Goal: Task Accomplishment & Management: Manage account settings

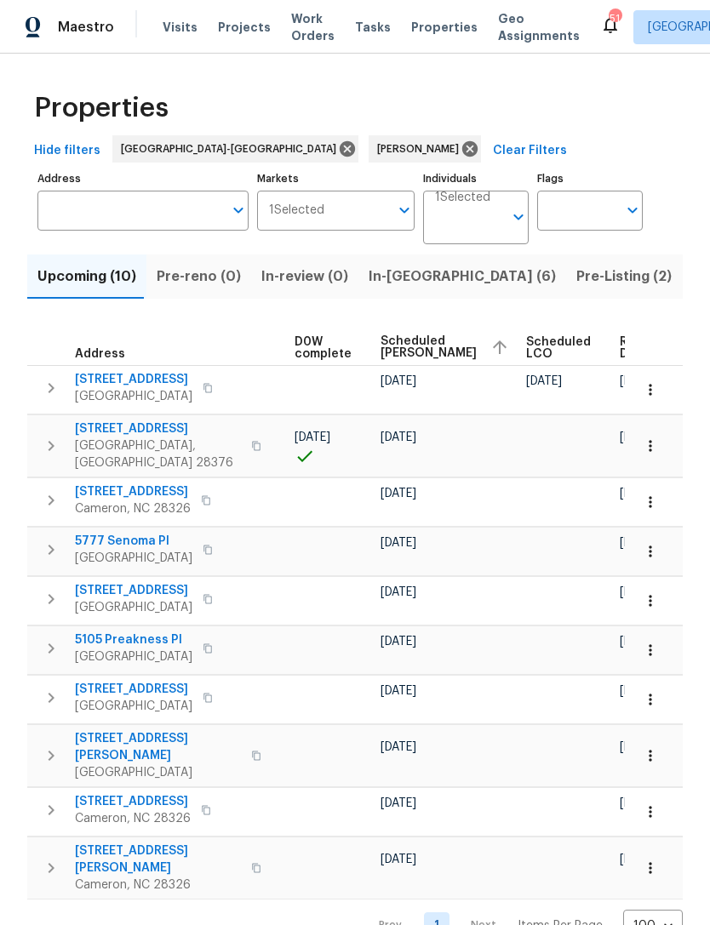
scroll to position [0, 448]
click at [651, 747] on icon "button" at bounding box center [650, 755] width 17 height 17
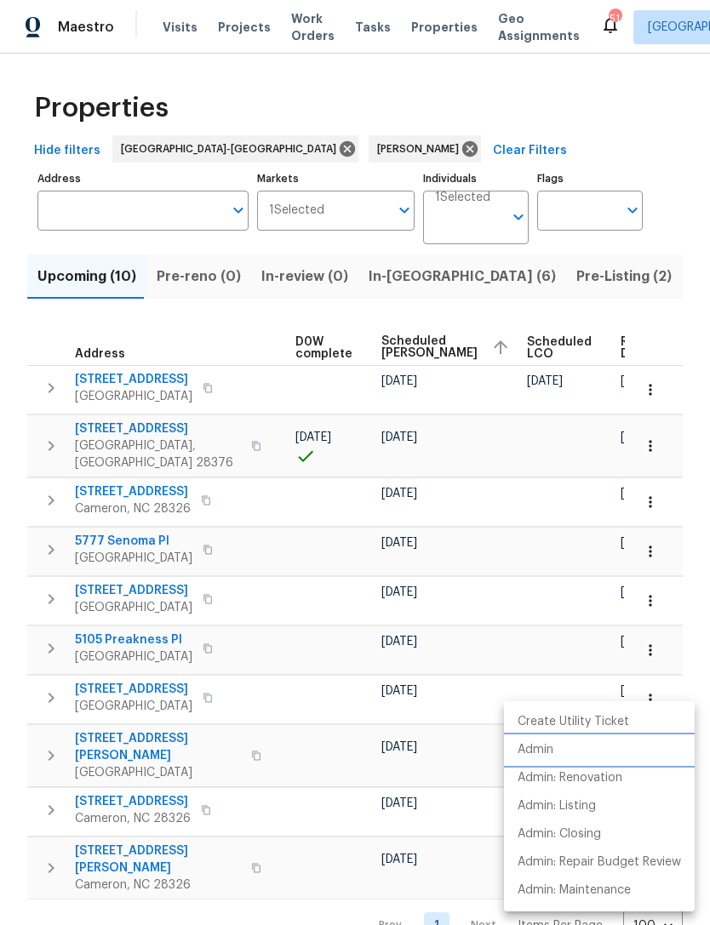
click at [551, 749] on p "Admin" at bounding box center [535, 750] width 36 height 18
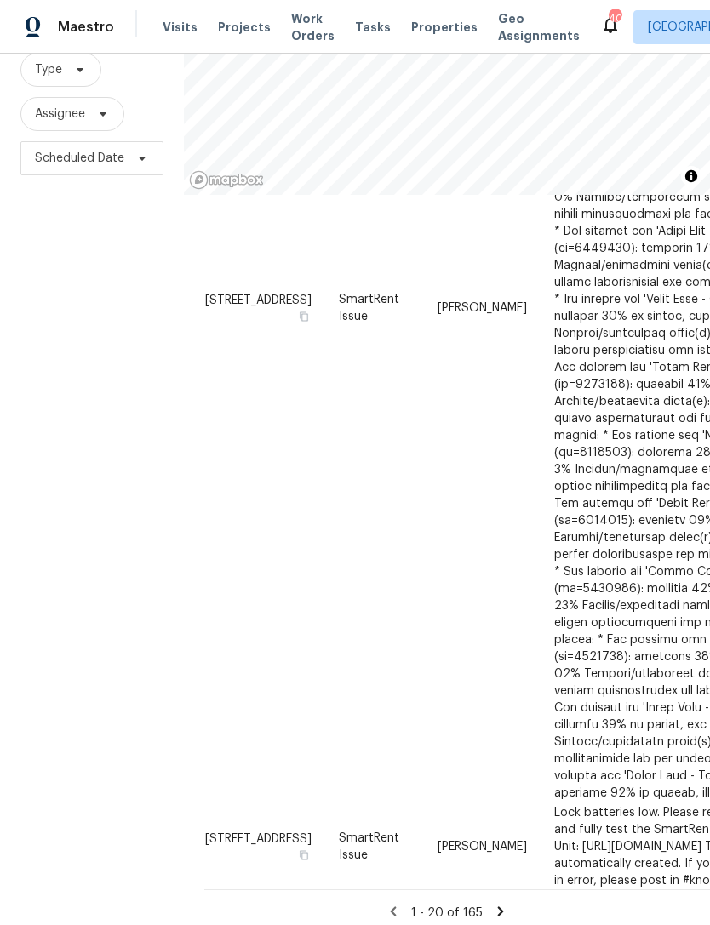
scroll to position [164, 0]
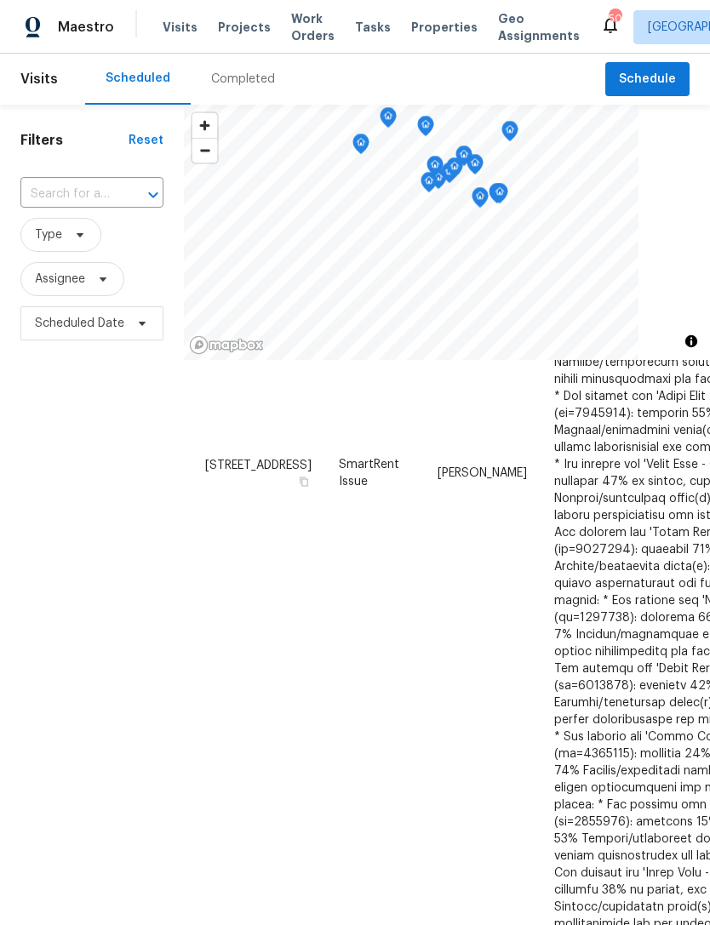
scroll to position [1914, 0]
click at [73, 285] on span "Assignee" at bounding box center [60, 279] width 50 height 17
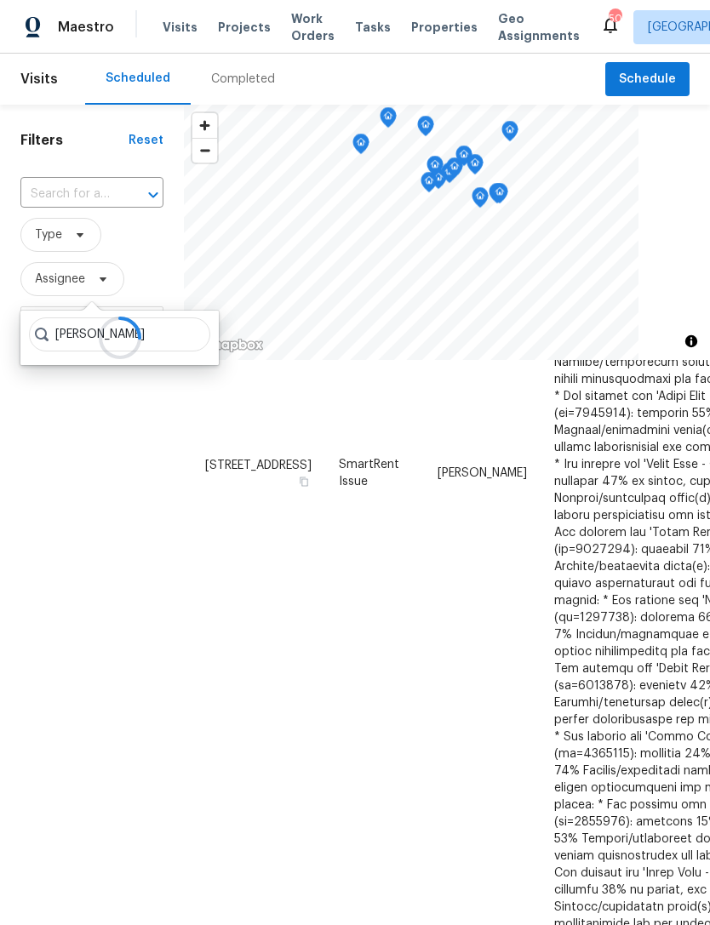
type input "Preston sexton"
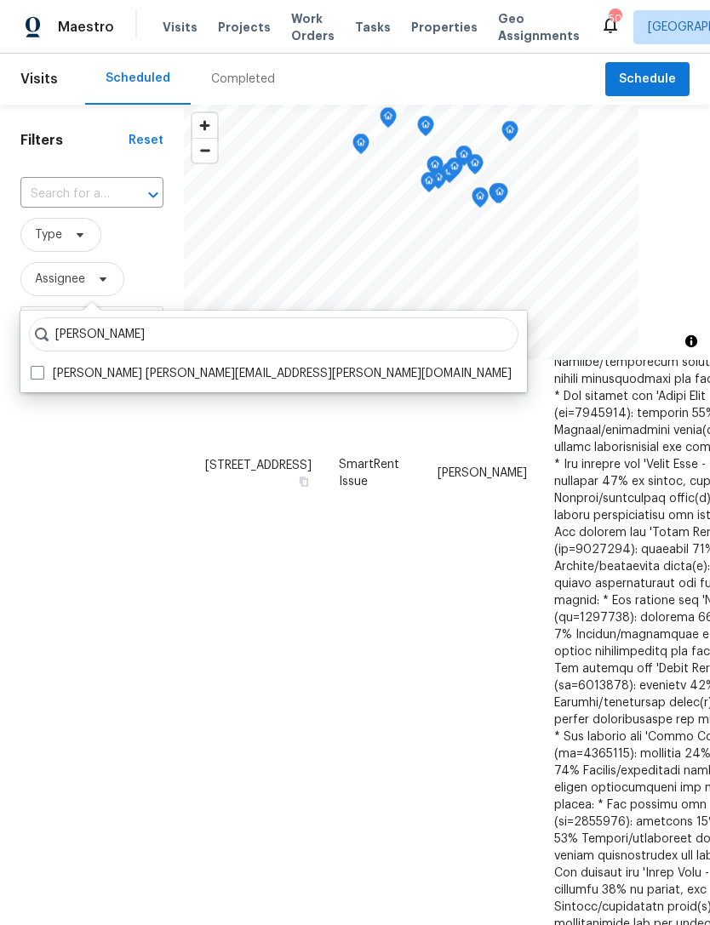
click at [226, 374] on label "Preston Sexton preston.sexton@opendoor.com" at bounding box center [271, 373] width 481 height 17
click at [42, 374] on input "Preston Sexton preston.sexton@opendoor.com" at bounding box center [36, 370] width 11 height 11
checkbox input "true"
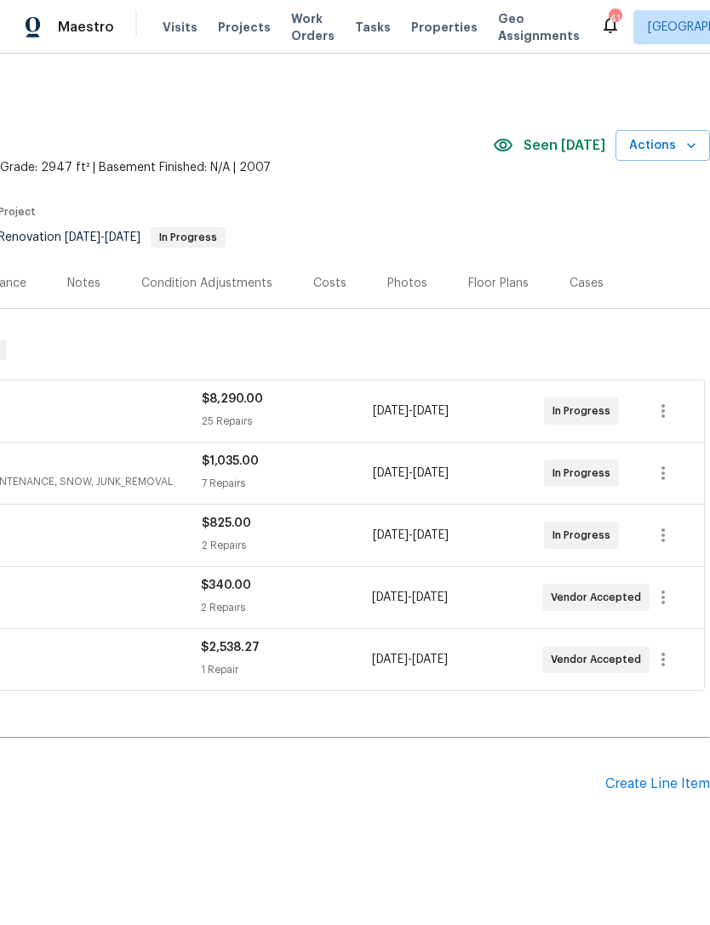
scroll to position [0, 252]
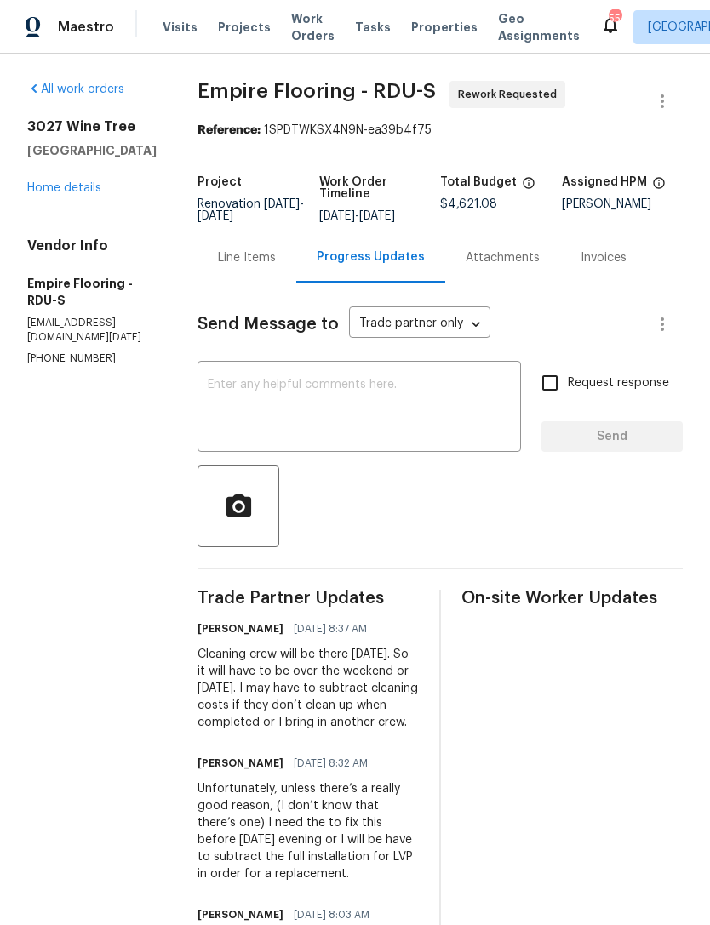
click at [346, 407] on textarea at bounding box center [359, 409] width 303 height 60
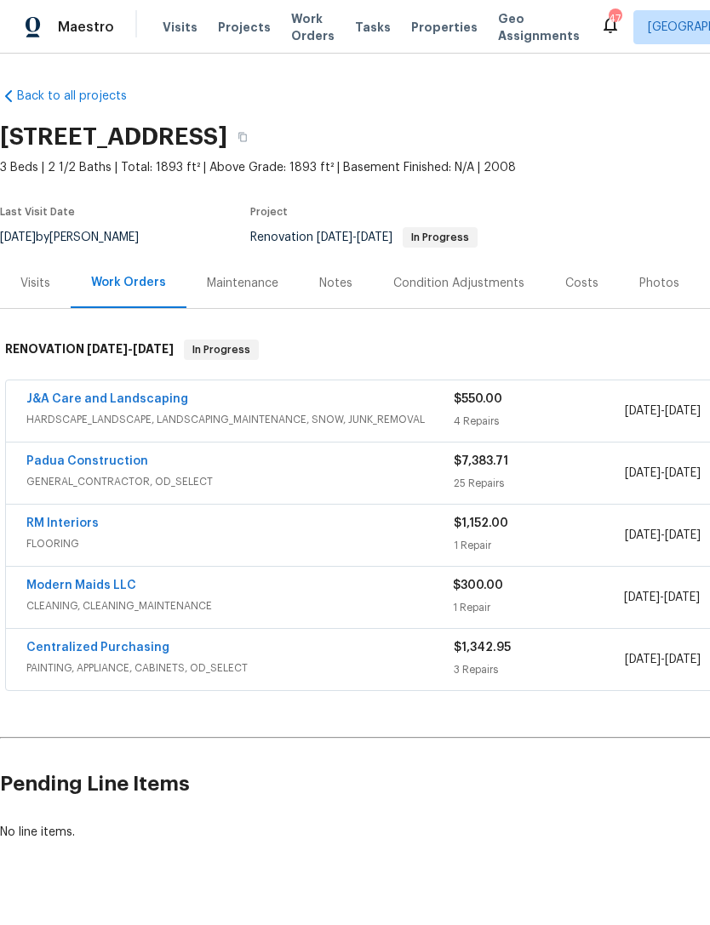
click at [123, 404] on link "J&A Care and Landscaping" at bounding box center [107, 399] width 162 height 12
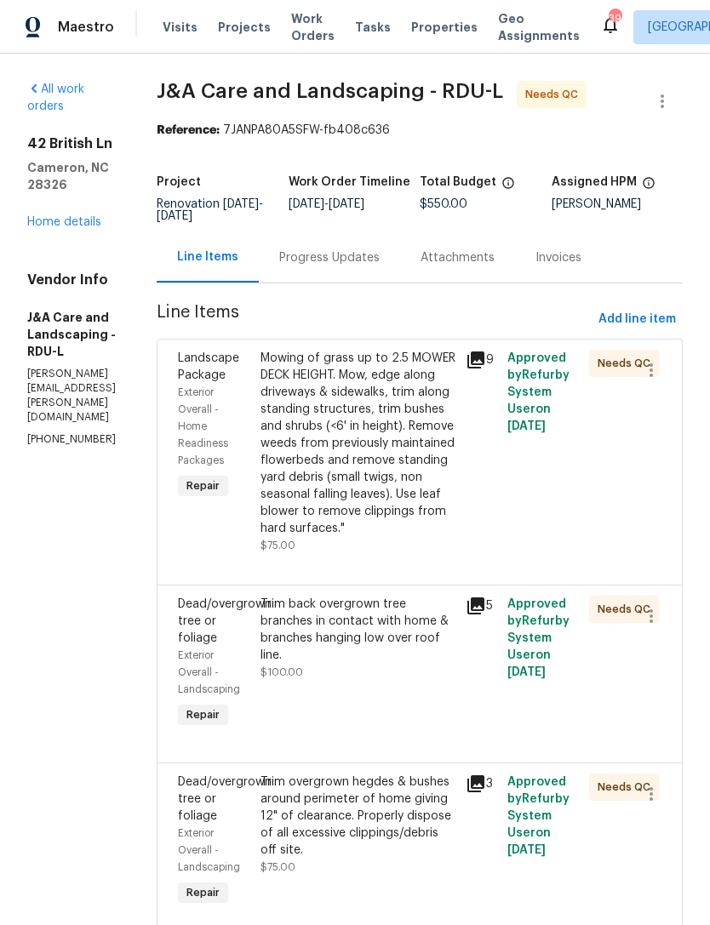
click at [384, 483] on div "Mowing of grass up to 2.5 MOWER DECK HEIGHT. Mow, edge along driveways & sidewa…" at bounding box center [358, 443] width 196 height 187
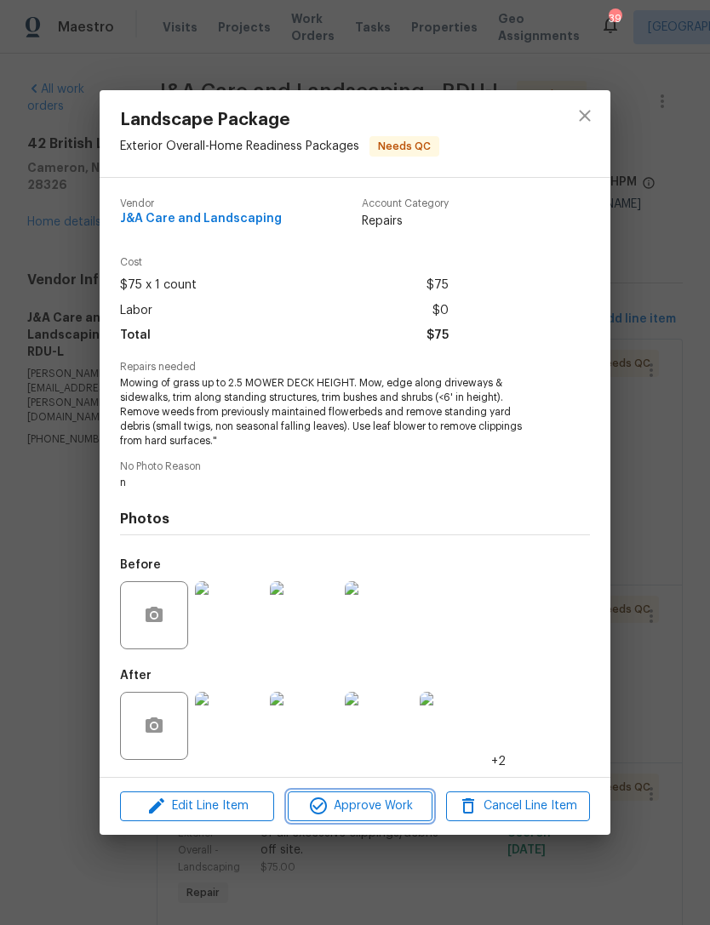
click at [375, 804] on span "Approve Work" at bounding box center [360, 806] width 134 height 21
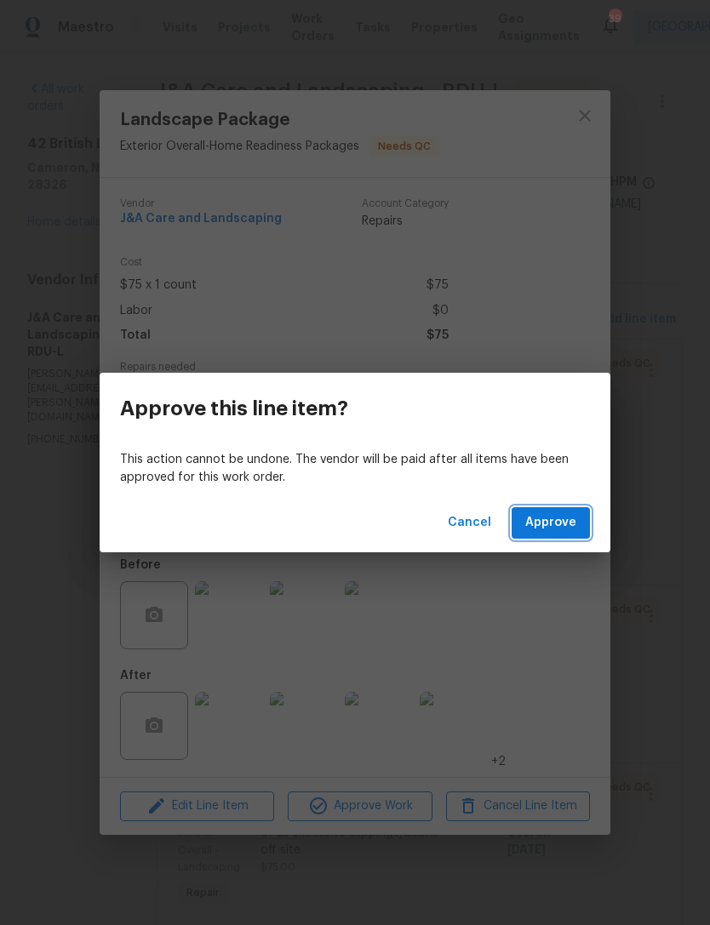
click at [574, 507] on button "Approve" at bounding box center [550, 522] width 78 height 31
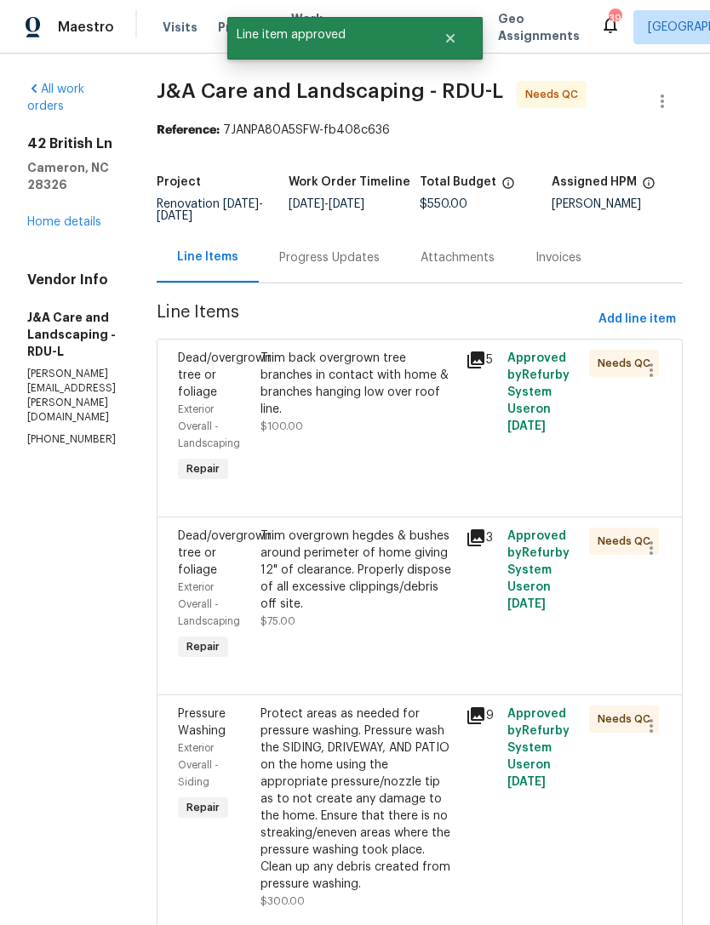
click at [425, 418] on div "Trim back overgrown tree branches in contact with home & branches hanging low o…" at bounding box center [358, 384] width 196 height 68
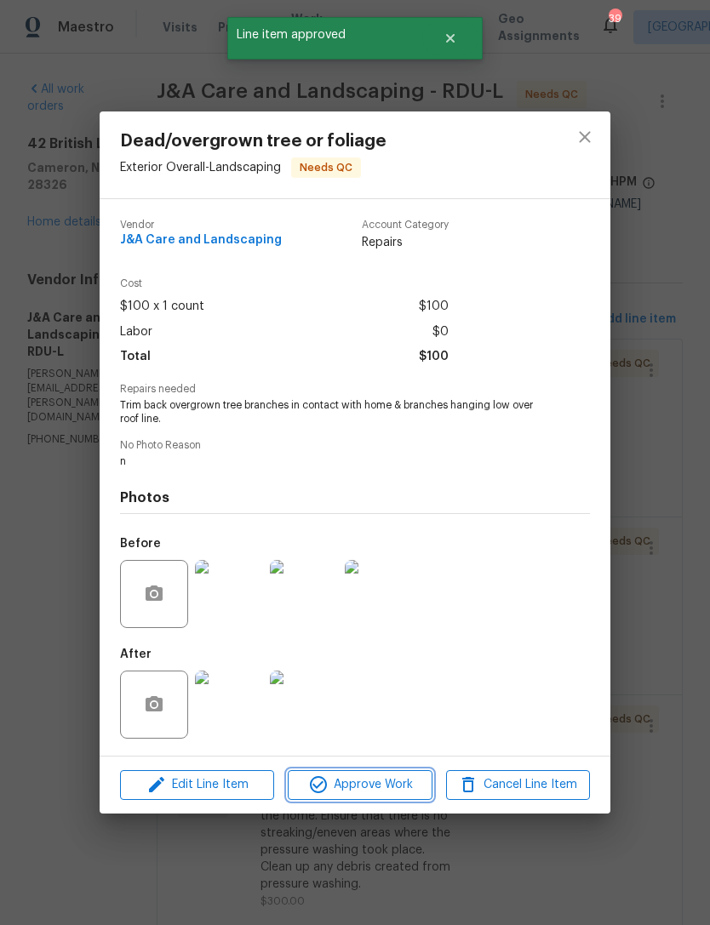
click at [418, 780] on span "Approve Work" at bounding box center [360, 784] width 134 height 21
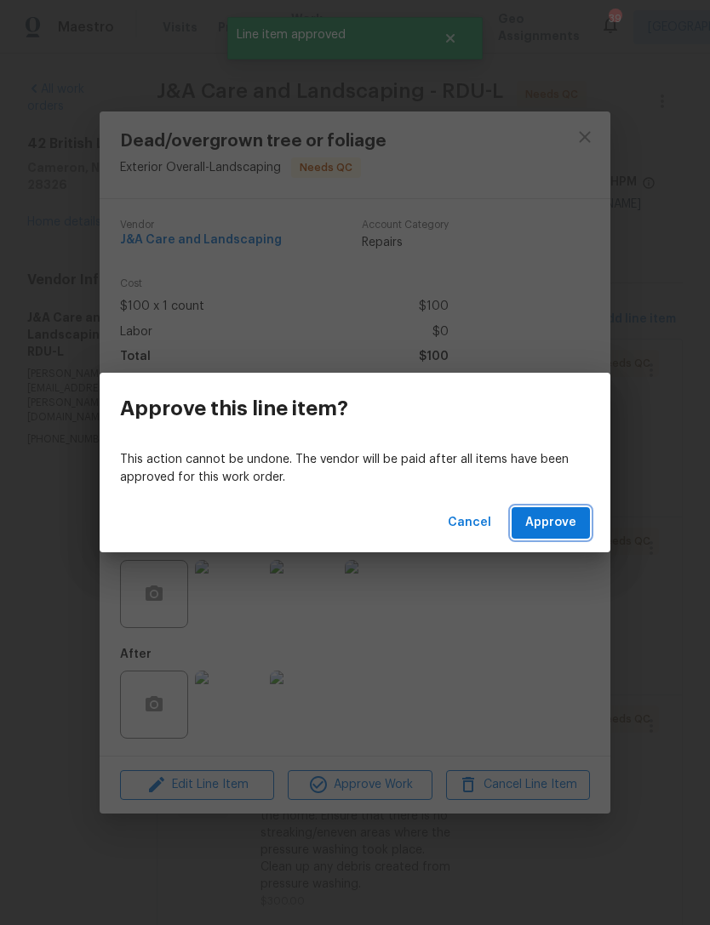
click at [563, 520] on span "Approve" at bounding box center [550, 522] width 51 height 21
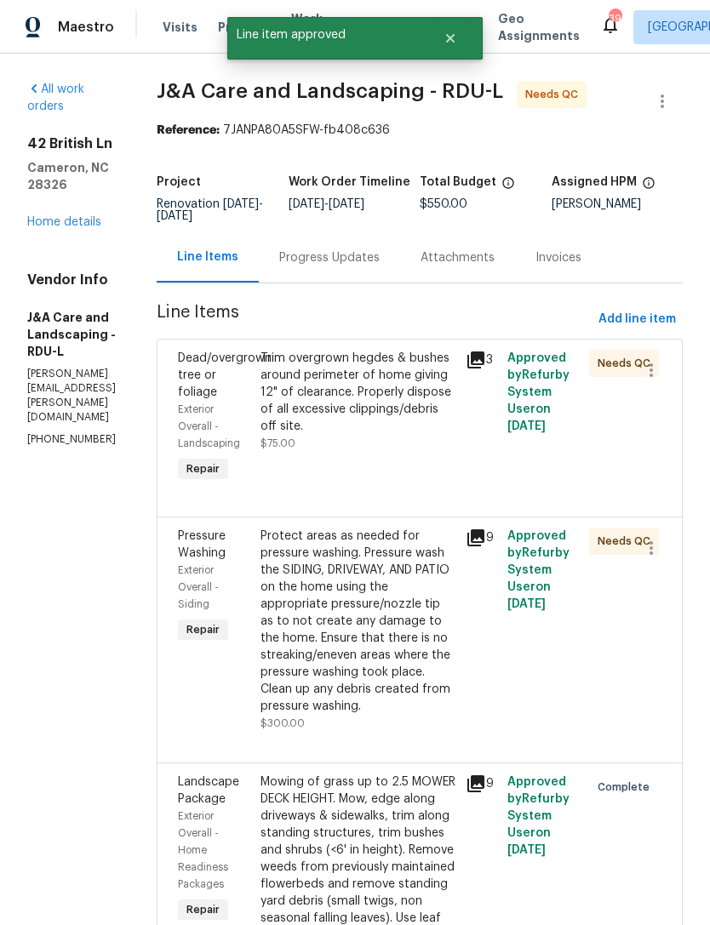
click at [413, 435] on div "Trim overgrown hegdes & bushes around perimeter of home giving 12" of clearance…" at bounding box center [358, 392] width 196 height 85
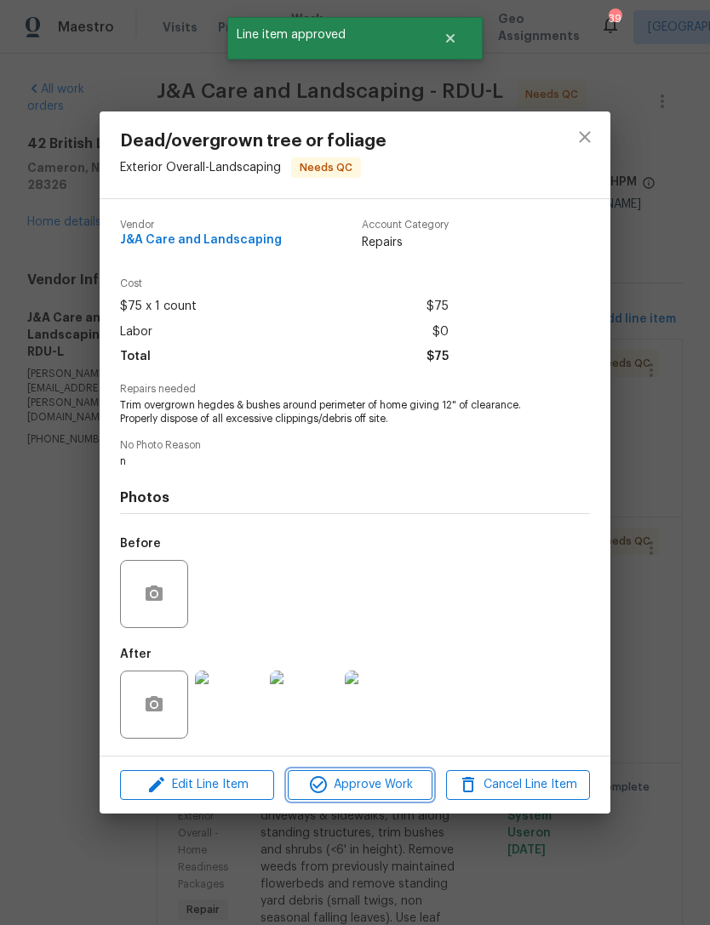
click at [399, 787] on span "Approve Work" at bounding box center [360, 784] width 134 height 21
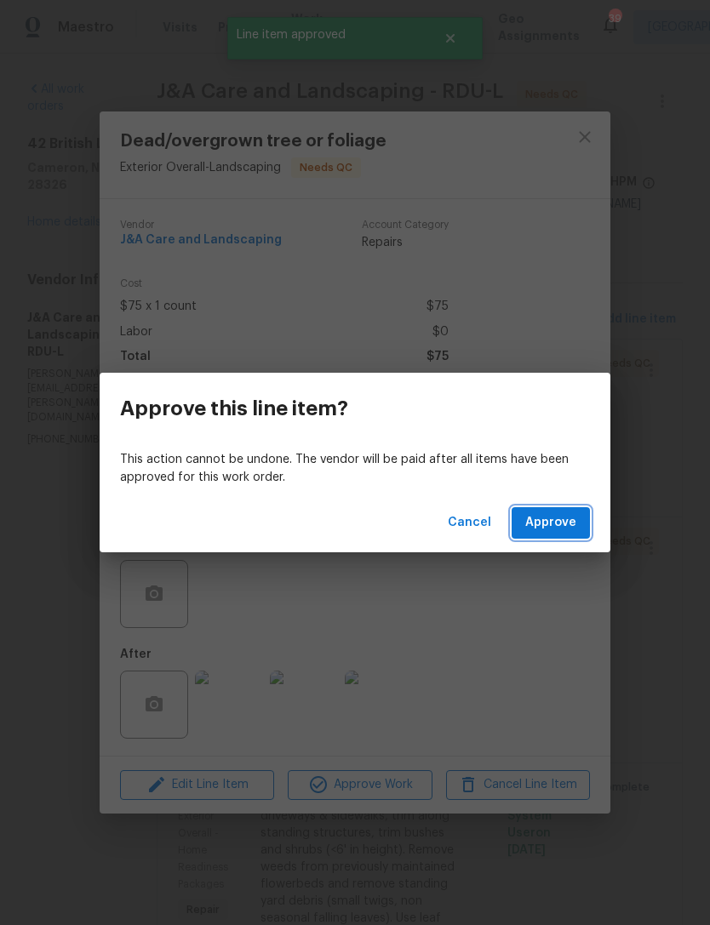
click at [567, 520] on span "Approve" at bounding box center [550, 522] width 51 height 21
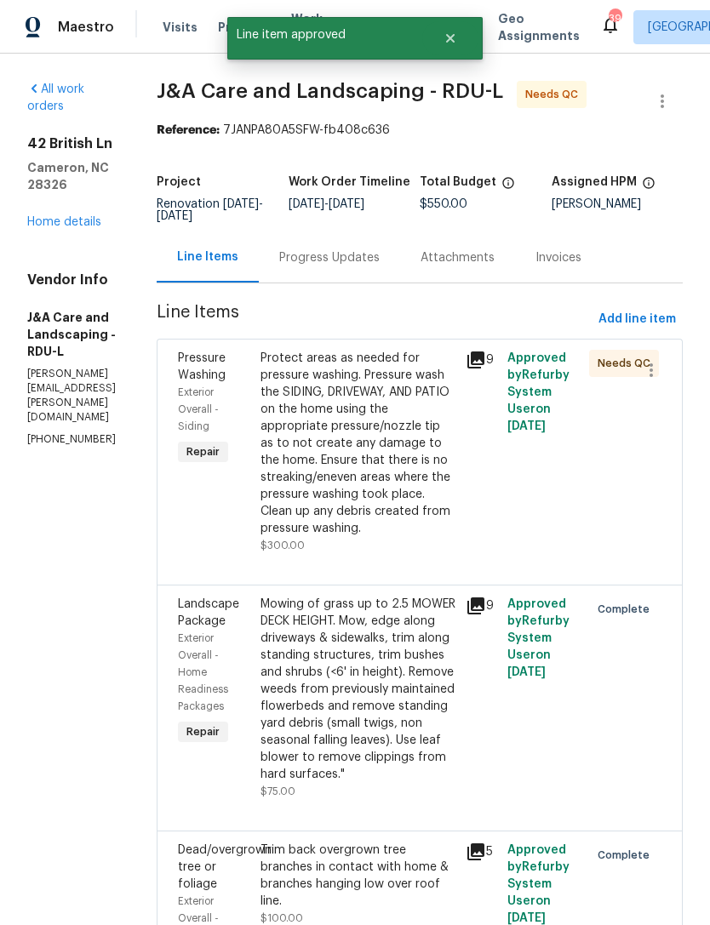
click at [429, 503] on div "Protect areas as needed for pressure washing. Pressure wash the SIDING, DRIVEWA…" at bounding box center [358, 443] width 196 height 187
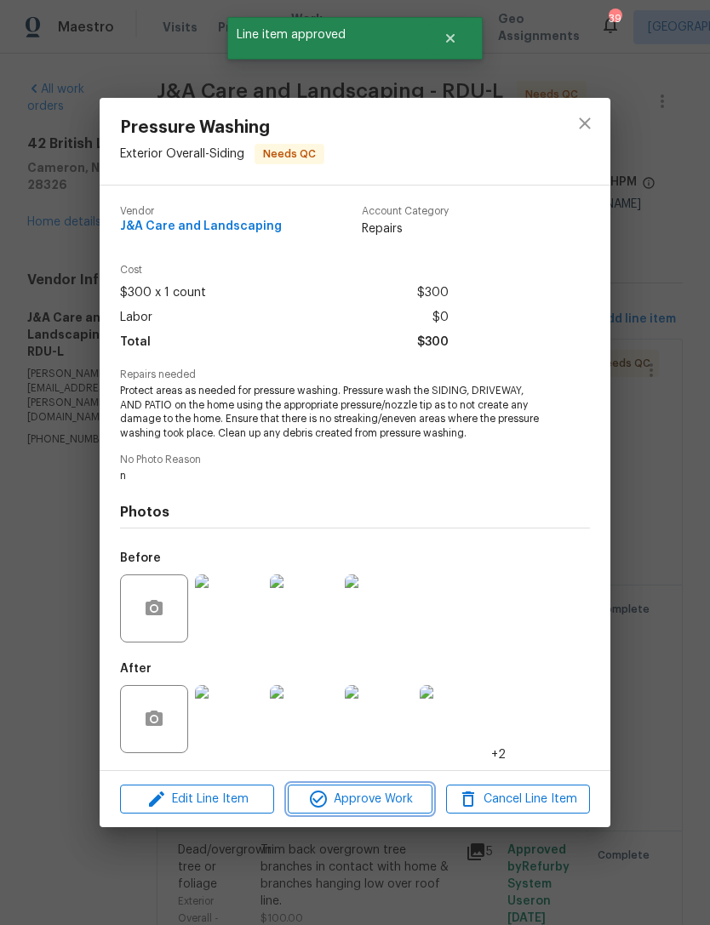
click at [384, 799] on span "Approve Work" at bounding box center [360, 799] width 134 height 21
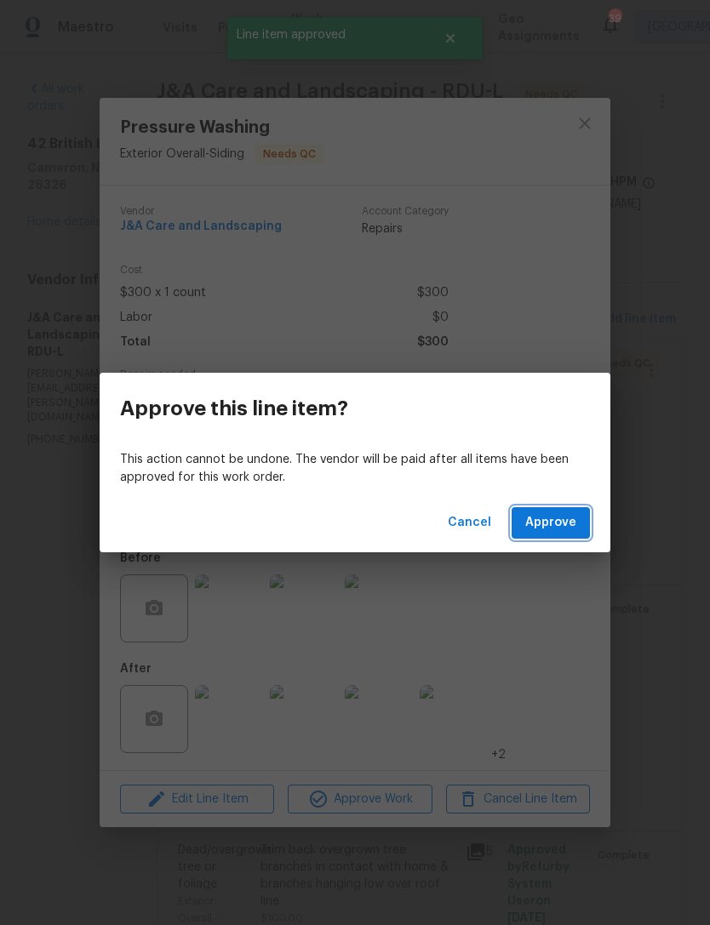
click at [551, 523] on span "Approve" at bounding box center [550, 522] width 51 height 21
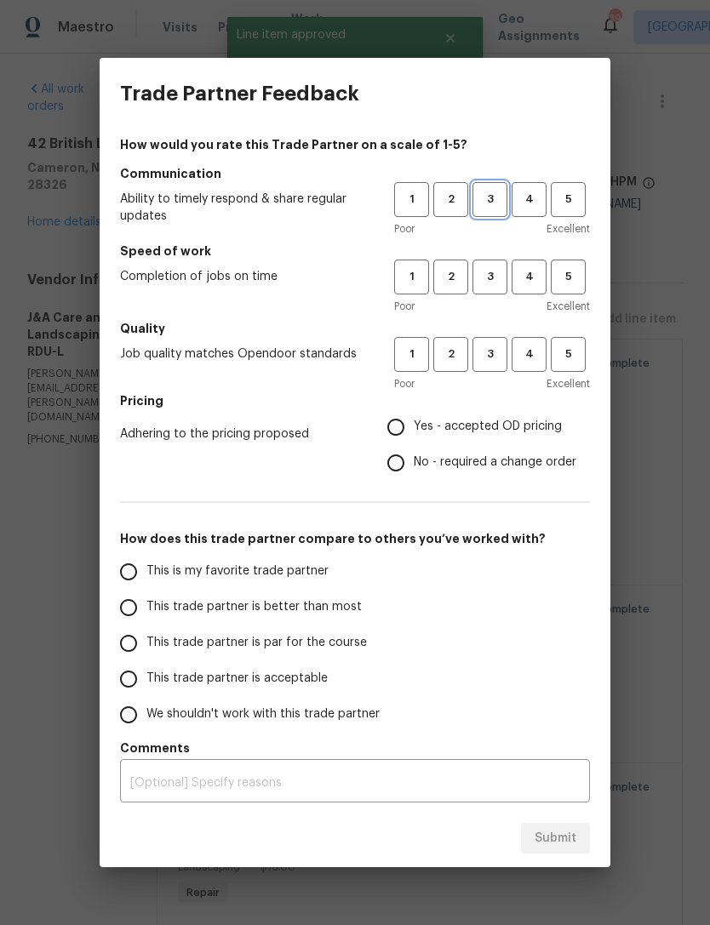
click at [490, 197] on span "3" at bounding box center [489, 200] width 31 height 20
click at [485, 281] on span "3" at bounding box center [489, 277] width 31 height 20
click at [483, 367] on button "3" at bounding box center [489, 354] width 35 height 35
click at [408, 459] on input "No - required a change order" at bounding box center [396, 463] width 36 height 36
radio input "true"
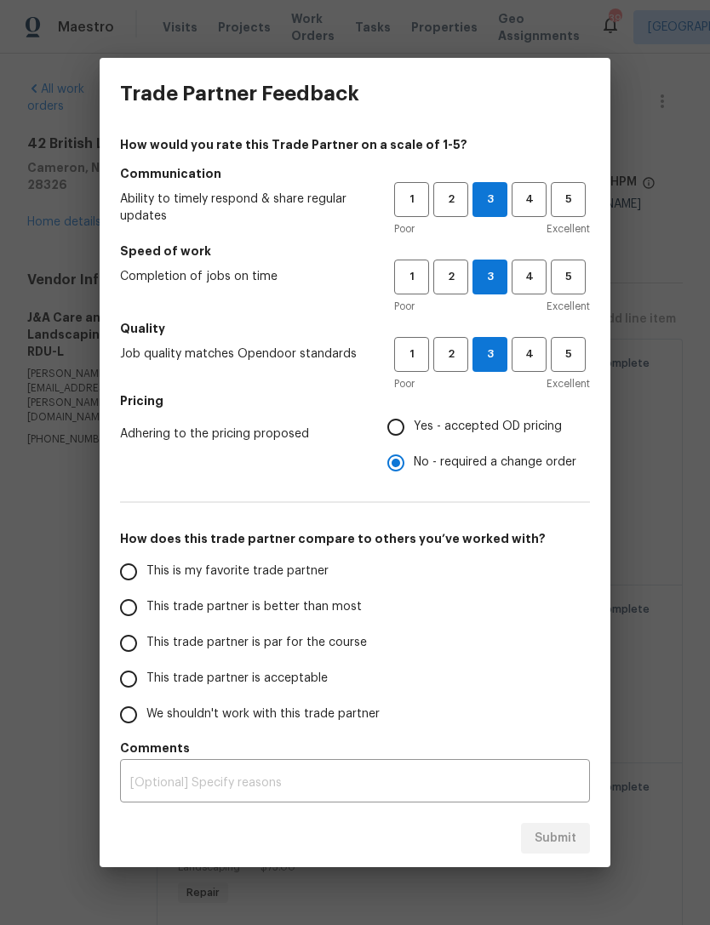
click at [234, 690] on label "This trade partner is acceptable" at bounding box center [245, 679] width 269 height 36
click at [146, 690] on input "This trade partner is acceptable" at bounding box center [129, 679] width 36 height 36
click at [560, 834] on span "Submit" at bounding box center [555, 838] width 42 height 21
radio input "true"
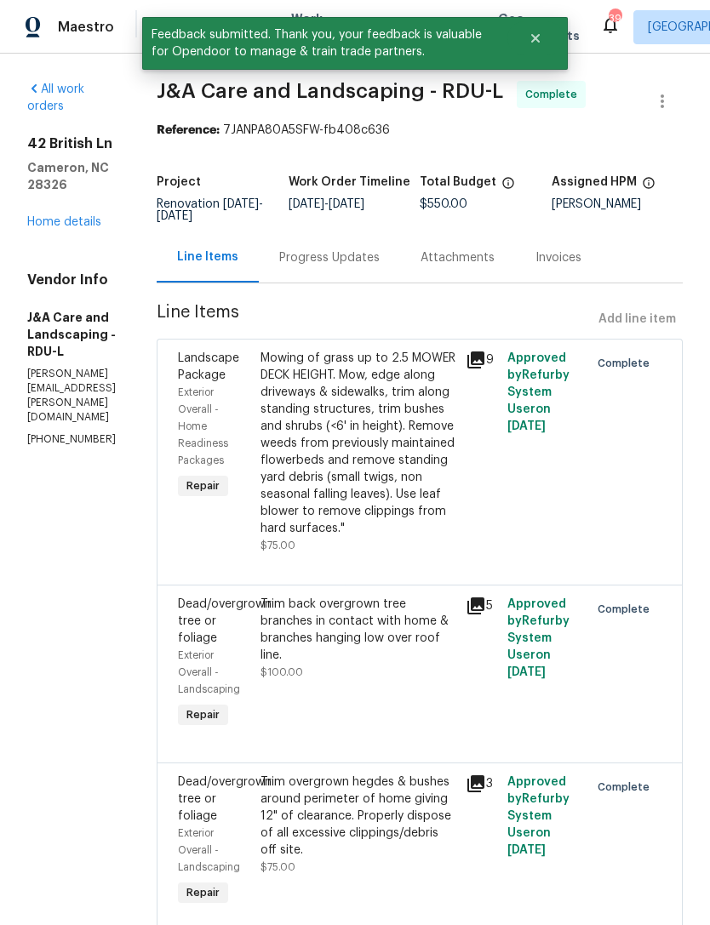
click at [77, 216] on link "Home details" at bounding box center [64, 222] width 74 height 12
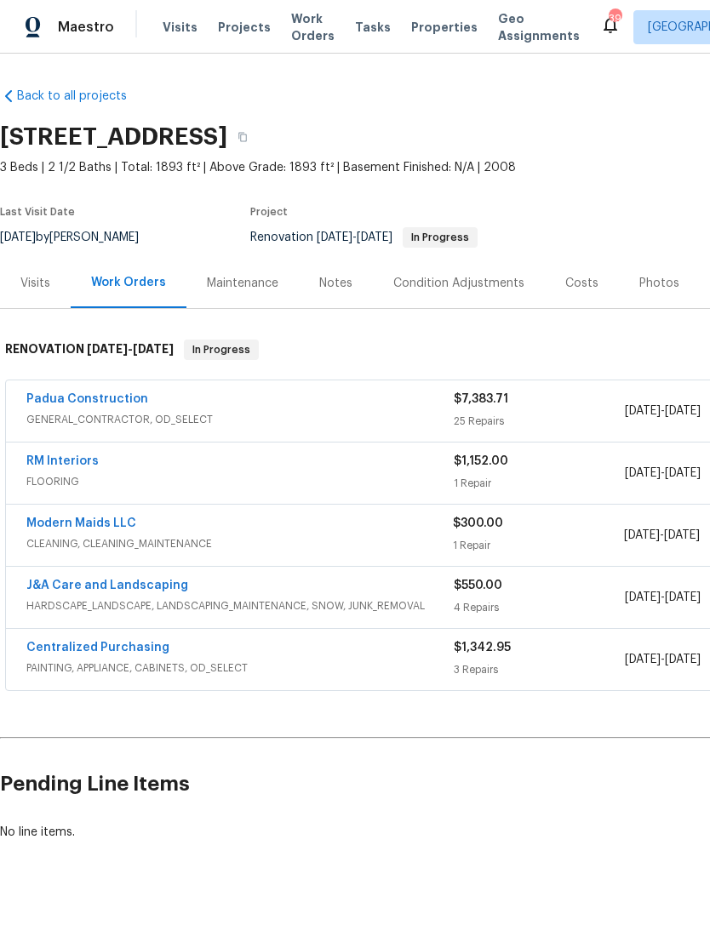
click at [98, 398] on link "Padua Construction" at bounding box center [87, 399] width 122 height 12
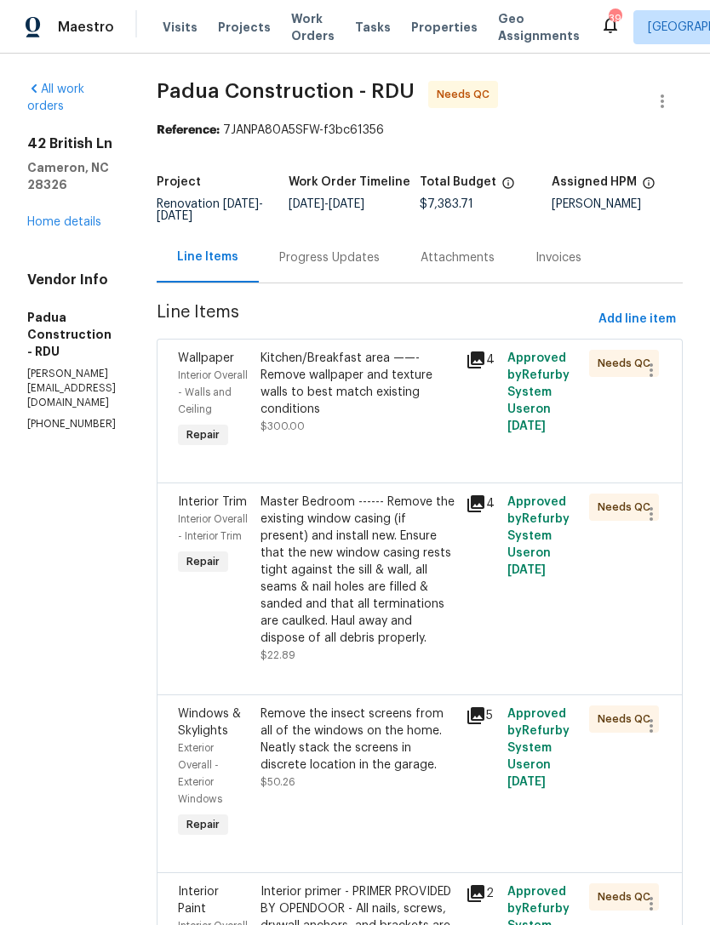
click at [373, 416] on div "Kitchen/Breakfast area ——- Remove wallpaper and texture walls to best match exi…" at bounding box center [358, 384] width 196 height 68
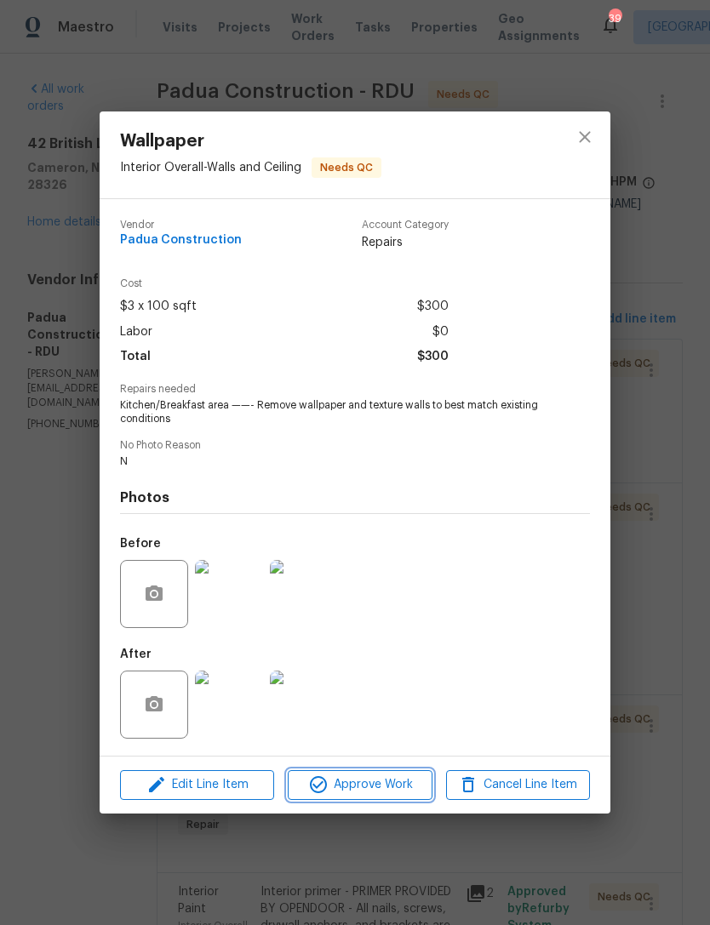
click at [383, 789] on span "Approve Work" at bounding box center [360, 784] width 134 height 21
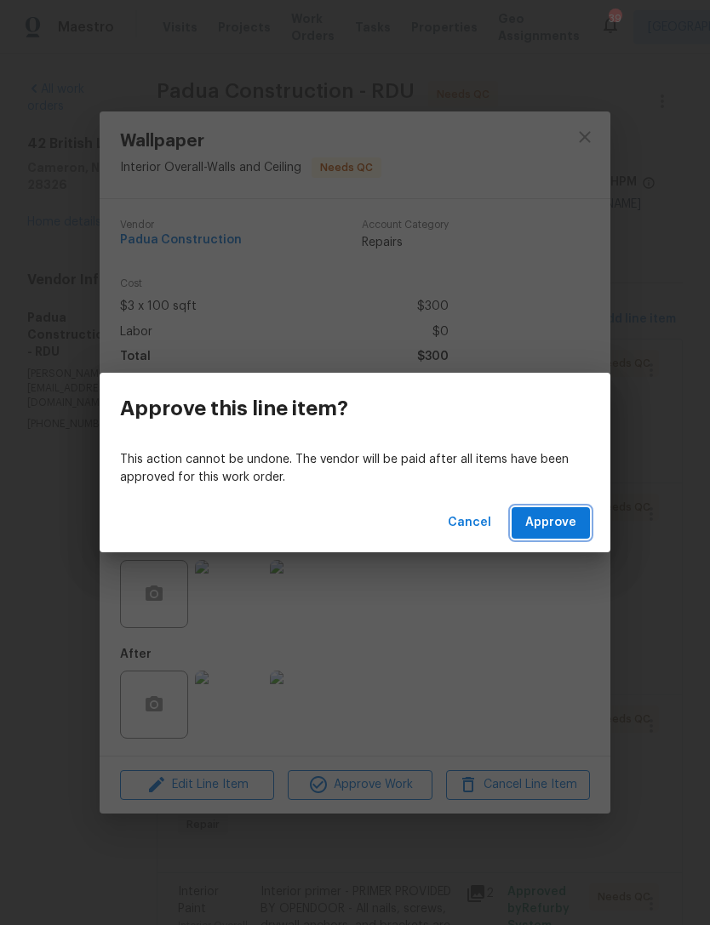
click at [561, 526] on span "Approve" at bounding box center [550, 522] width 51 height 21
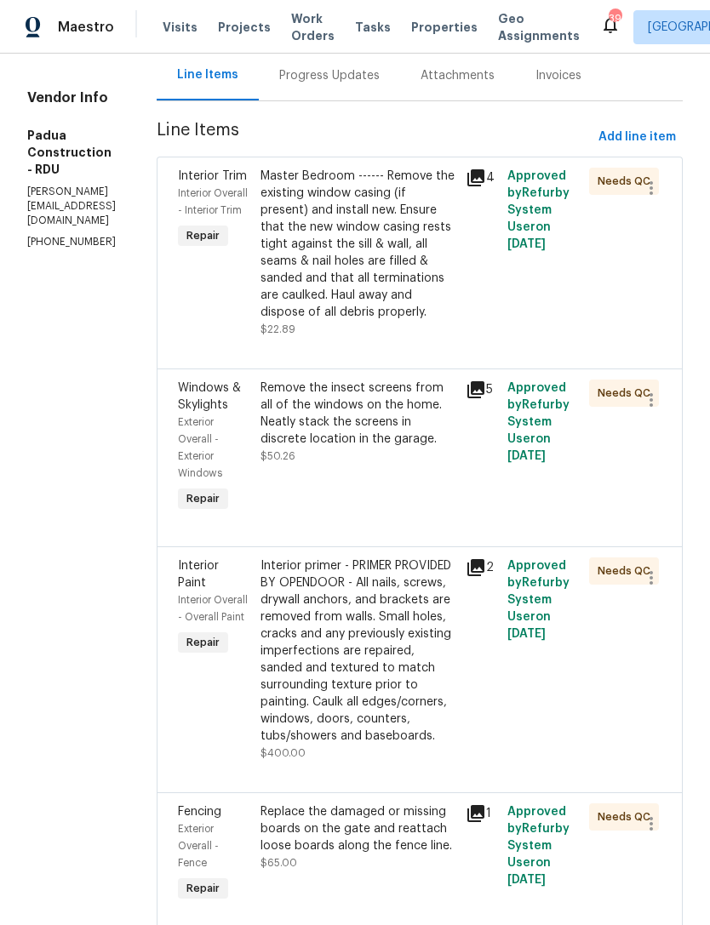
scroll to position [138, 0]
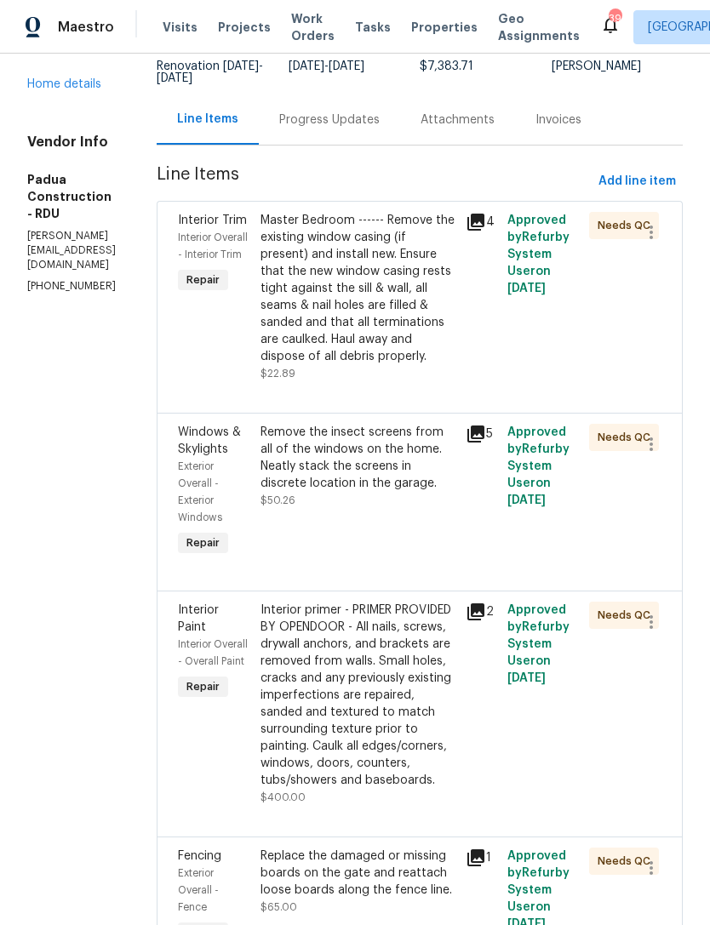
click at [389, 339] on div "Master Bedroom ------ Remove the existing window casing (if present) and instal…" at bounding box center [358, 288] width 196 height 153
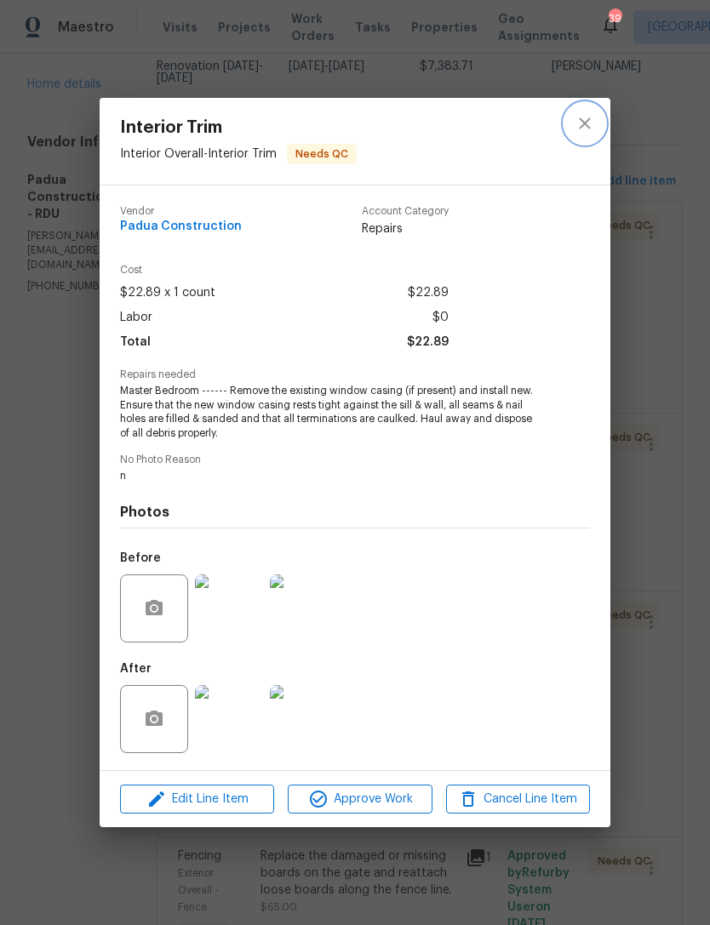
click at [585, 113] on icon "close" at bounding box center [584, 123] width 20 height 20
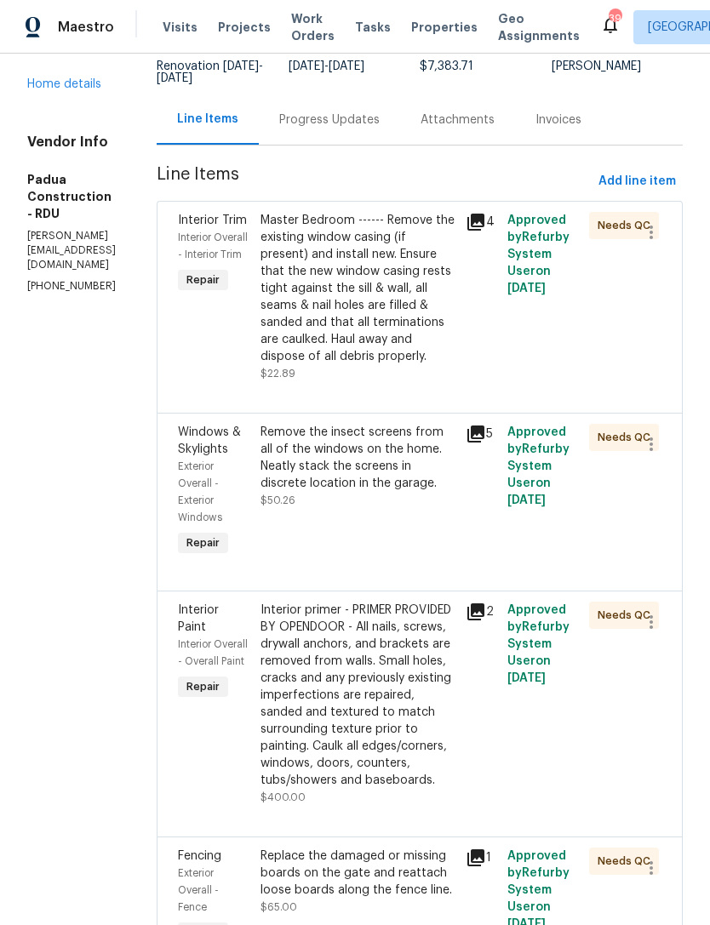
click at [377, 478] on div "Remove the insect screens from all of the windows on the home. Neatly stack the…" at bounding box center [358, 458] width 196 height 68
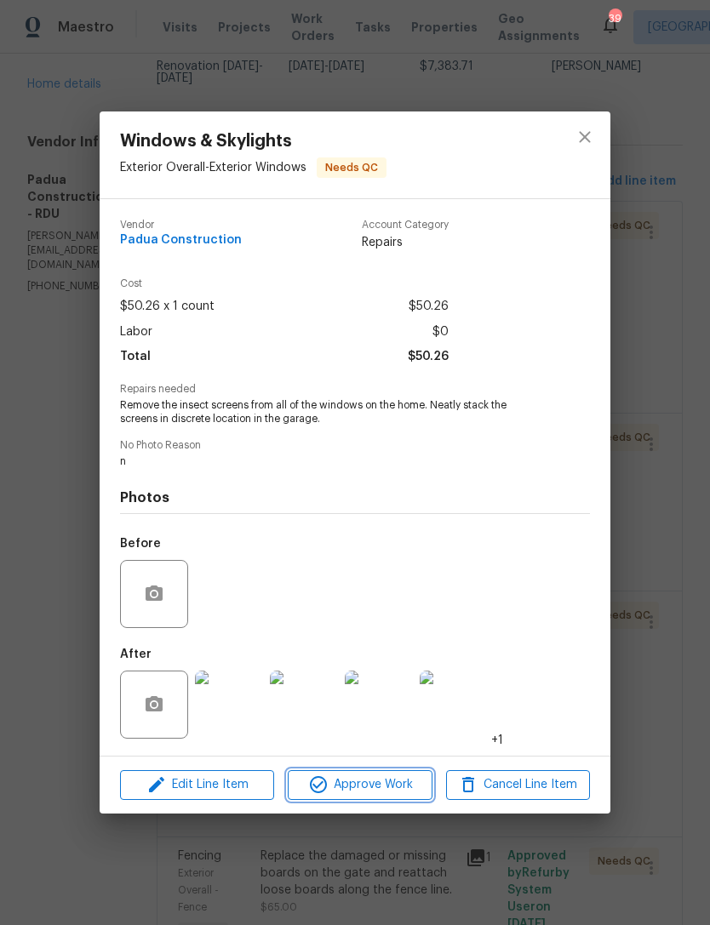
click at [385, 790] on span "Approve Work" at bounding box center [360, 784] width 134 height 21
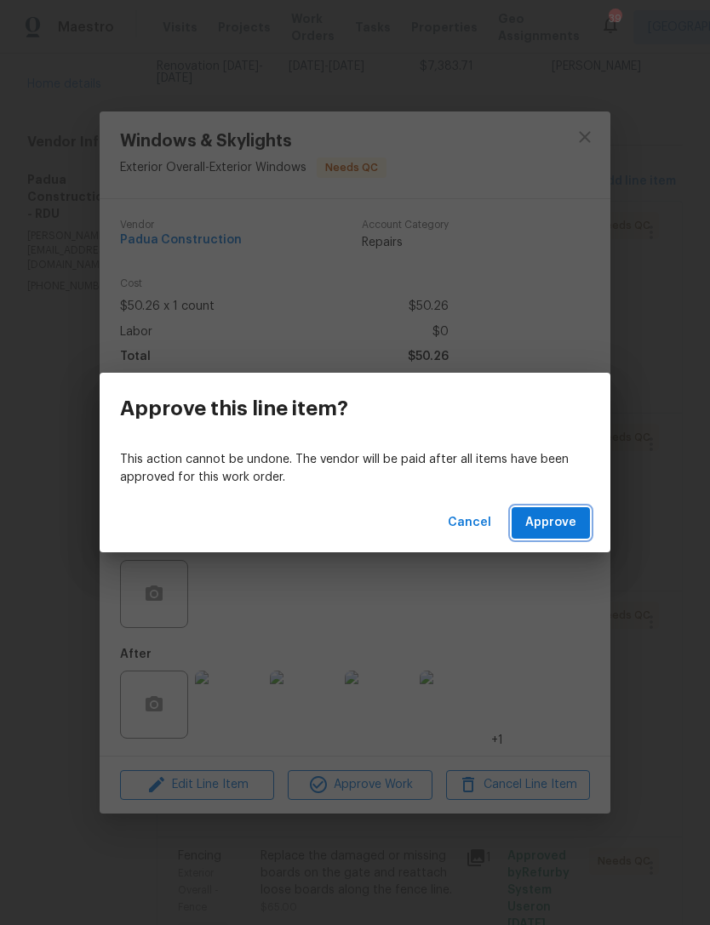
click at [553, 534] on button "Approve" at bounding box center [550, 522] width 78 height 31
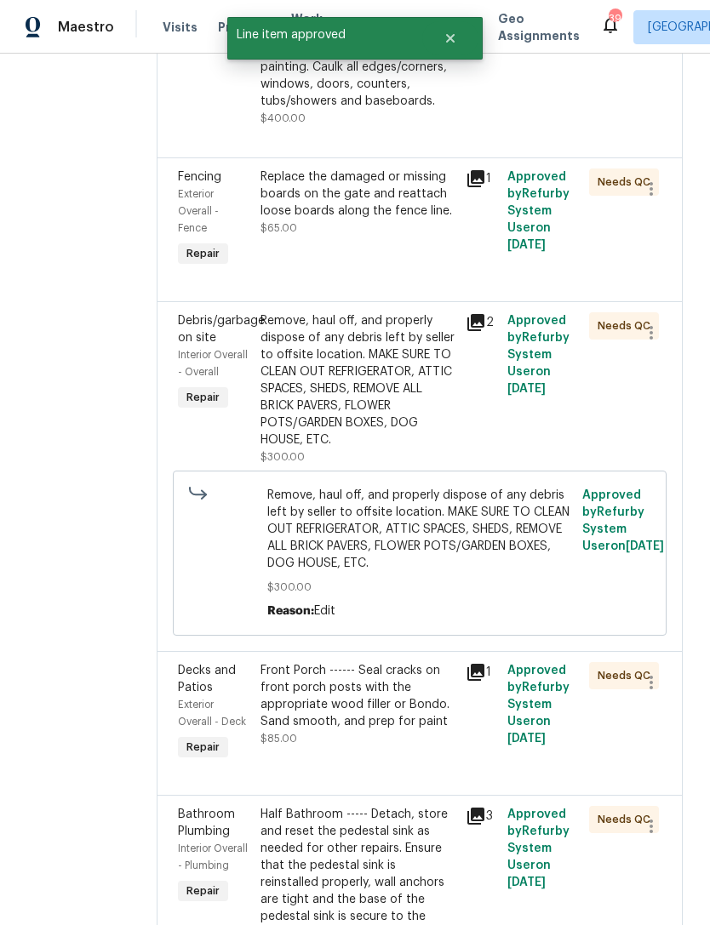
scroll to position [628, 0]
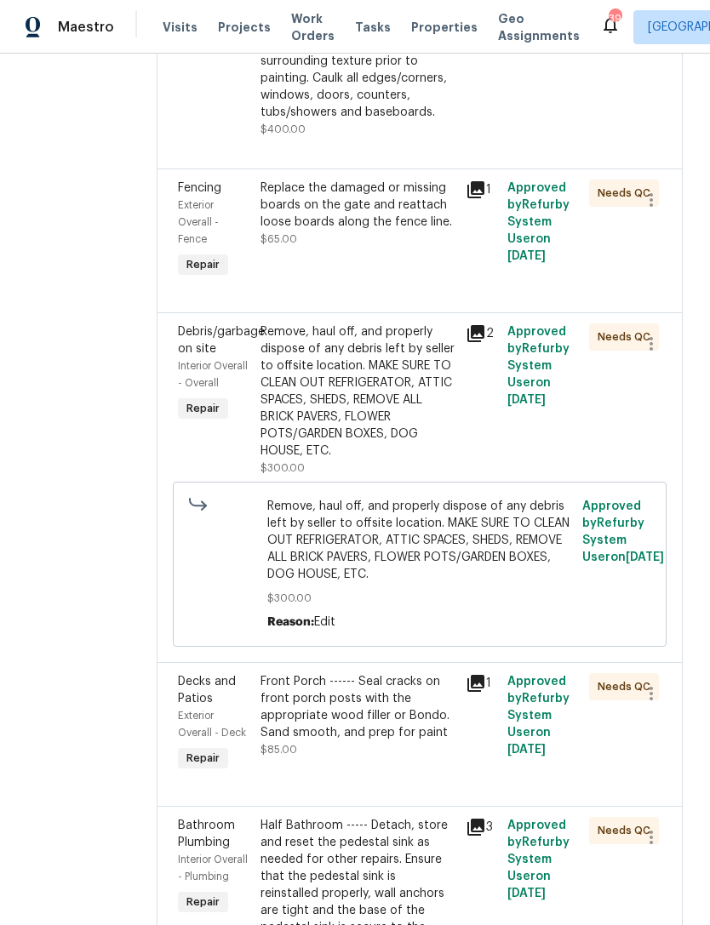
click at [383, 248] on div "Replace the damaged or missing boards on the gate and reattach loose boards alo…" at bounding box center [358, 214] width 196 height 68
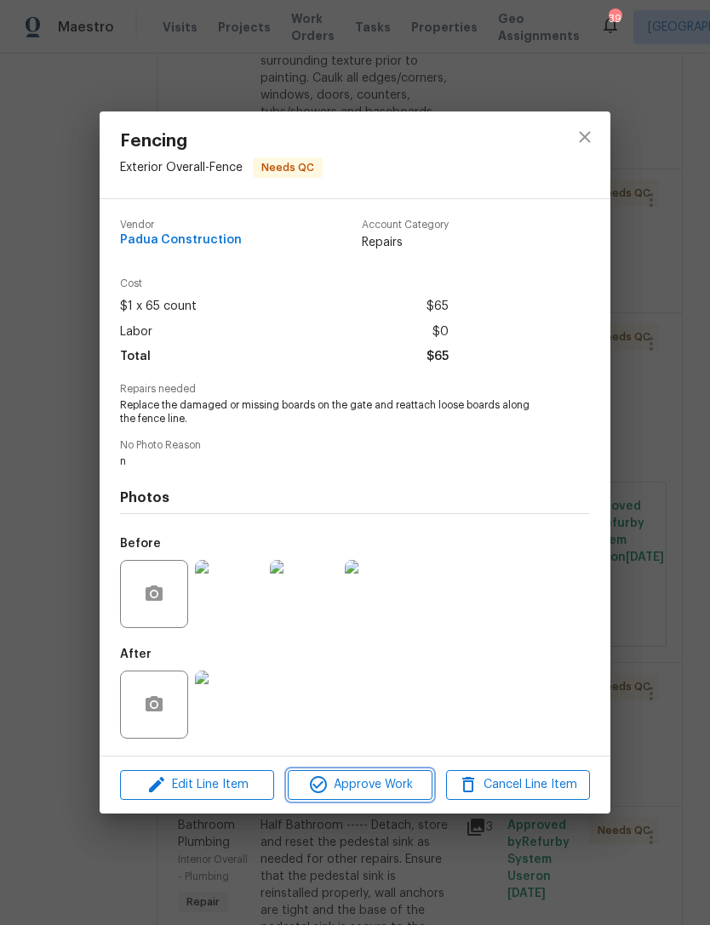
click at [391, 789] on span "Approve Work" at bounding box center [360, 784] width 134 height 21
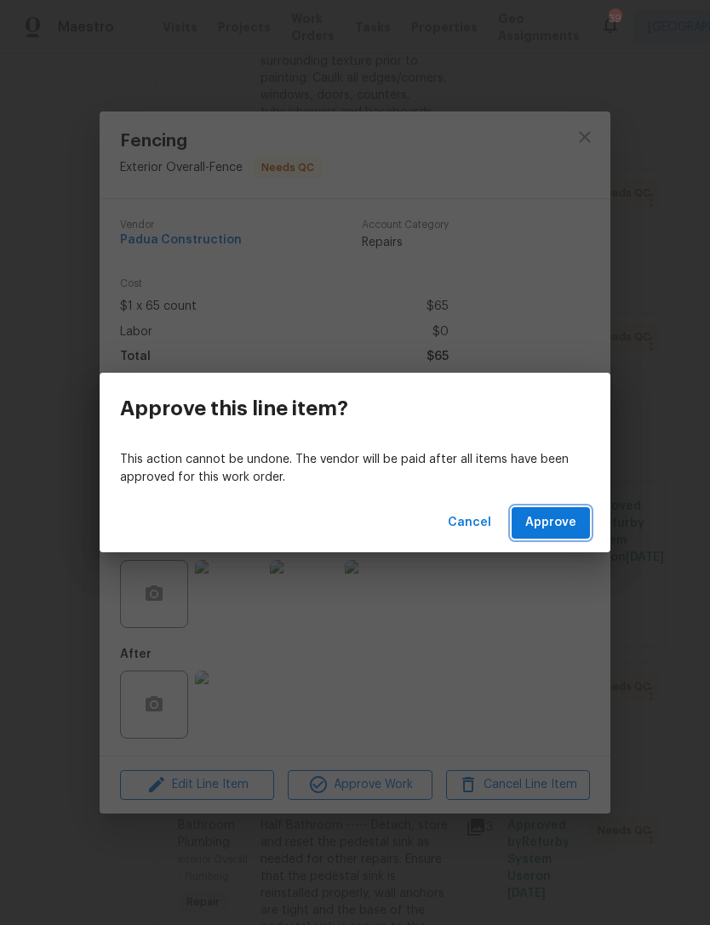
click at [560, 527] on span "Approve" at bounding box center [550, 522] width 51 height 21
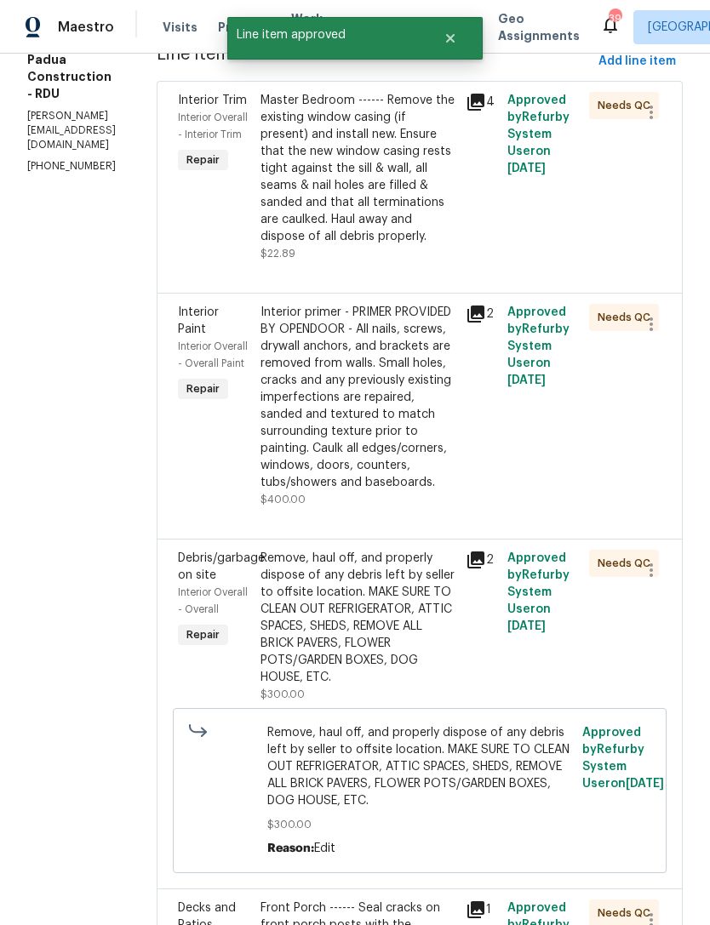
scroll to position [265, 0]
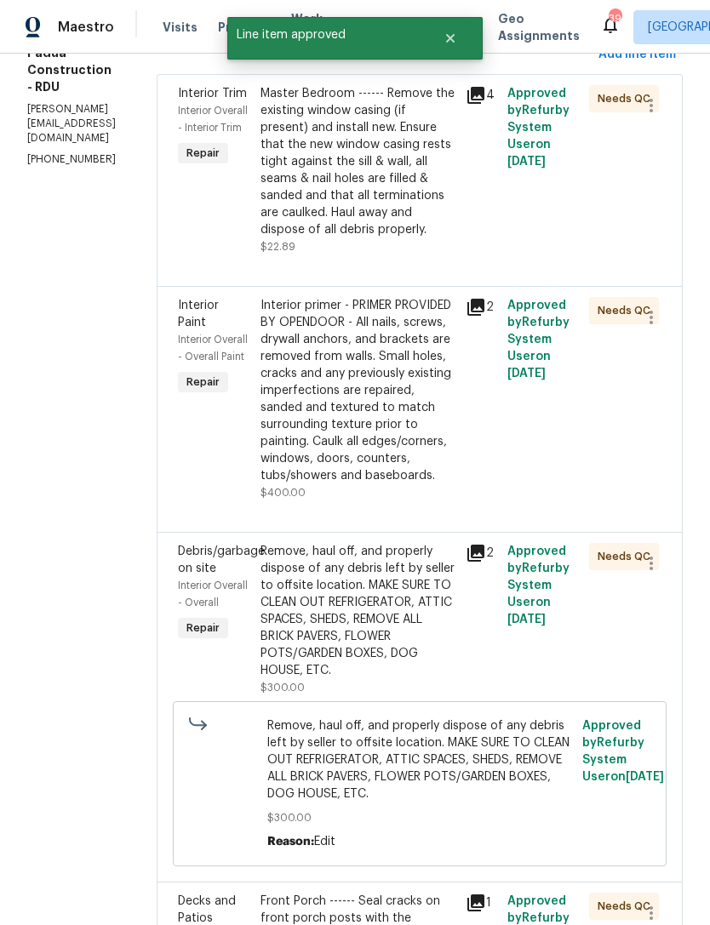
click at [412, 642] on div "Remove, haul off, and properly dispose of any debris left by seller to offsite …" at bounding box center [358, 611] width 196 height 136
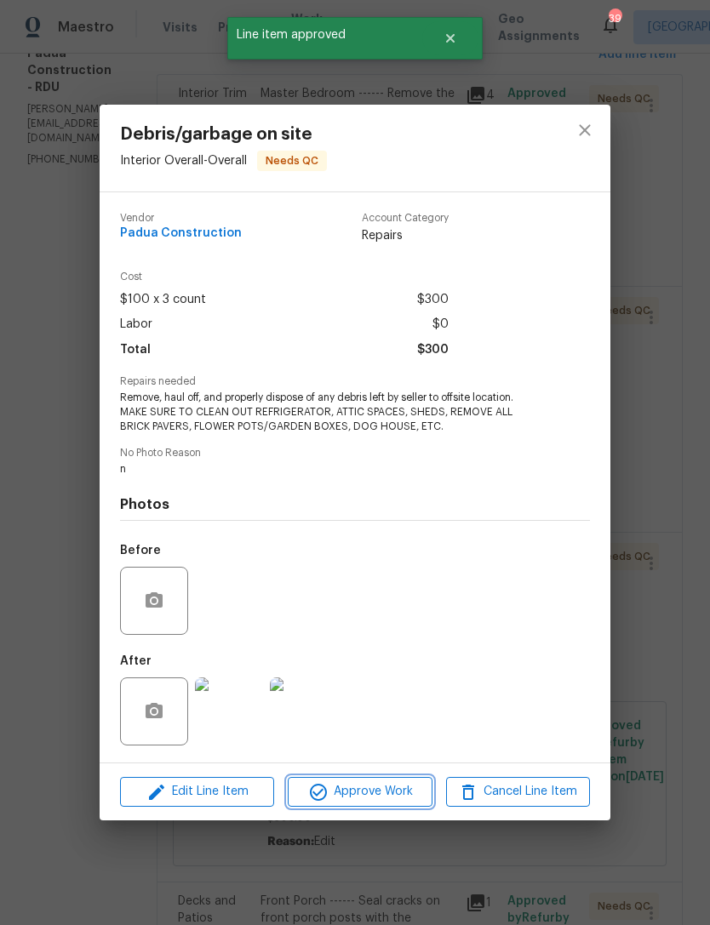
click at [400, 790] on span "Approve Work" at bounding box center [360, 791] width 134 height 21
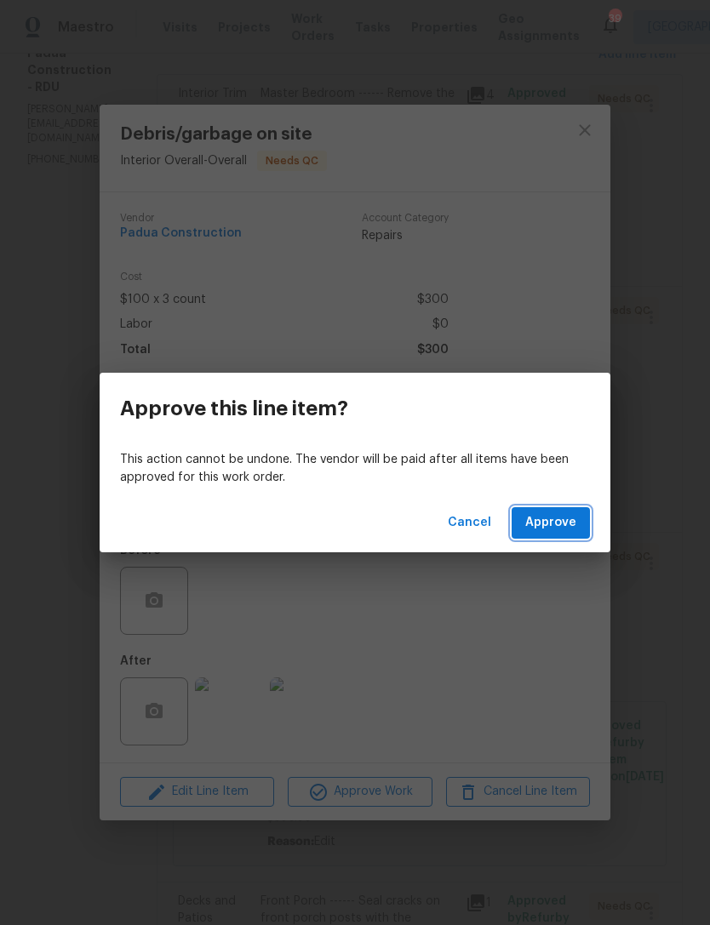
click at [558, 530] on span "Approve" at bounding box center [550, 522] width 51 height 21
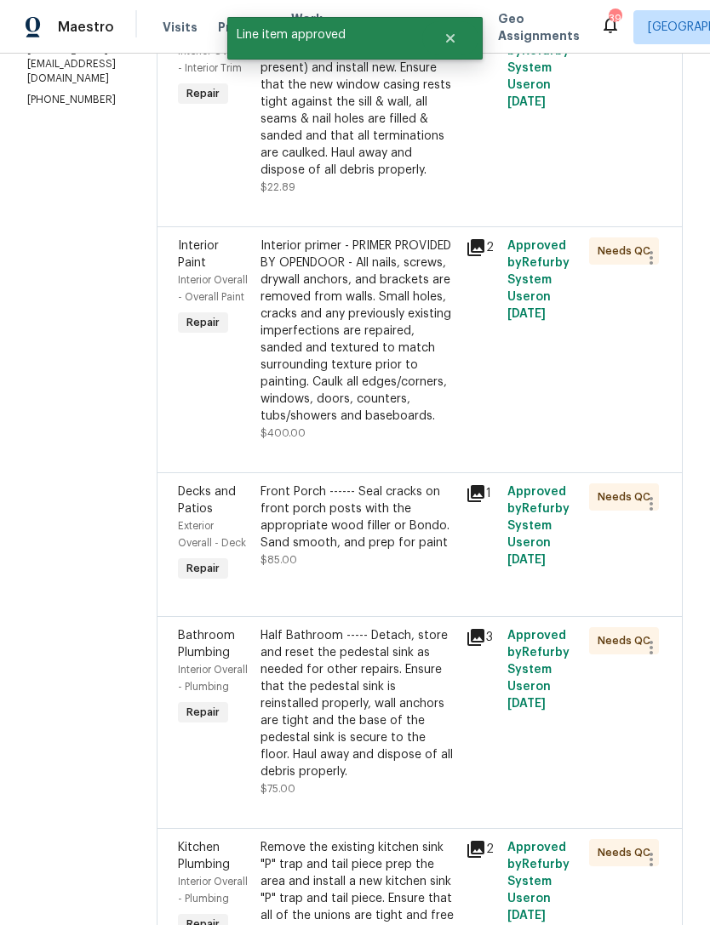
scroll to position [340, 0]
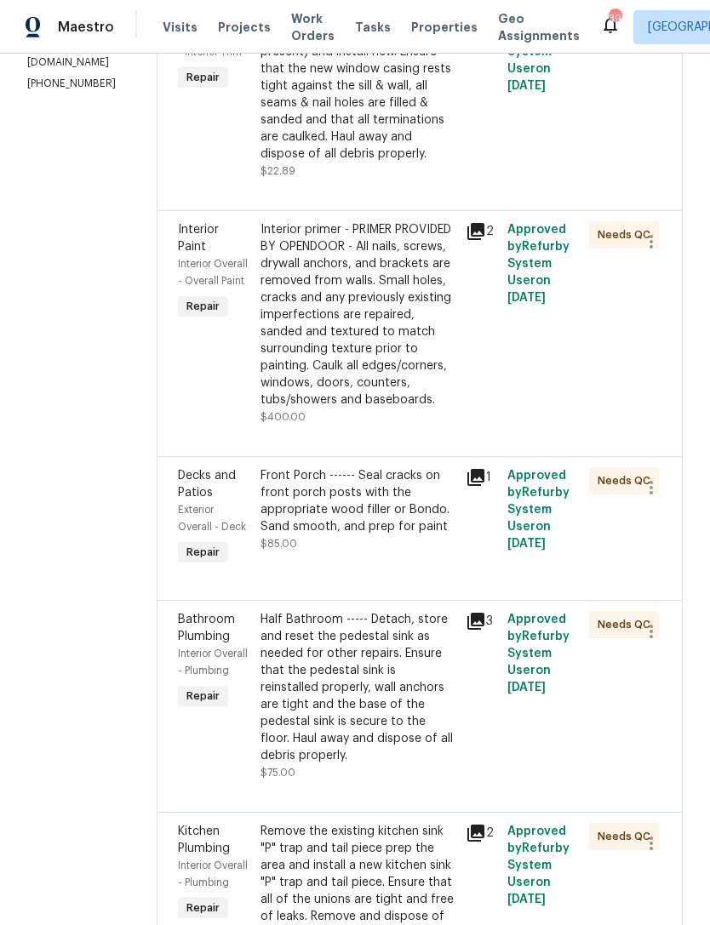
click at [383, 528] on div "Front Porch ------ Seal cracks on front porch posts with the appropriate wood f…" at bounding box center [358, 501] width 196 height 68
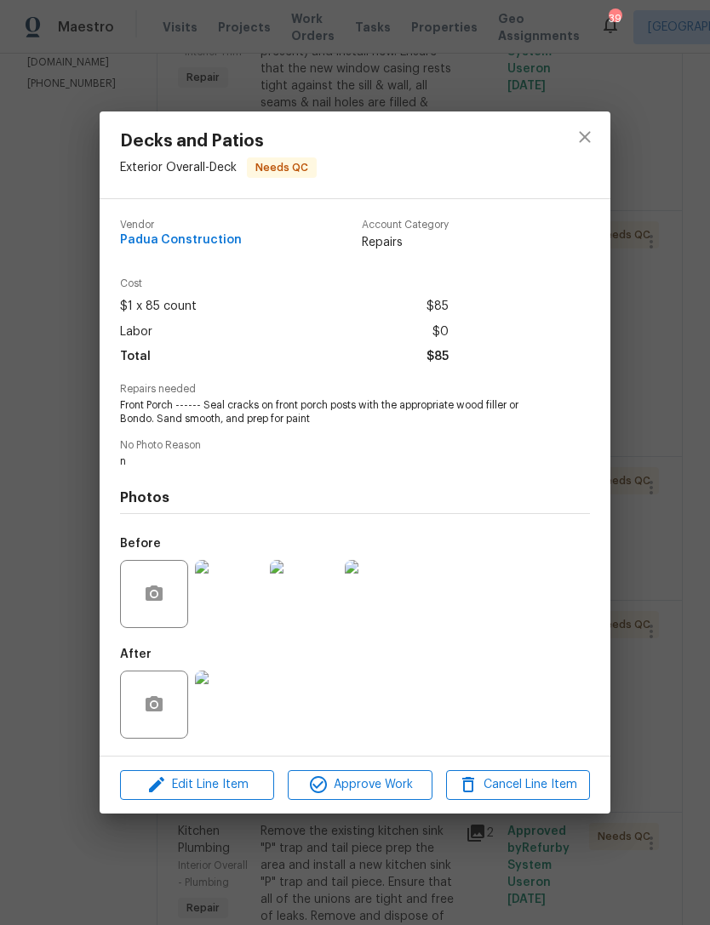
click at [397, 788] on span "Approve Work" at bounding box center [360, 784] width 134 height 21
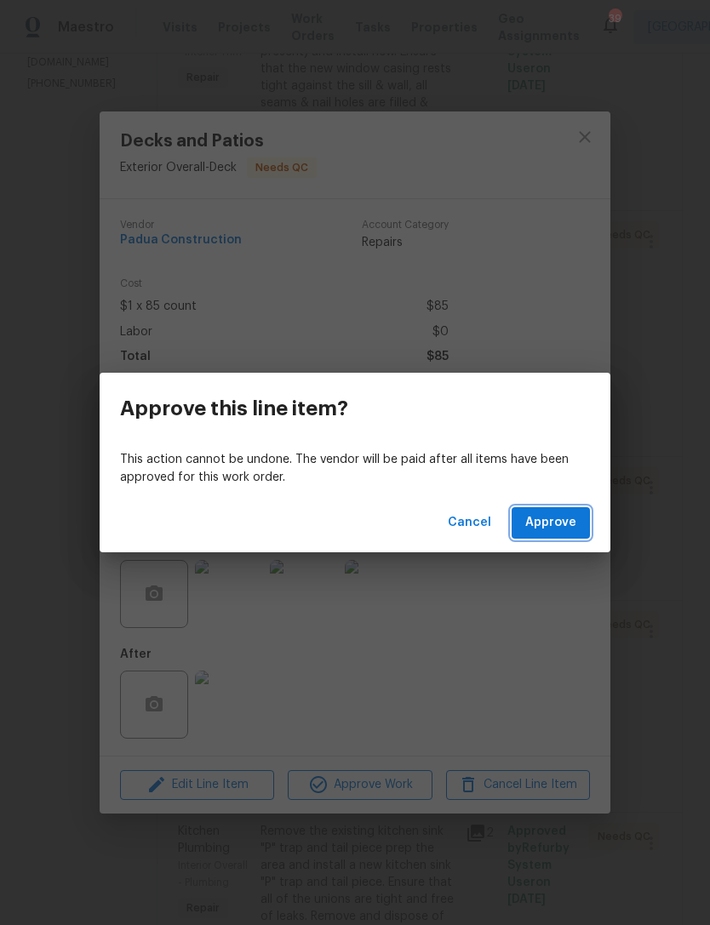
click at [561, 521] on span "Approve" at bounding box center [550, 522] width 51 height 21
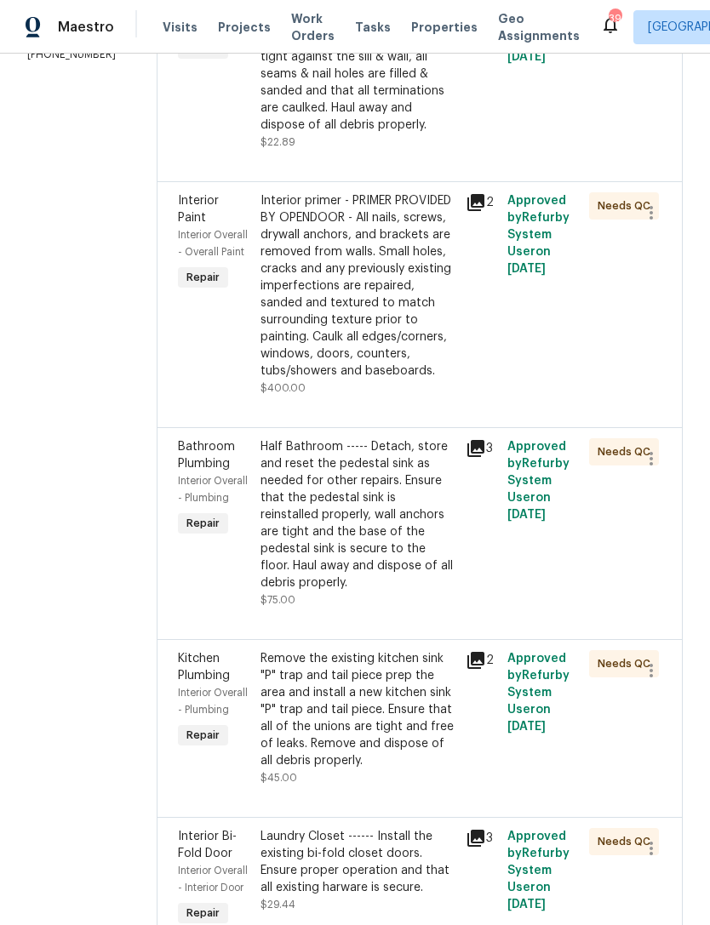
scroll to position [379, 0]
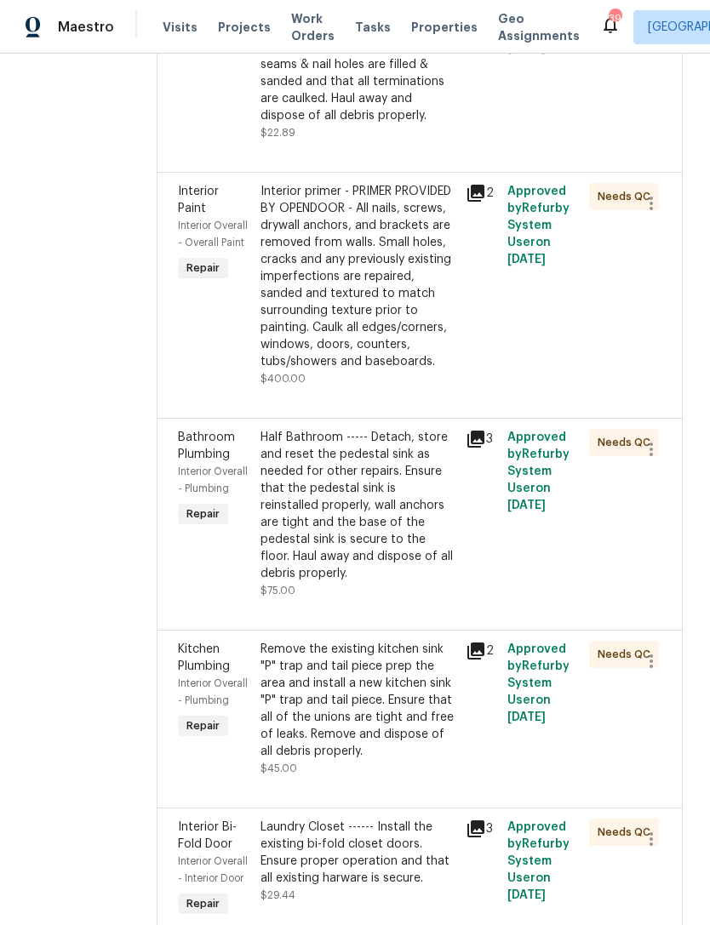
click at [363, 524] on div "Half Bathroom ----- Detach, store and reset the pedestal sink as needed for oth…" at bounding box center [358, 505] width 196 height 153
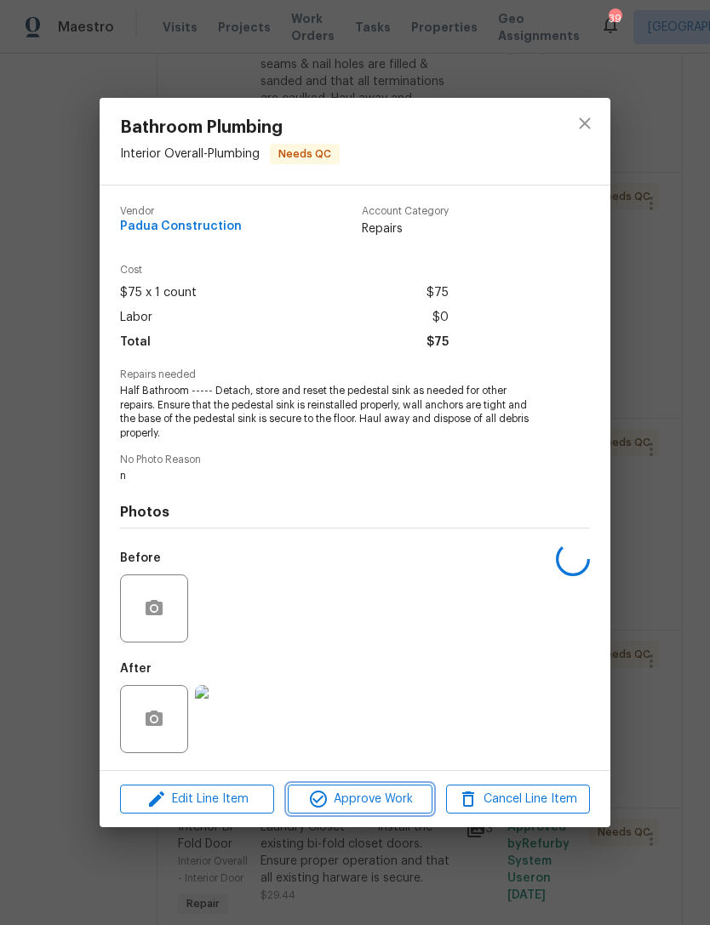
click at [394, 794] on span "Approve Work" at bounding box center [360, 799] width 134 height 21
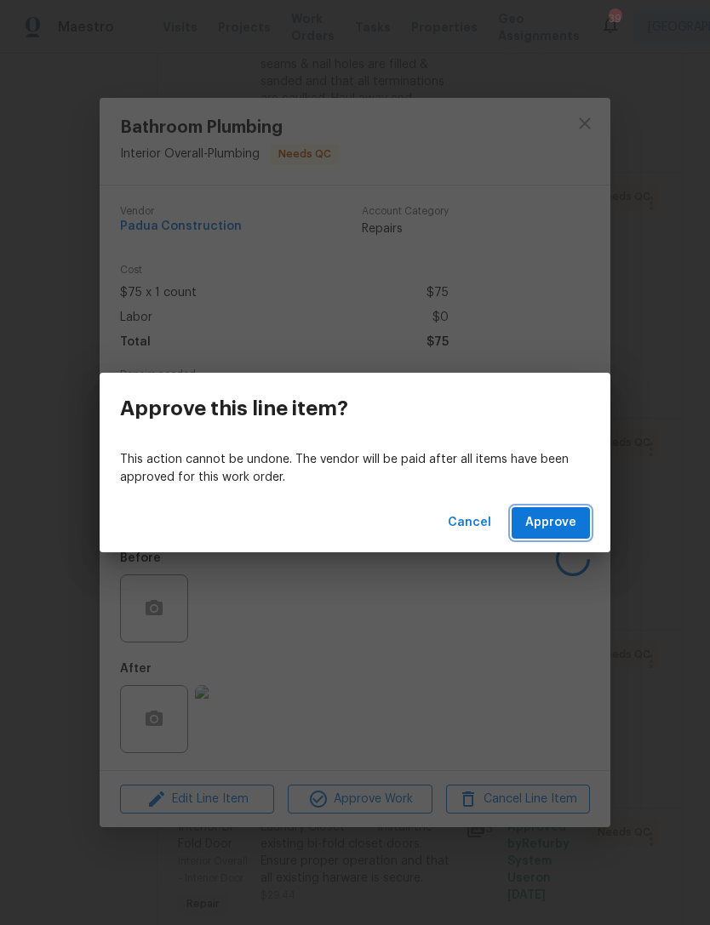
click at [563, 514] on span "Approve" at bounding box center [550, 522] width 51 height 21
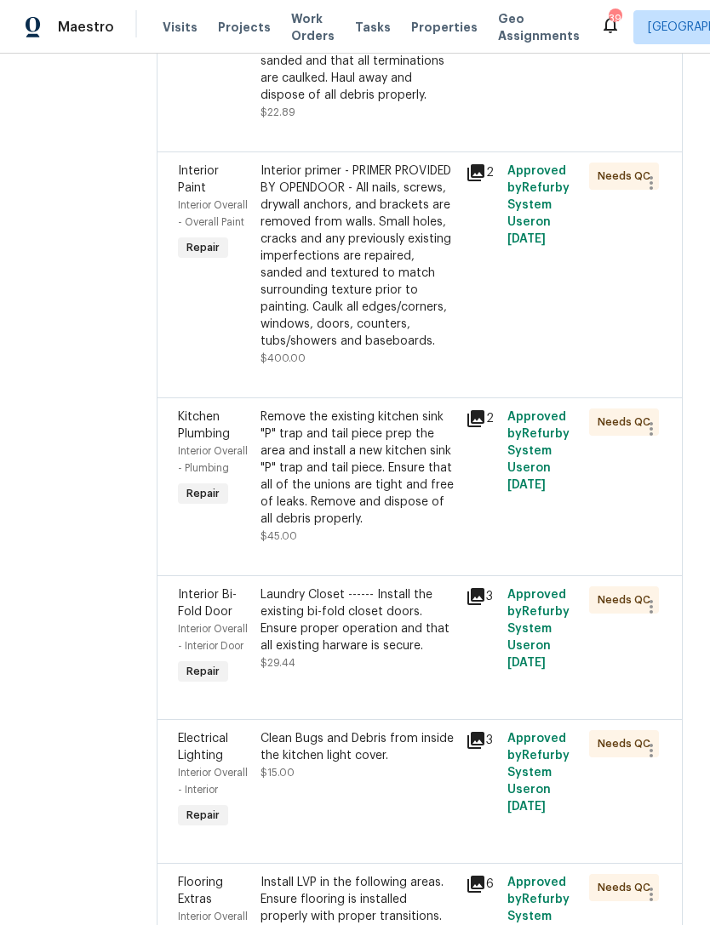
scroll to position [416, 0]
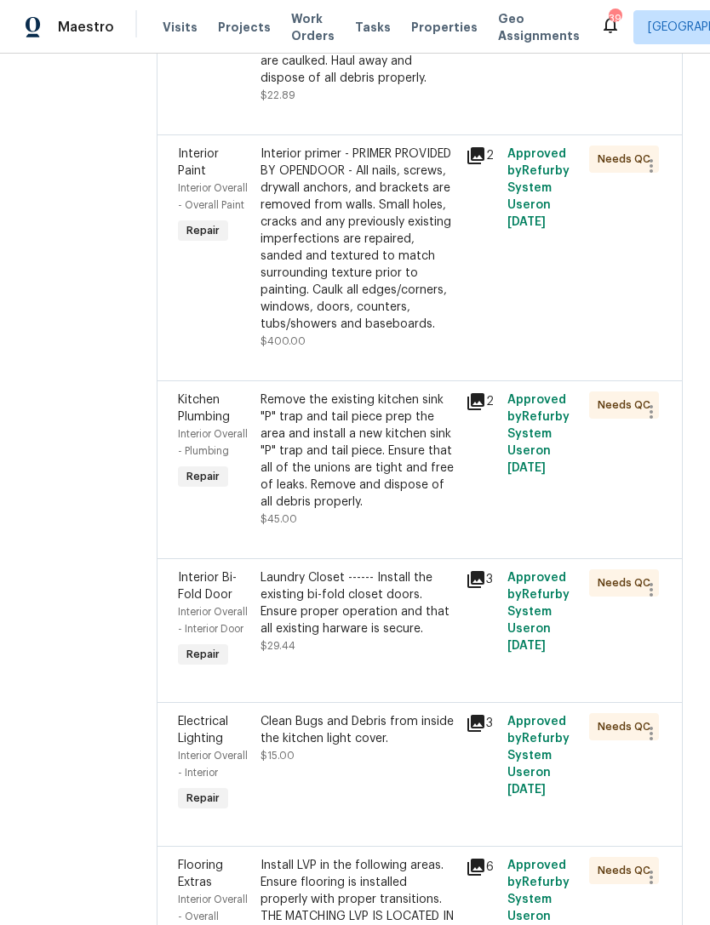
click at [486, 412] on icon at bounding box center [475, 401] width 20 height 20
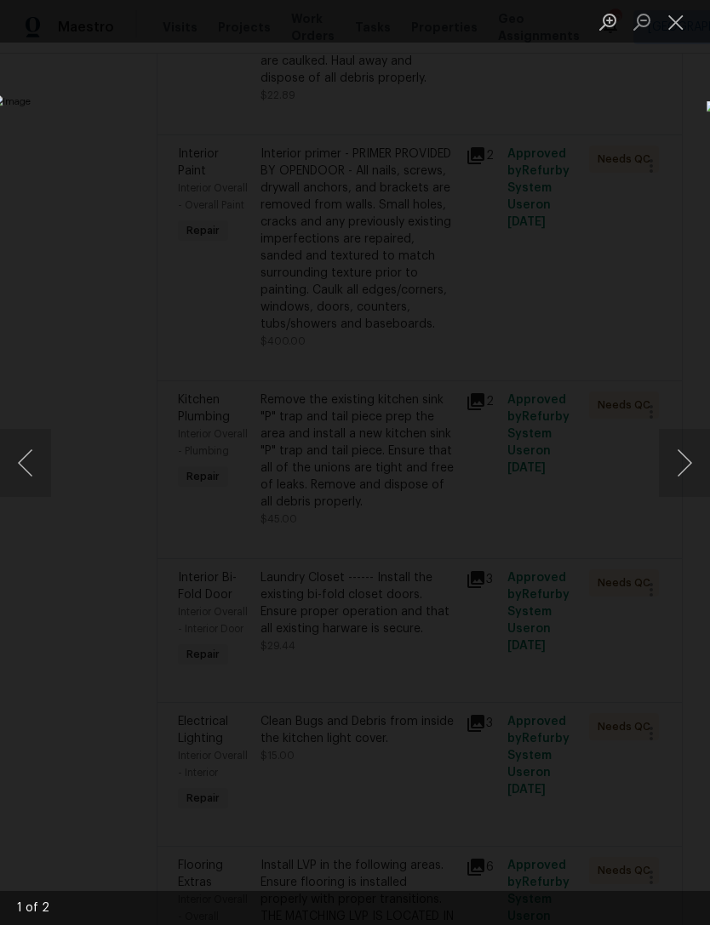
click at [671, 467] on button "Next image" at bounding box center [684, 463] width 51 height 68
click at [665, 467] on button "Next image" at bounding box center [684, 463] width 51 height 68
click at [682, 26] on button "Close lightbox" at bounding box center [676, 22] width 34 height 30
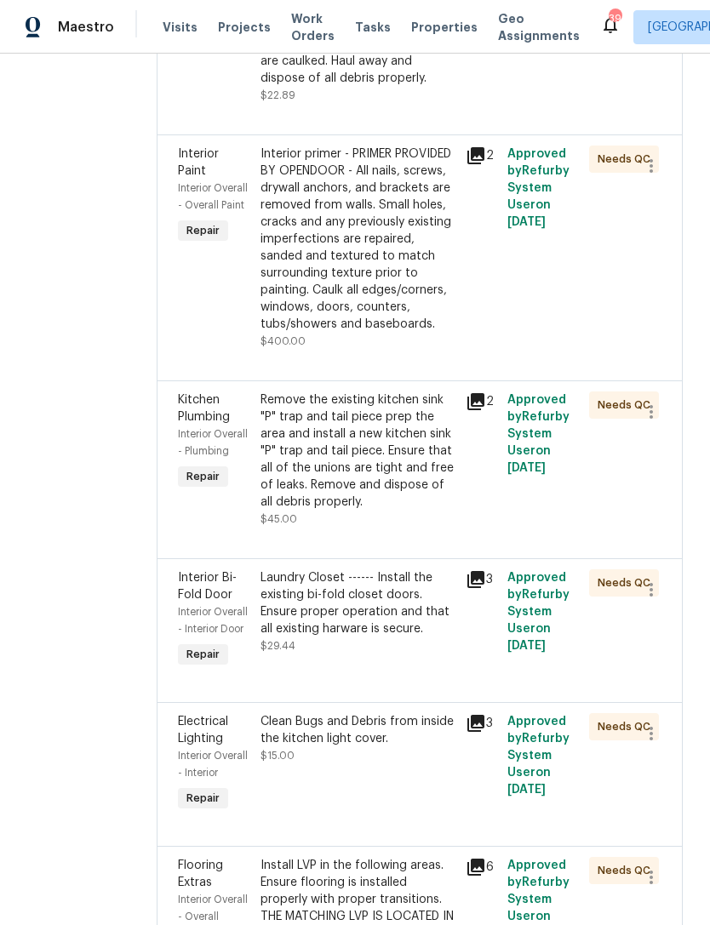
click at [372, 483] on div "Remove the existing kitchen sink "P" trap and tail piece prep the area and inst…" at bounding box center [358, 450] width 196 height 119
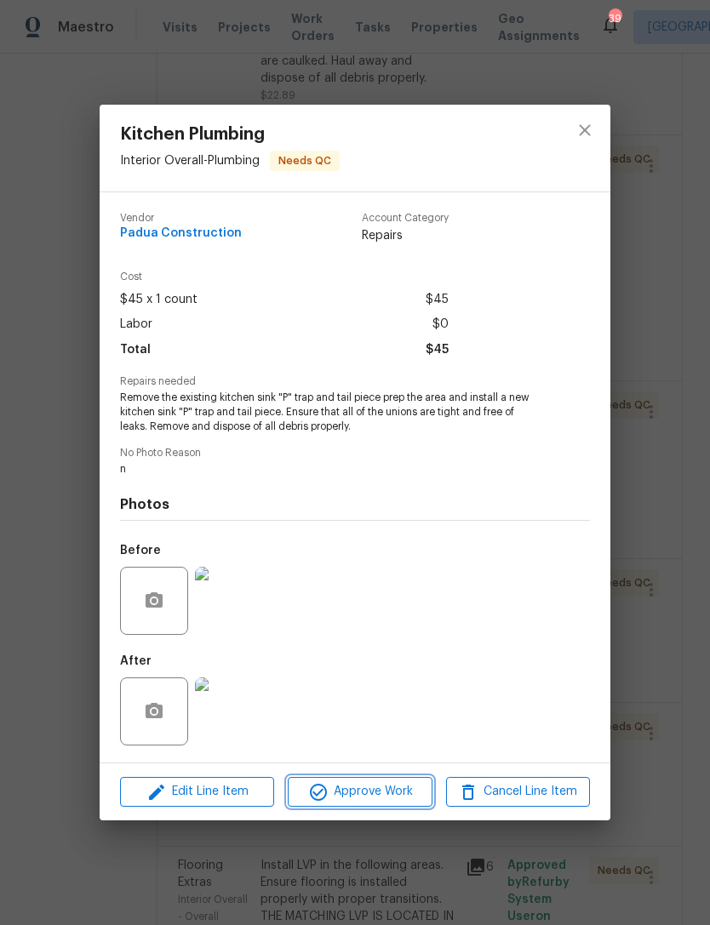
click at [397, 786] on span "Approve Work" at bounding box center [360, 791] width 134 height 21
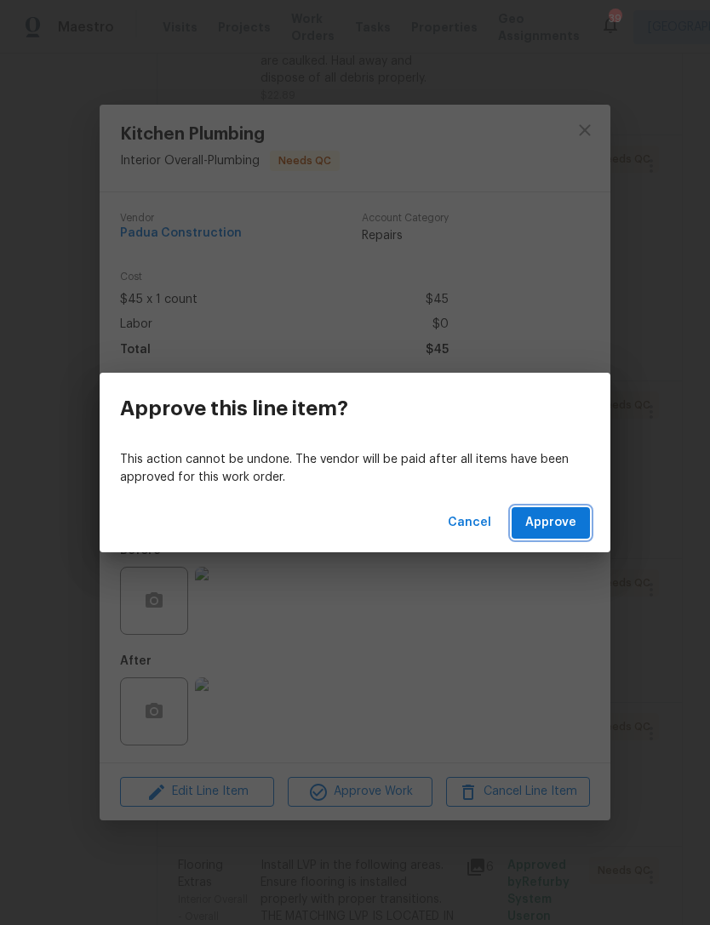
click at [568, 528] on span "Approve" at bounding box center [550, 522] width 51 height 21
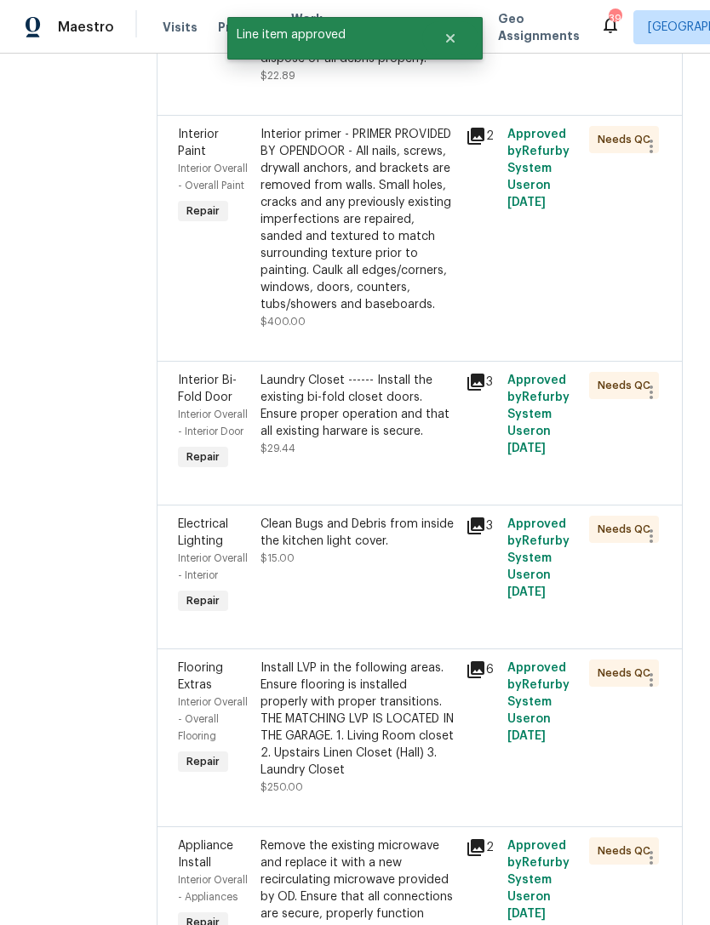
scroll to position [440, 0]
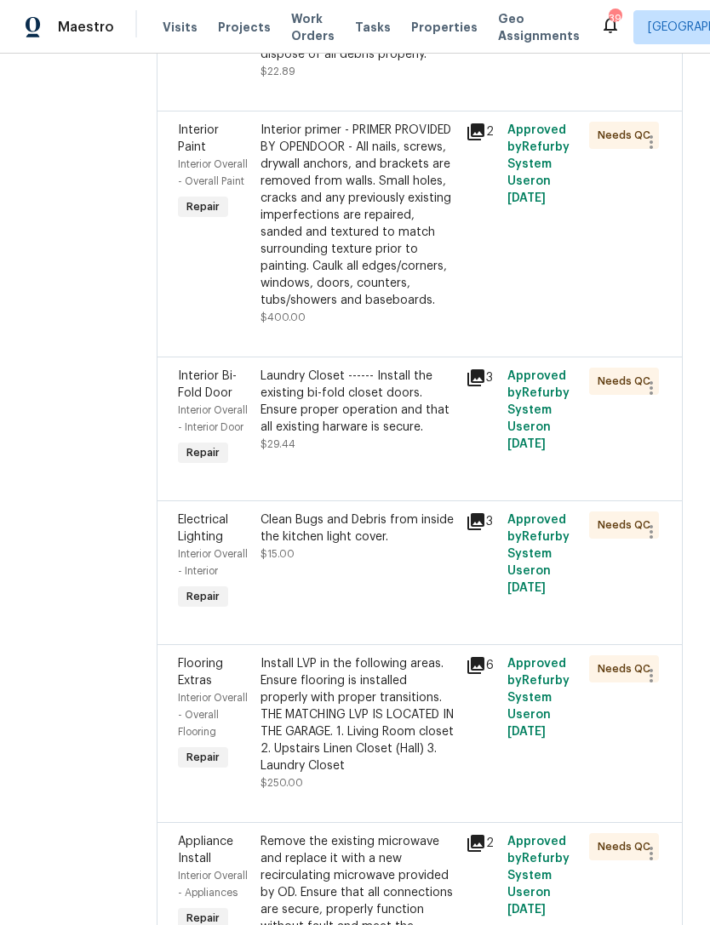
click at [385, 545] on div "Clean Bugs and Debris from inside the kitchen light cover." at bounding box center [358, 528] width 196 height 34
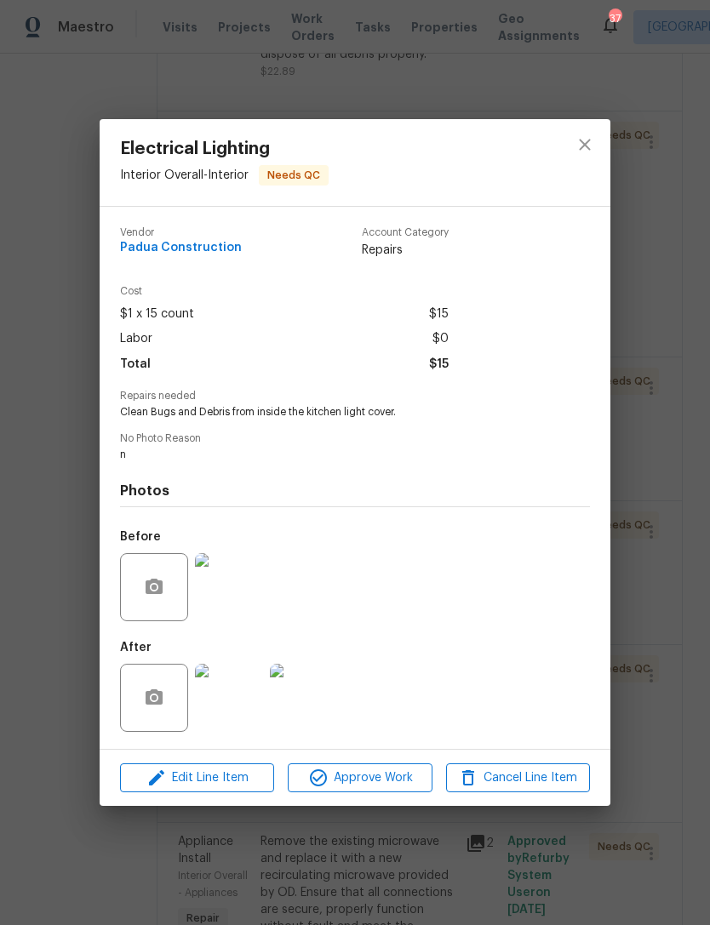
click at [398, 781] on span "Approve Work" at bounding box center [360, 778] width 134 height 21
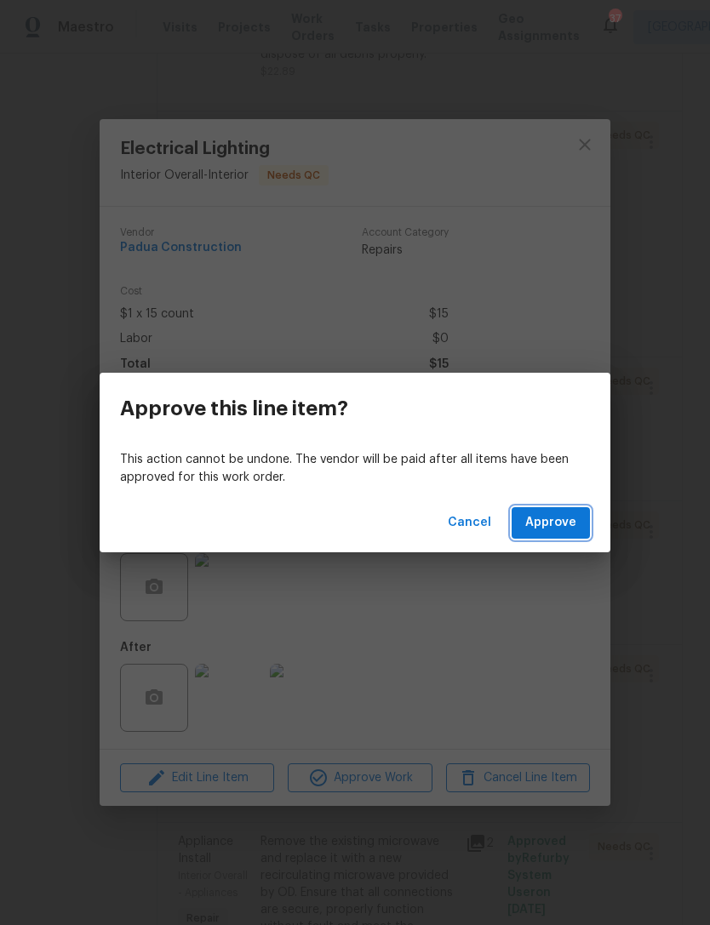
click at [564, 517] on span "Approve" at bounding box center [550, 522] width 51 height 21
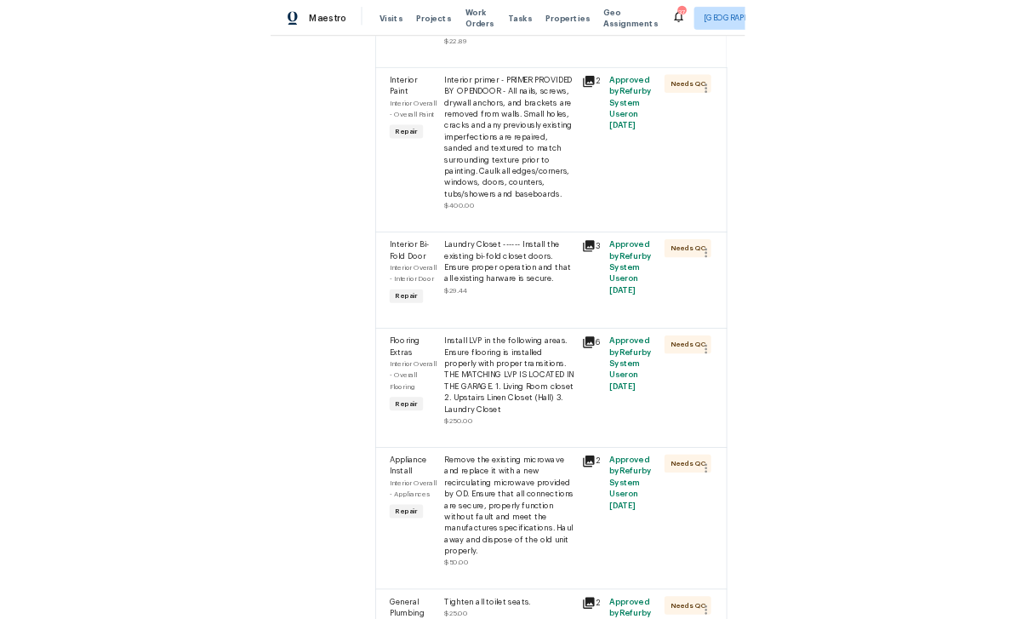
scroll to position [452, 0]
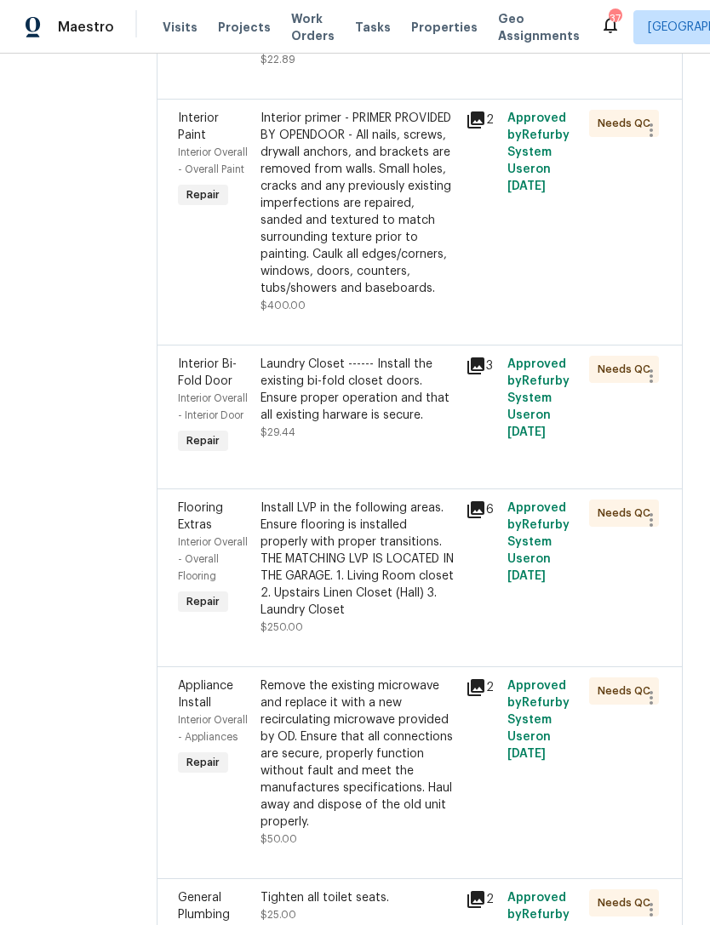
click at [452, 619] on div "Install LVP in the following areas. Ensure flooring is installed properly with …" at bounding box center [358, 559] width 196 height 119
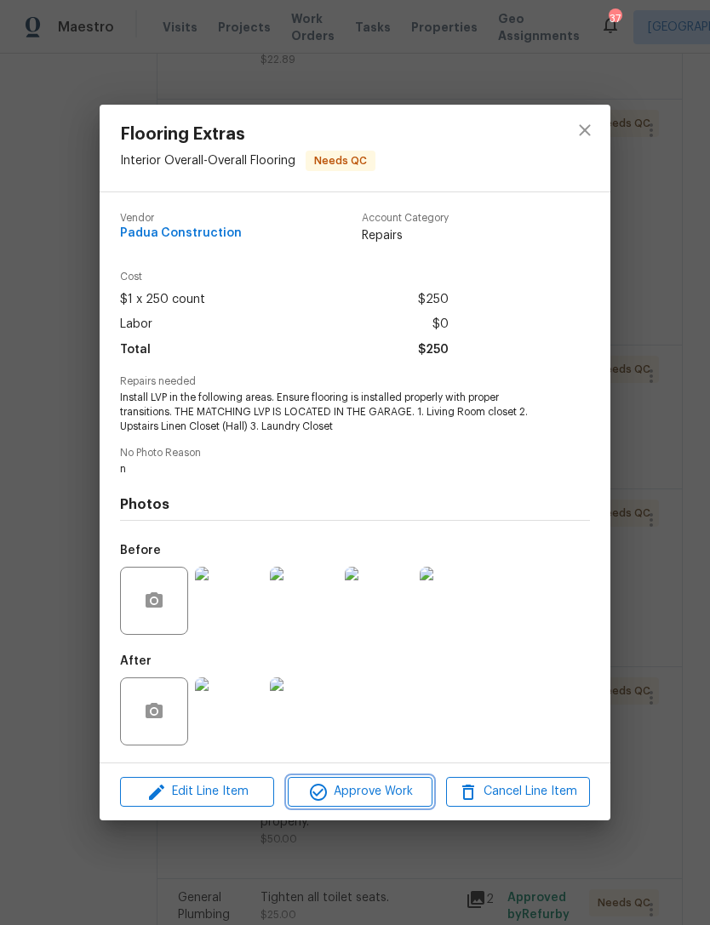
click at [385, 787] on span "Approve Work" at bounding box center [360, 791] width 134 height 21
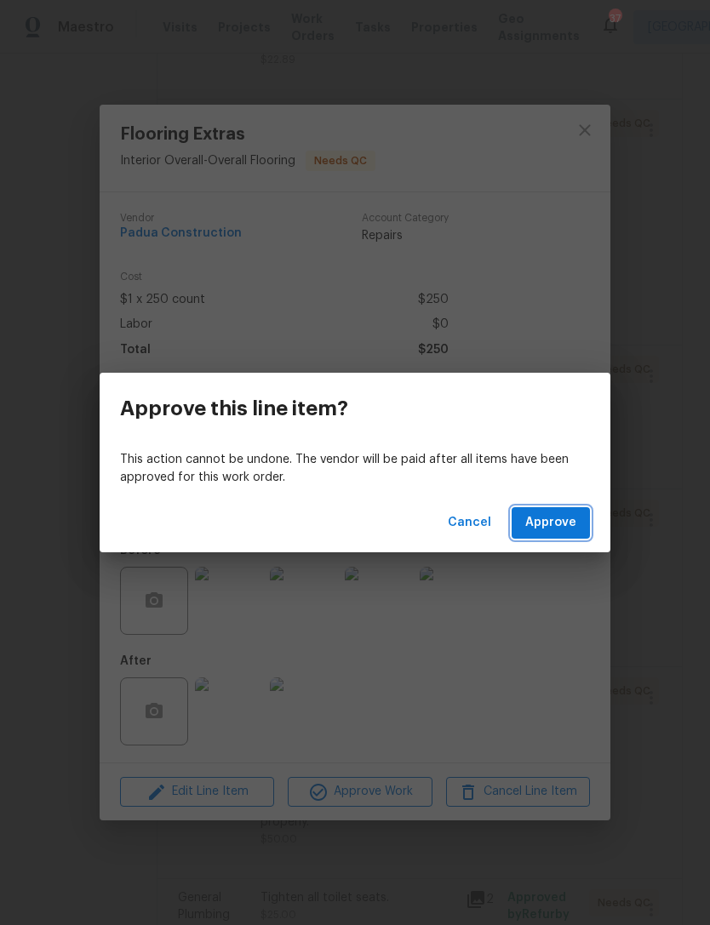
click at [563, 522] on span "Approve" at bounding box center [550, 522] width 51 height 21
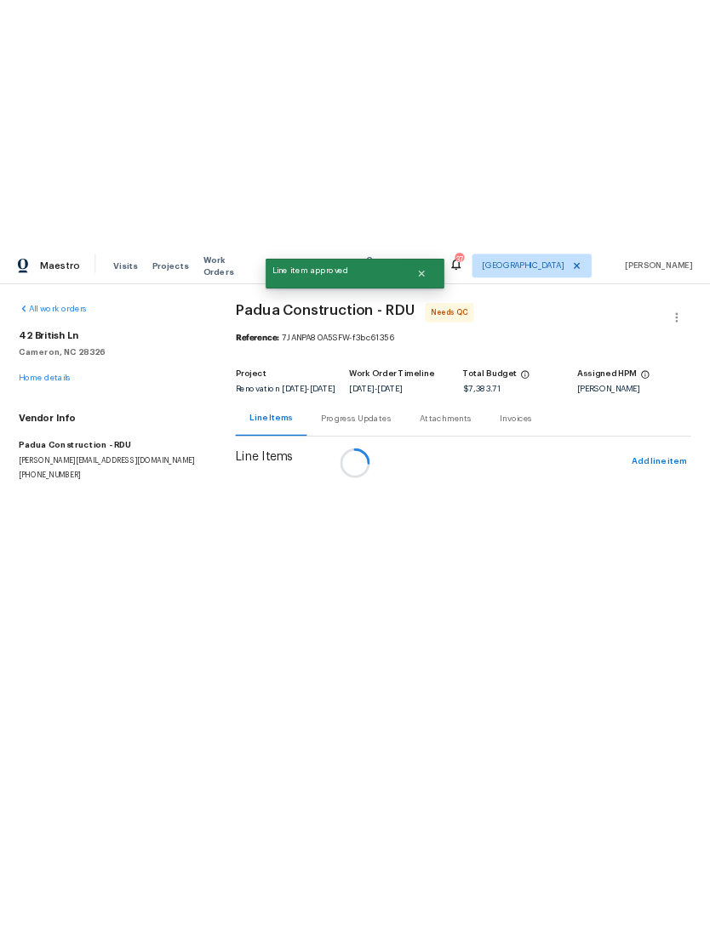
scroll to position [0, 0]
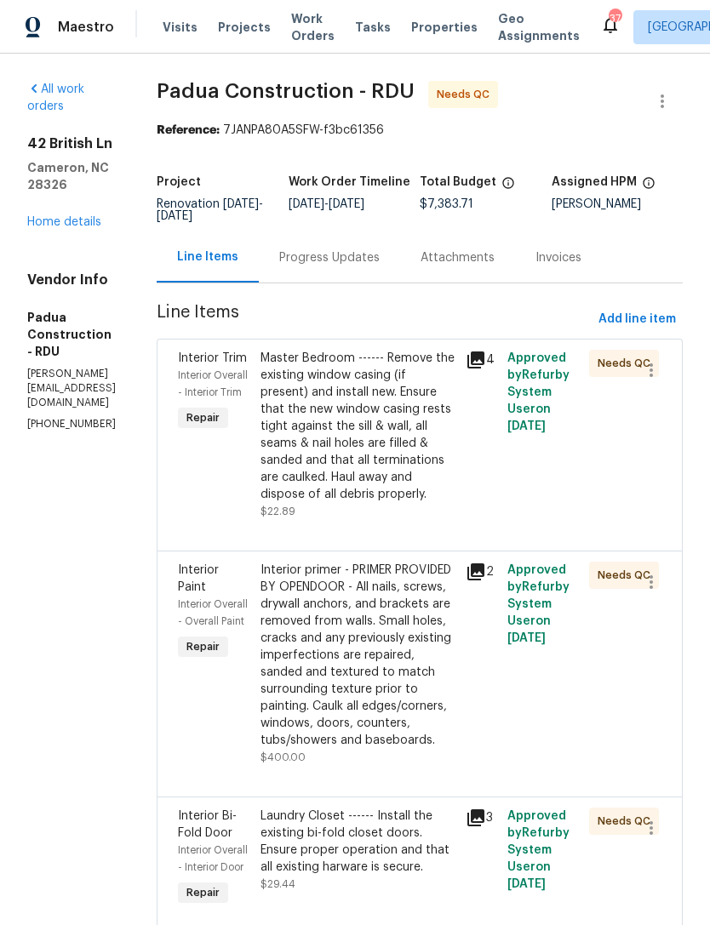
click at [363, 472] on div "Master Bedroom ------ Remove the existing window casing (if present) and instal…" at bounding box center [358, 426] width 196 height 153
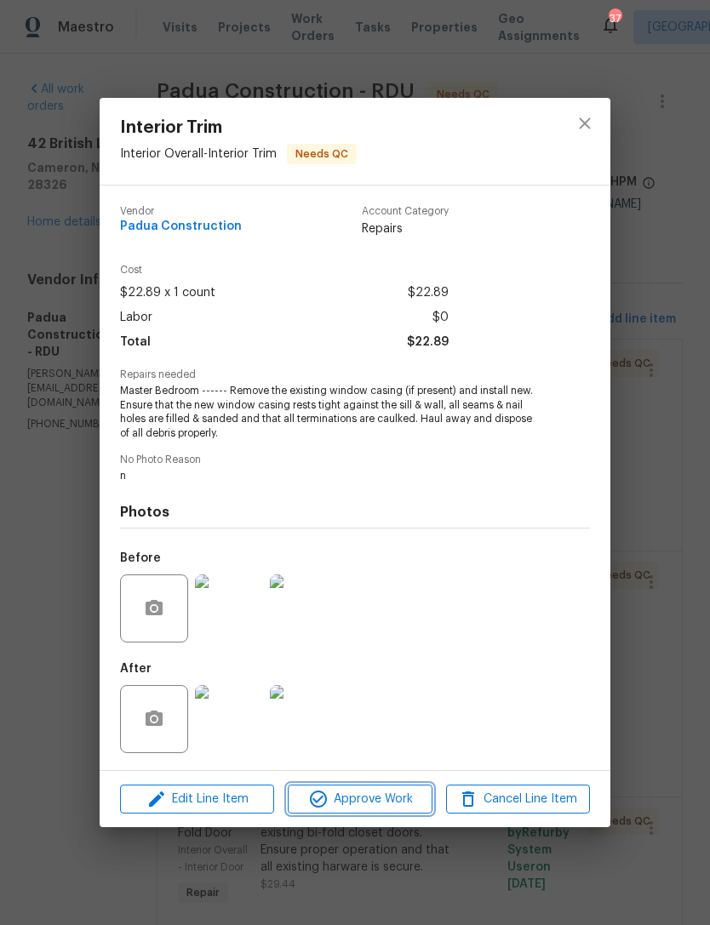
click at [372, 792] on span "Approve Work" at bounding box center [360, 799] width 134 height 21
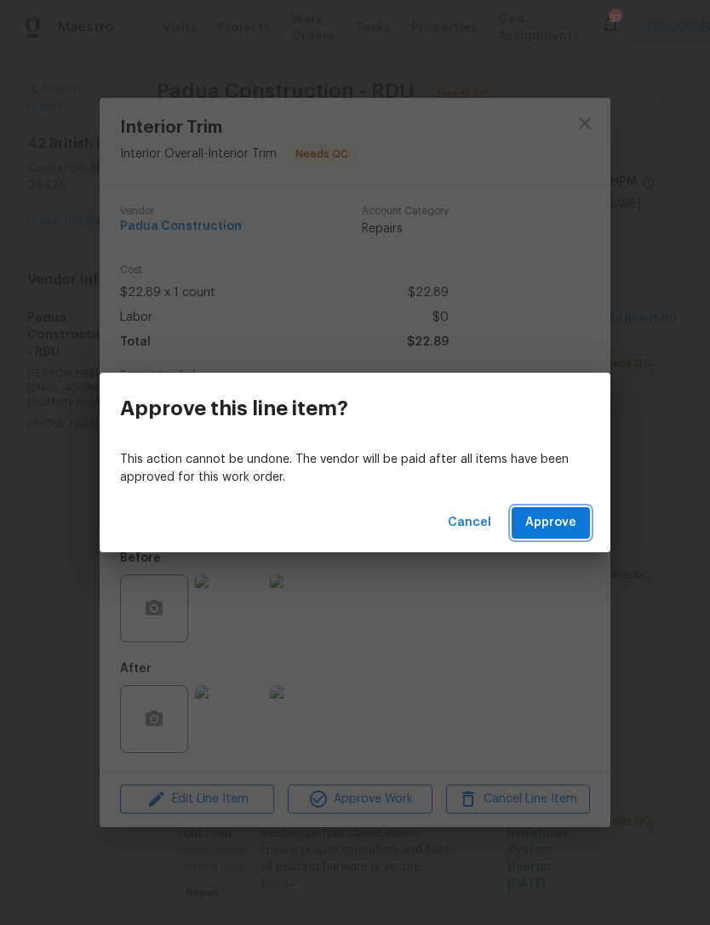
click at [558, 523] on span "Approve" at bounding box center [550, 522] width 51 height 21
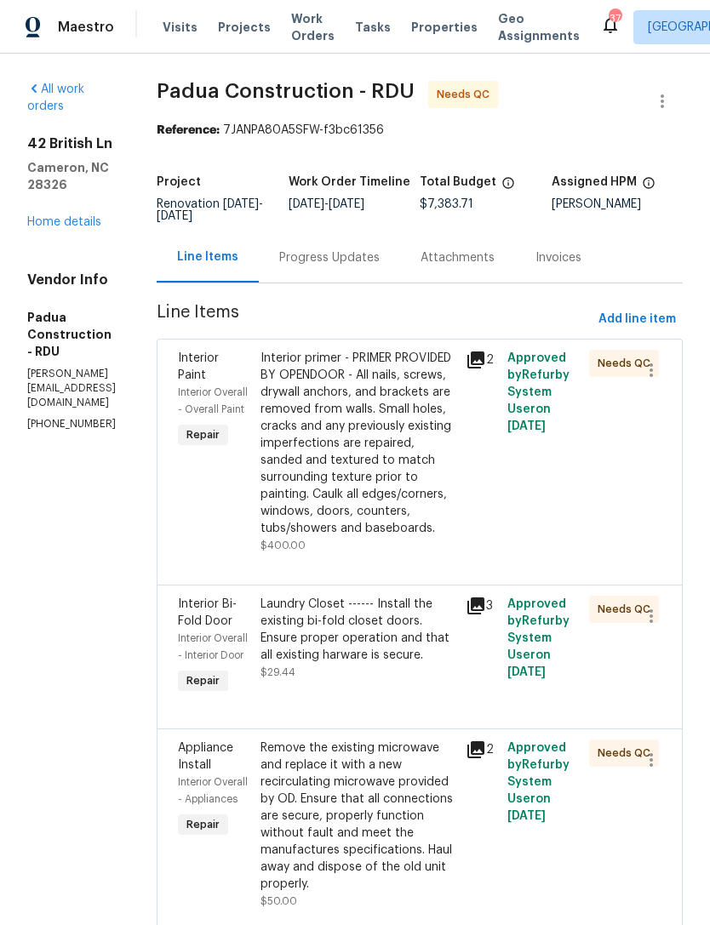
click at [371, 503] on div "Interior primer - PRIMER PROVIDED BY OPENDOOR - All nails, screws, drywall anch…" at bounding box center [358, 443] width 196 height 187
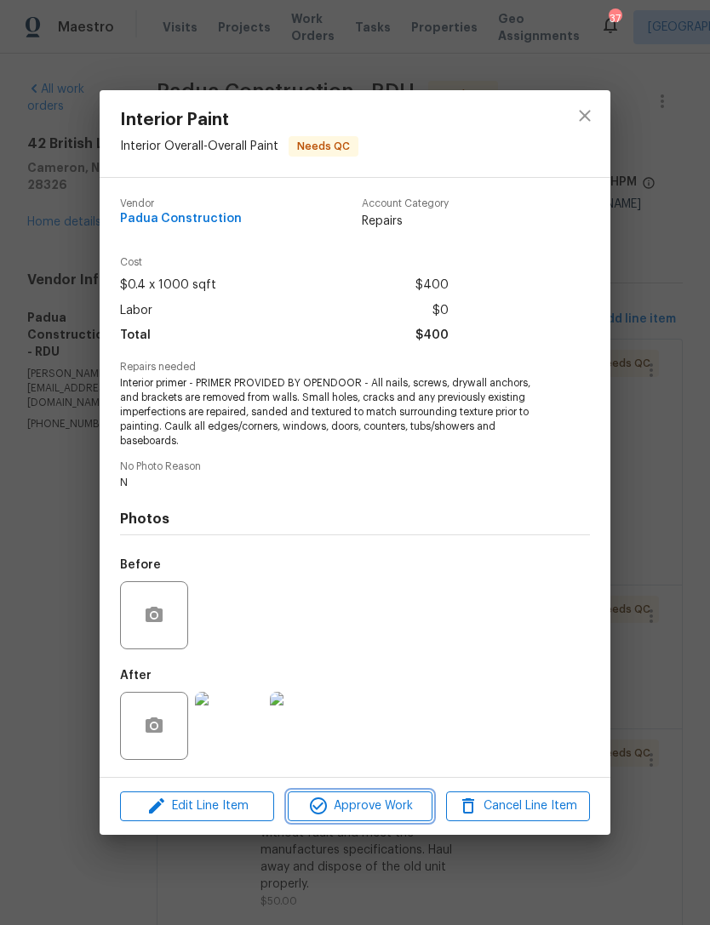
click at [397, 809] on span "Approve Work" at bounding box center [360, 806] width 134 height 21
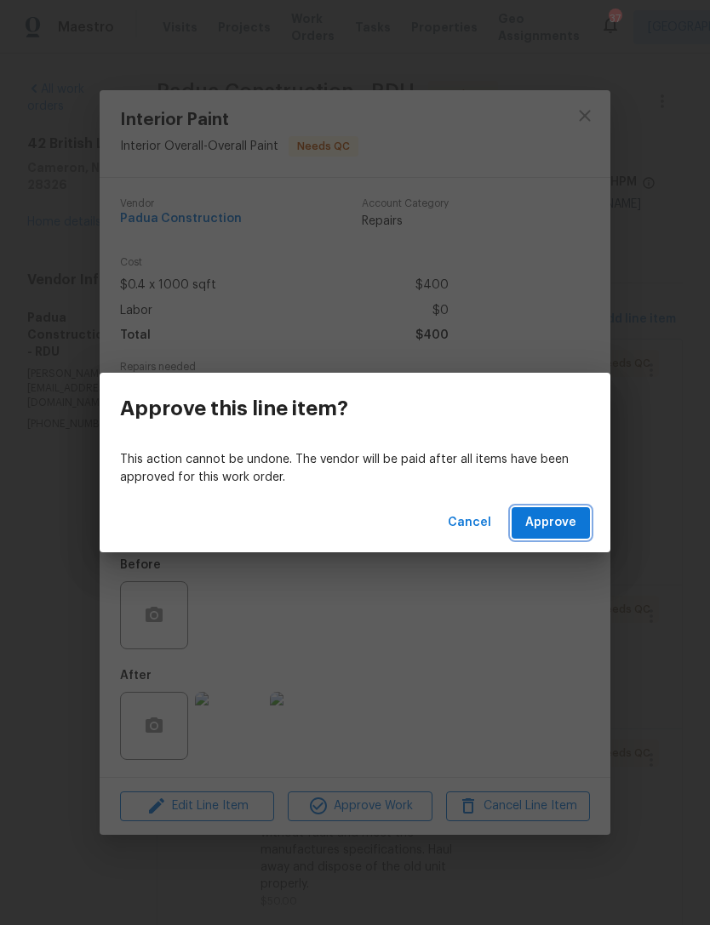
click at [564, 522] on span "Approve" at bounding box center [550, 522] width 51 height 21
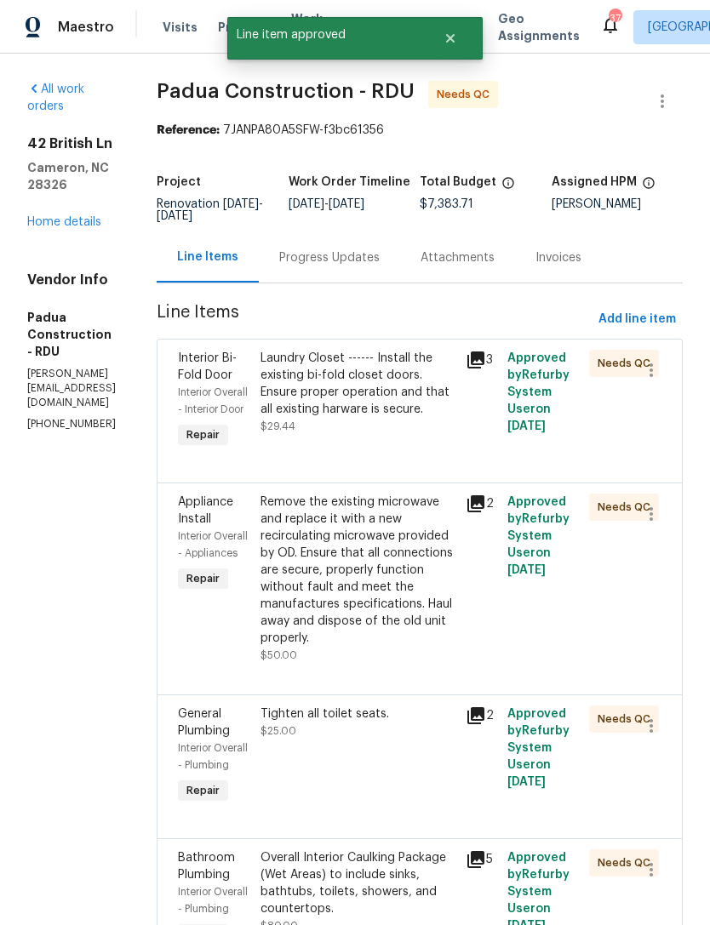
click at [384, 395] on div "Laundry Closet ------ Install the existing bi-fold closet doors. Ensure proper …" at bounding box center [358, 384] width 196 height 68
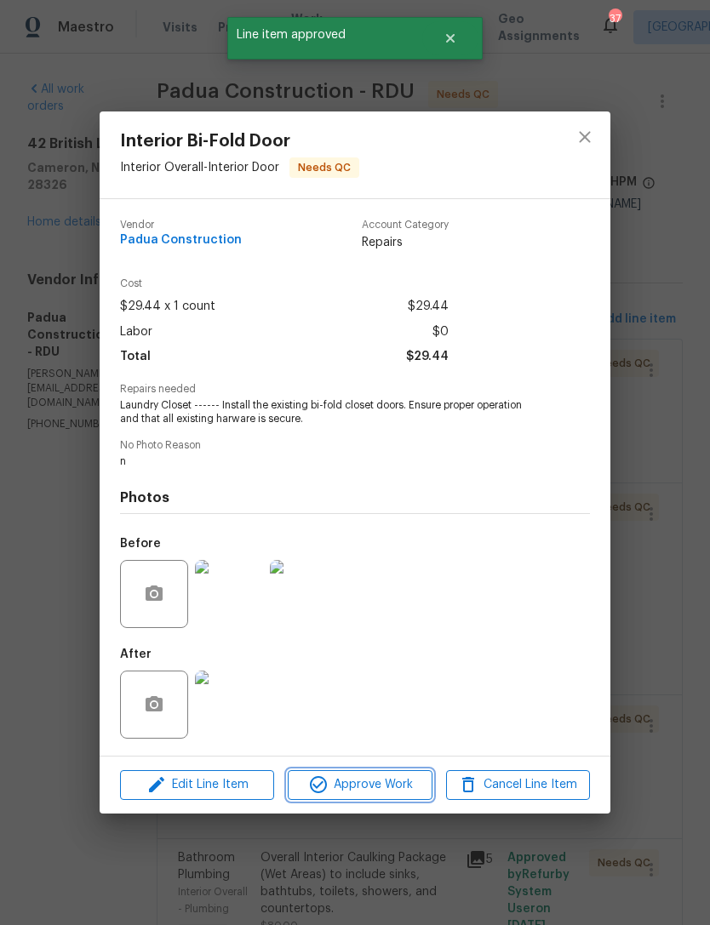
click at [405, 796] on span "Approve Work" at bounding box center [360, 784] width 134 height 21
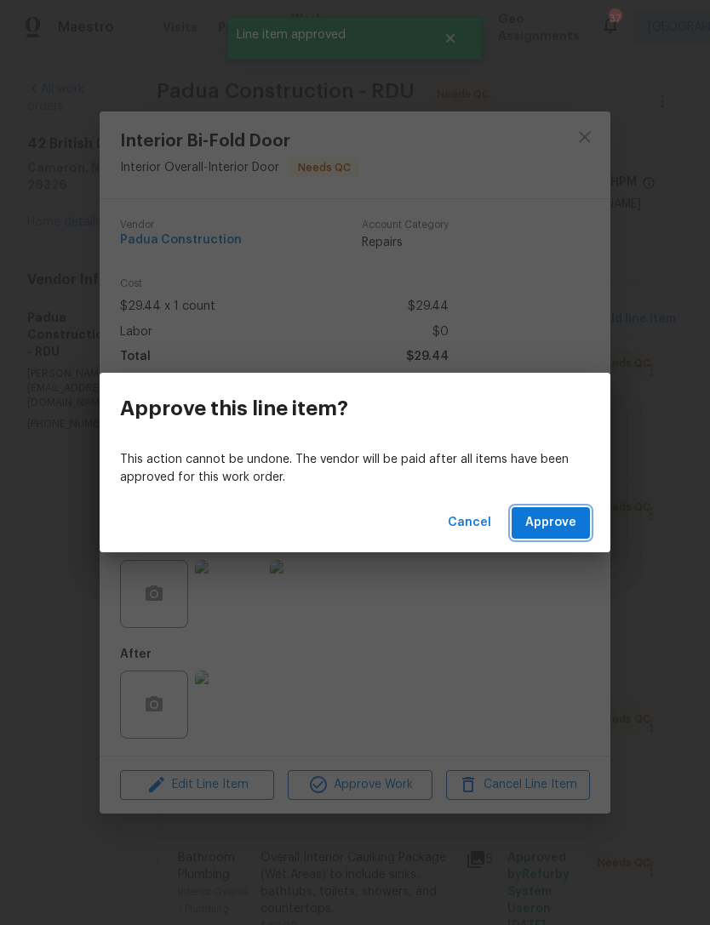
click at [571, 524] on span "Approve" at bounding box center [550, 522] width 51 height 21
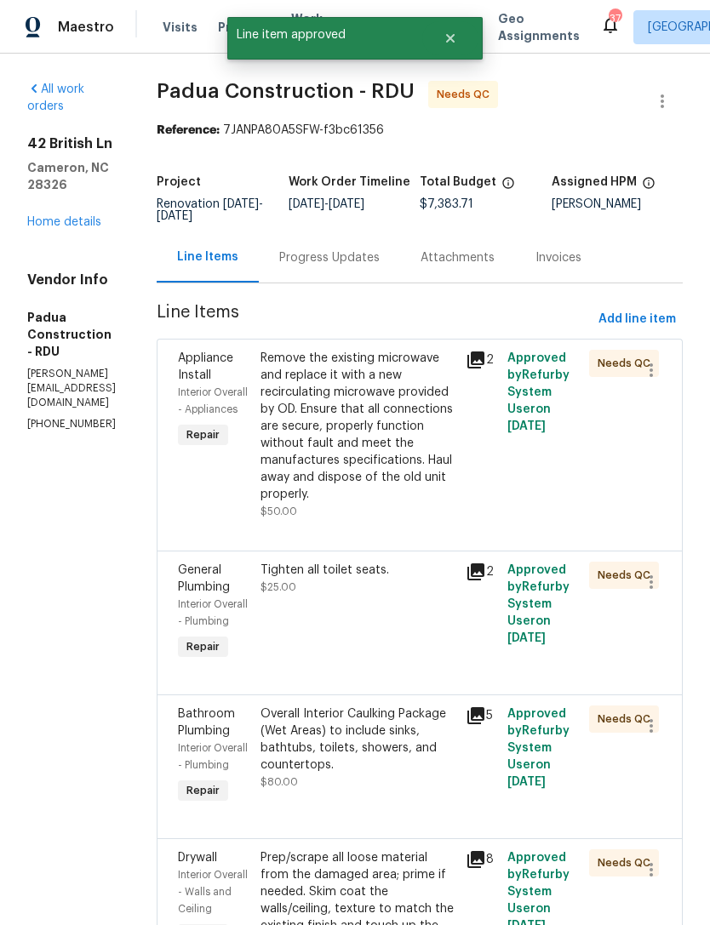
click at [476, 368] on icon at bounding box center [475, 359] width 17 height 17
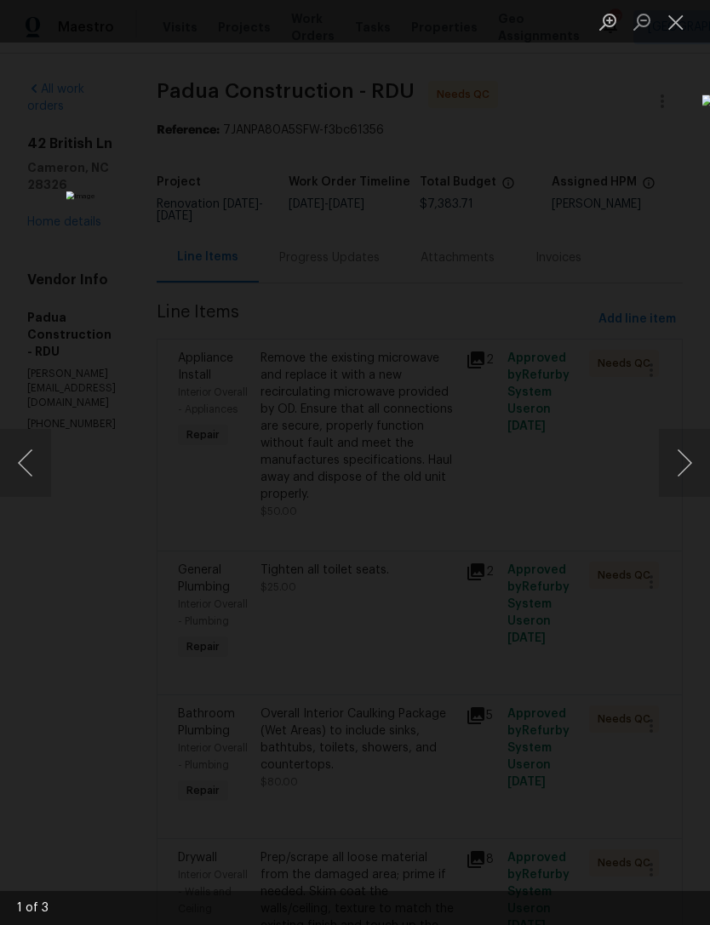
click at [679, 25] on button "Close lightbox" at bounding box center [676, 22] width 34 height 30
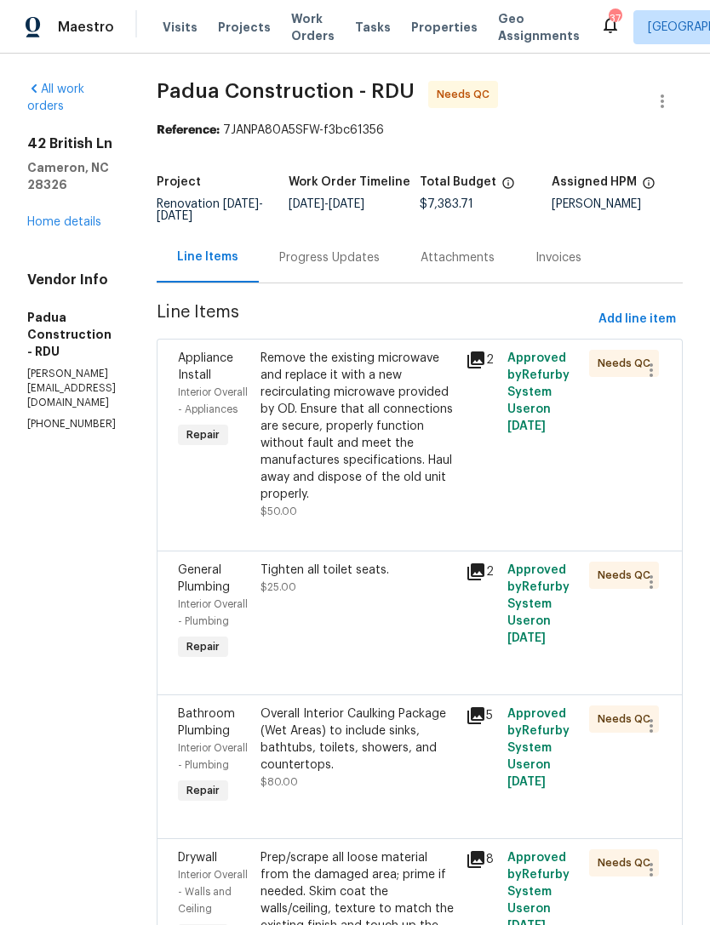
click at [361, 446] on div "Remove the existing microwave and replace it with a new recirculating microwave…" at bounding box center [358, 426] width 196 height 153
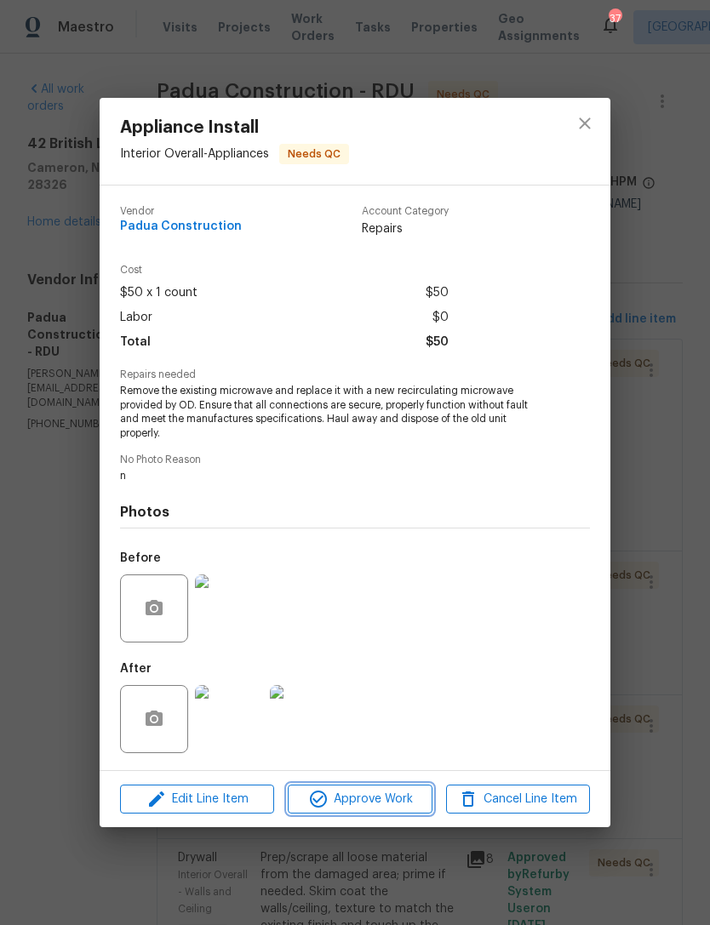
click at [391, 802] on span "Approve Work" at bounding box center [360, 799] width 134 height 21
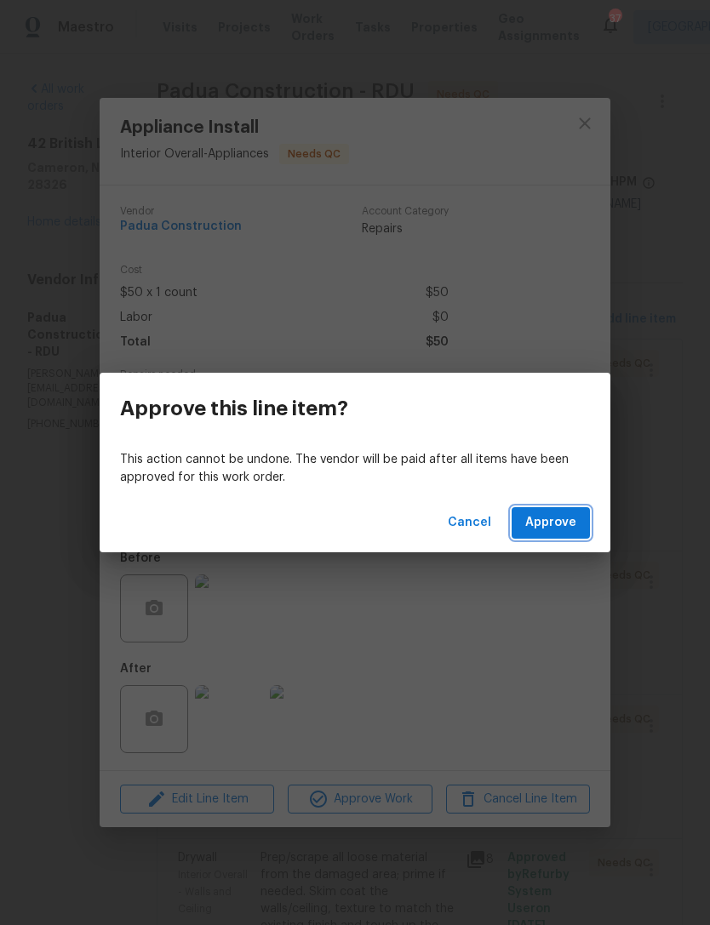
click at [540, 517] on span "Approve" at bounding box center [550, 522] width 51 height 21
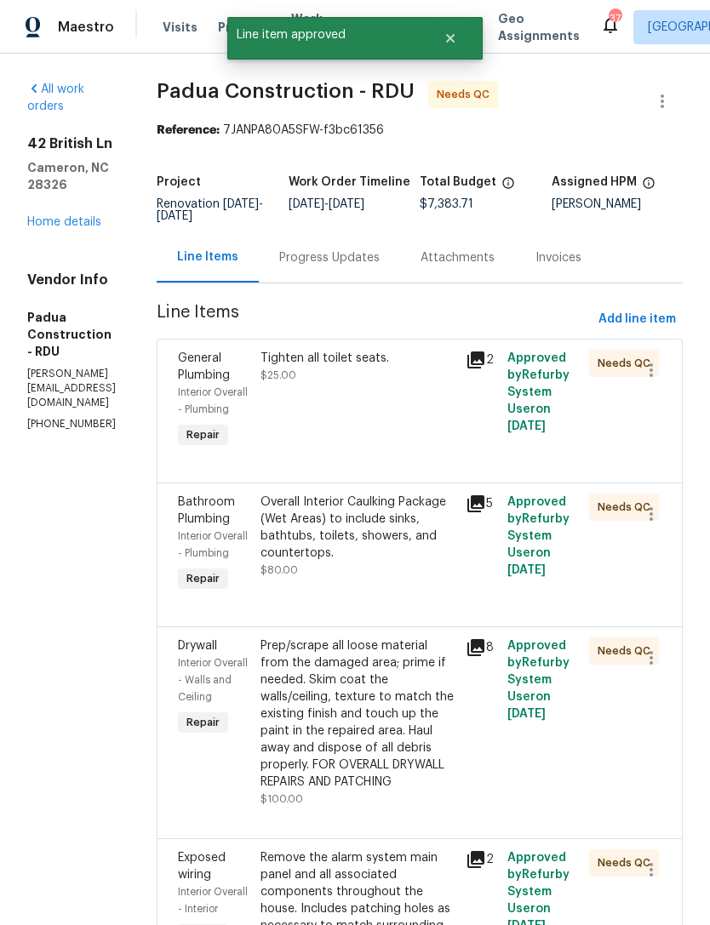
click at [387, 385] on div "Tighten all toilet seats. $25.00" at bounding box center [358, 401] width 206 height 112
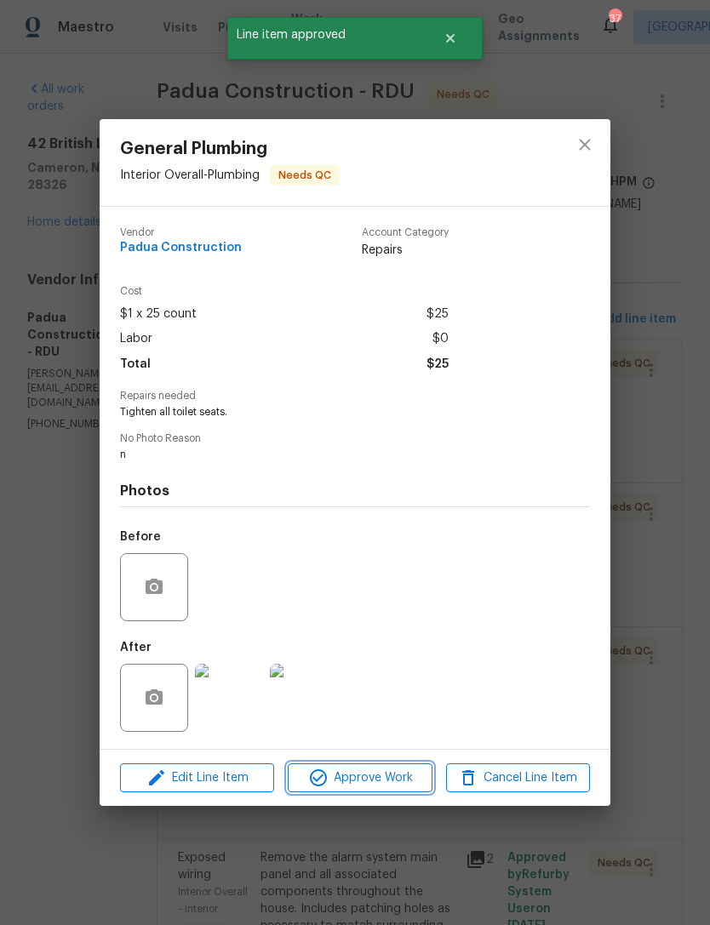
click at [387, 782] on span "Approve Work" at bounding box center [360, 778] width 134 height 21
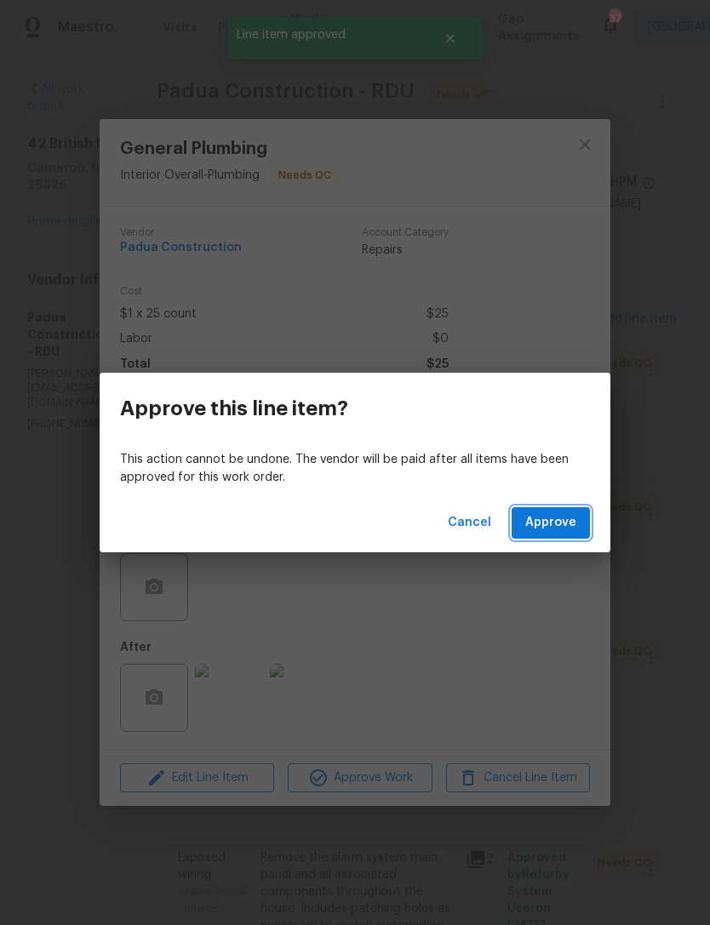
click at [557, 537] on button "Approve" at bounding box center [550, 522] width 78 height 31
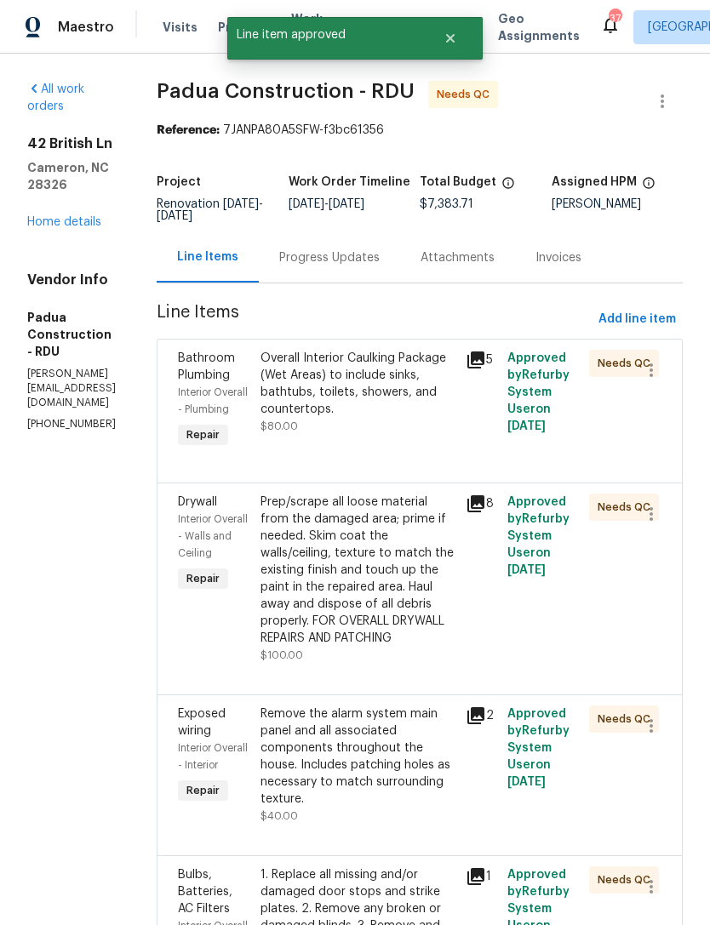
click at [388, 397] on div "Overall Interior Caulking Package (Wet Areas) to include sinks, bathtubs, toile…" at bounding box center [358, 384] width 196 height 68
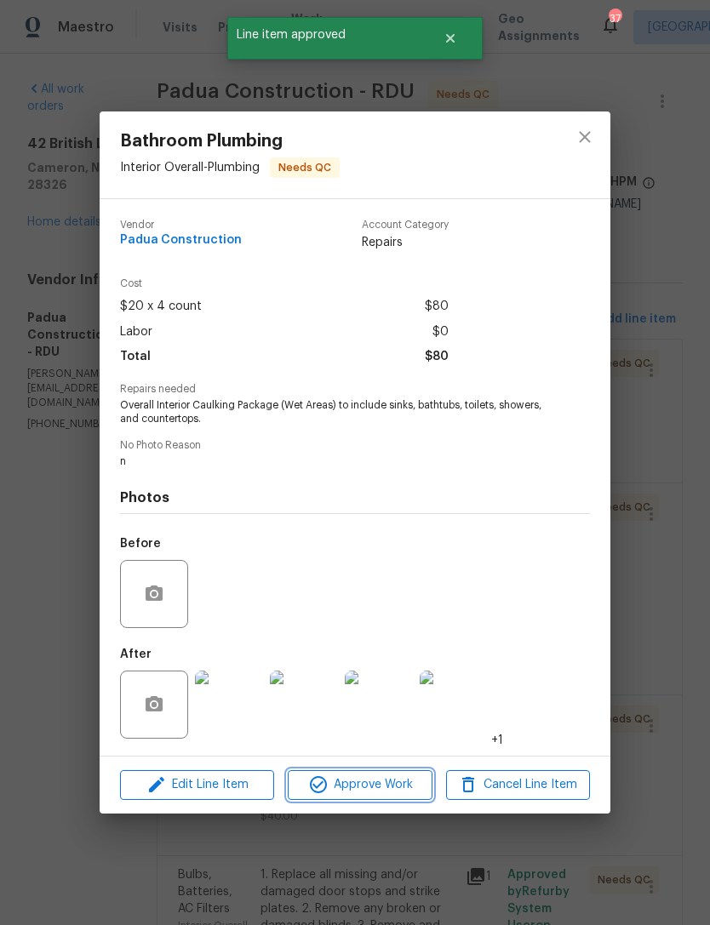
click at [425, 783] on span "Approve Work" at bounding box center [360, 784] width 134 height 21
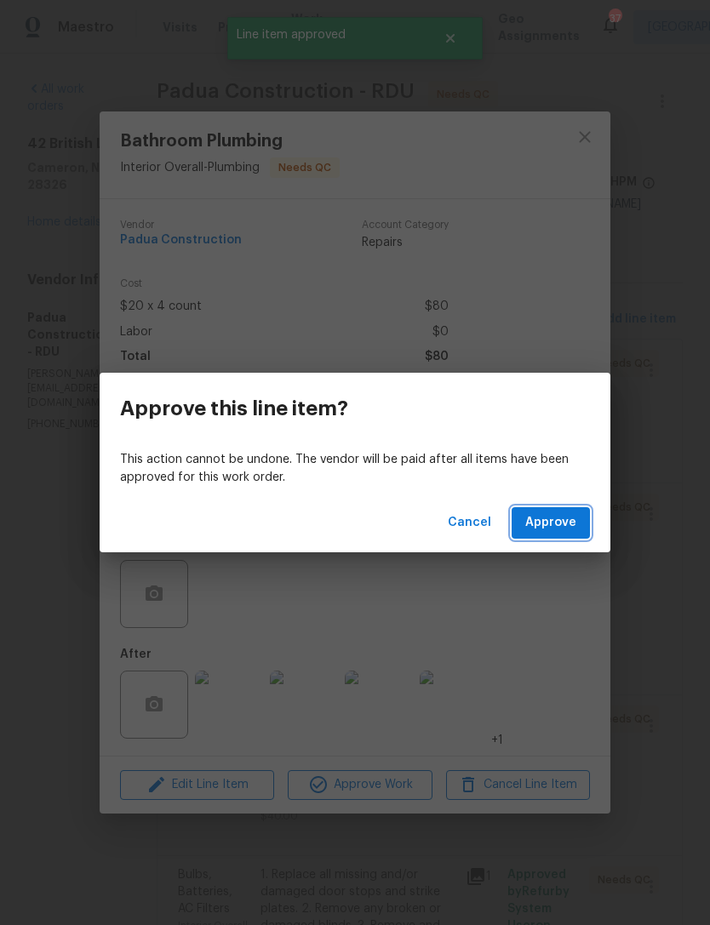
click at [571, 508] on button "Approve" at bounding box center [550, 522] width 78 height 31
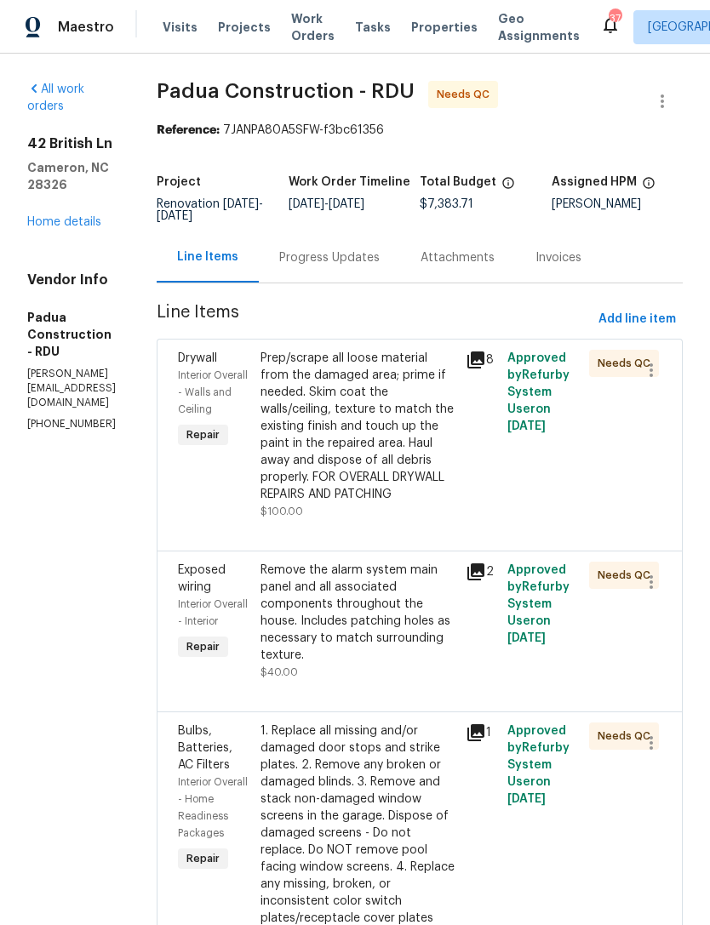
click at [393, 433] on div "Prep/scrape all loose material from the damaged area; prime if needed. Skim coa…" at bounding box center [358, 426] width 196 height 153
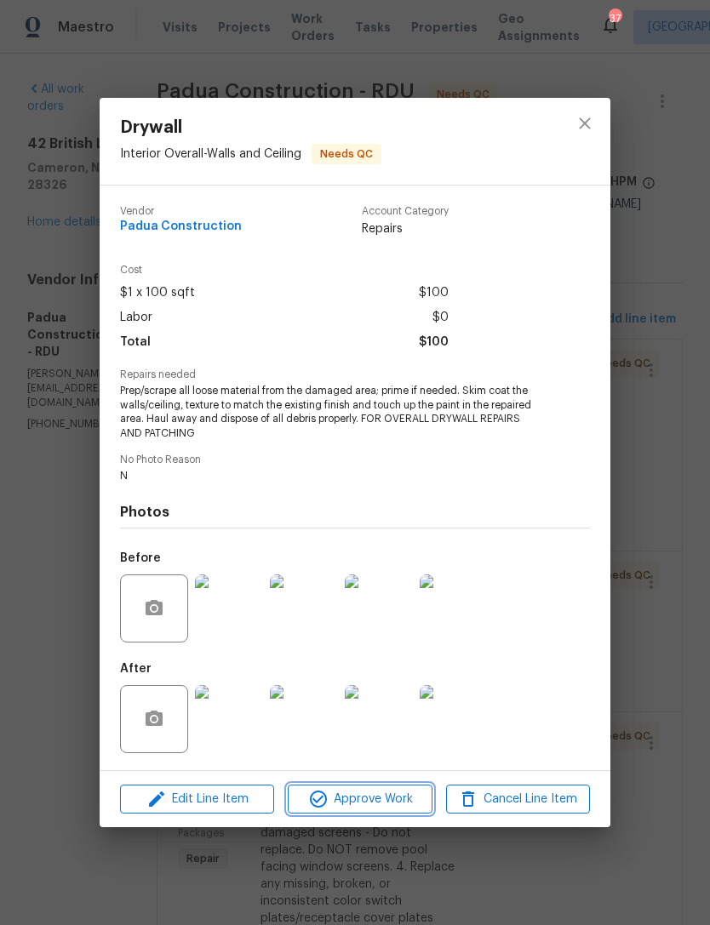
click at [357, 792] on span "Approve Work" at bounding box center [360, 799] width 134 height 21
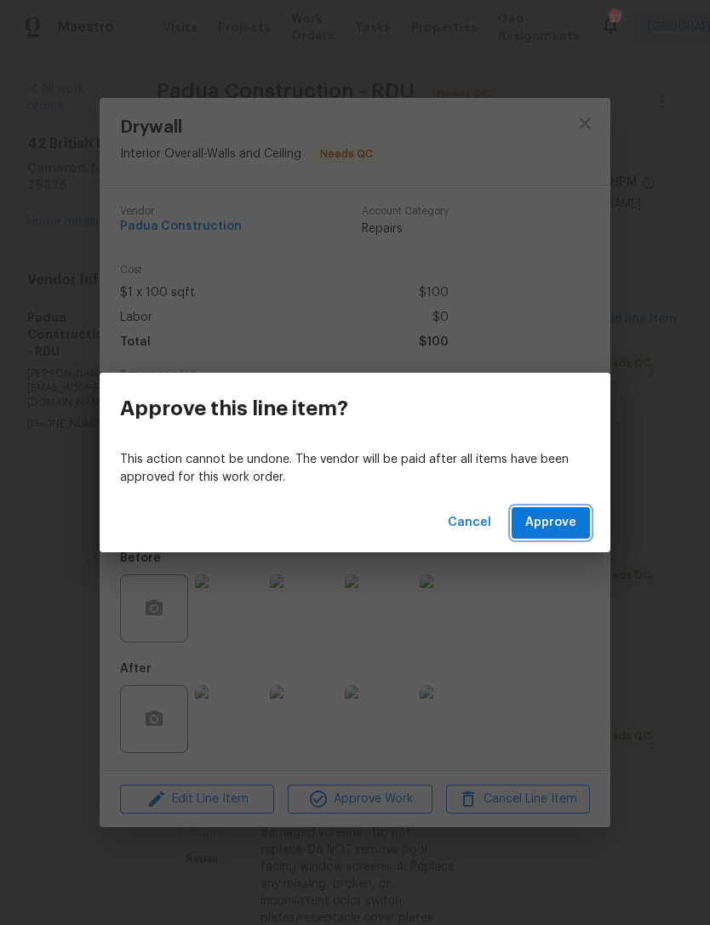
click at [568, 527] on span "Approve" at bounding box center [550, 522] width 51 height 21
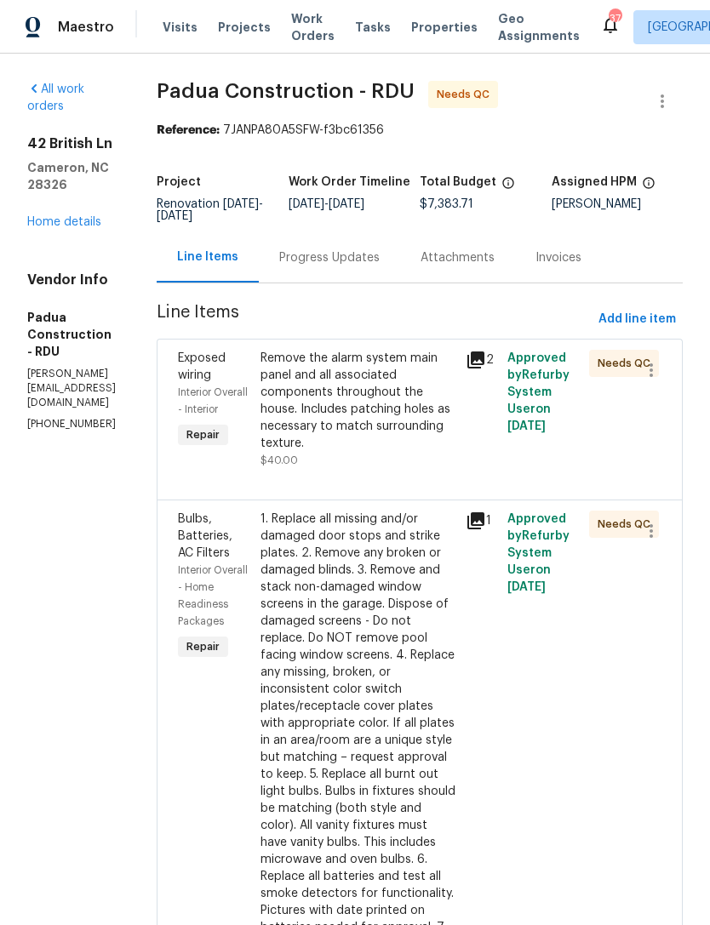
click at [357, 420] on div "Remove the alarm system main panel and all associated components throughout the…" at bounding box center [358, 401] width 196 height 102
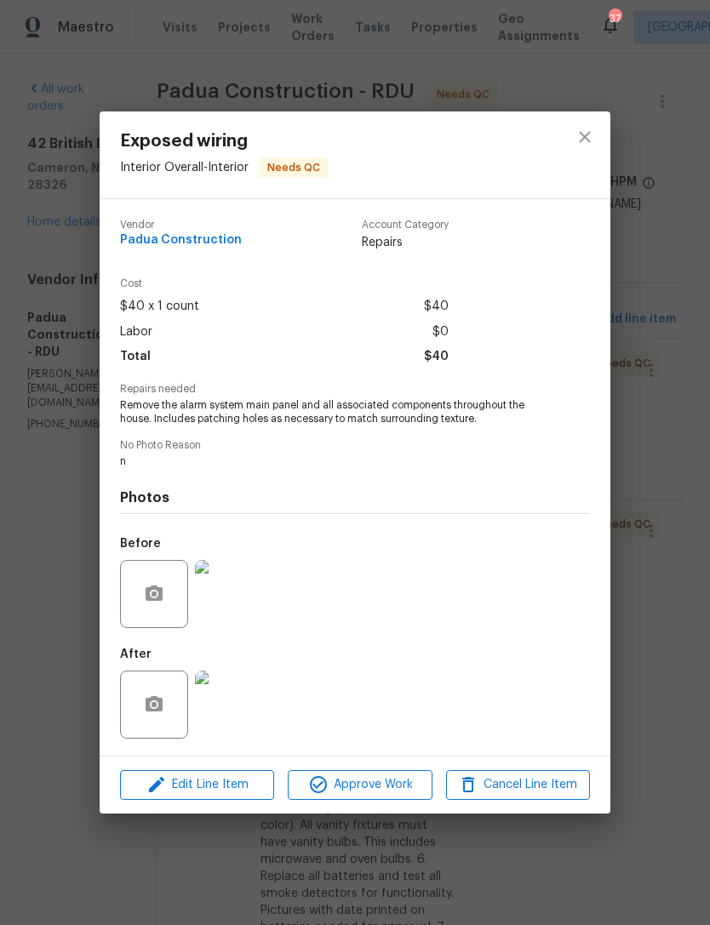
click at [236, 706] on img at bounding box center [229, 705] width 68 height 68
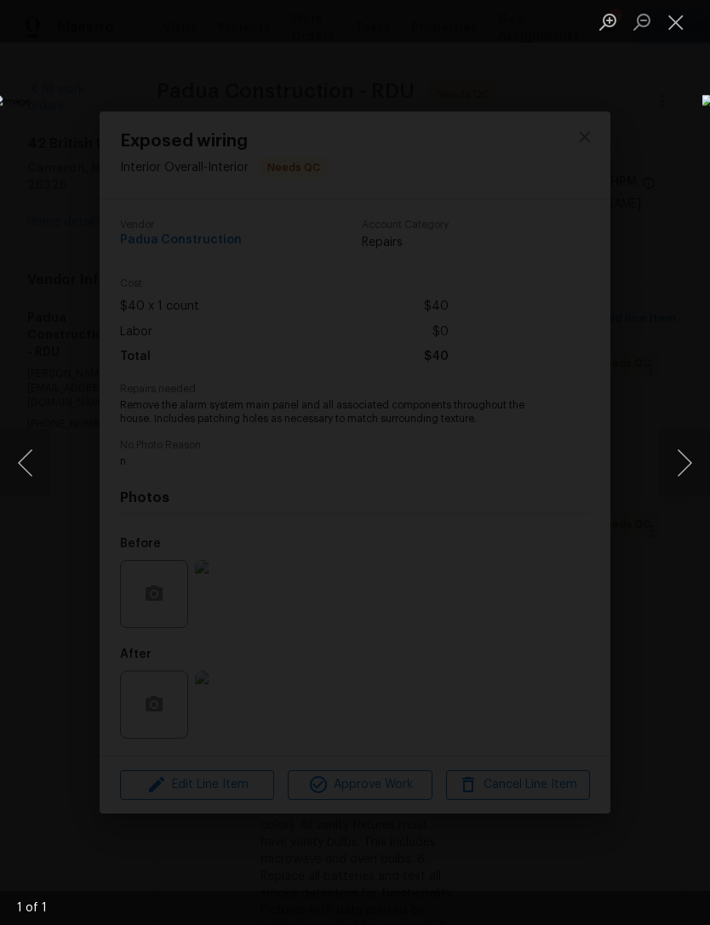
click at [688, 26] on button "Close lightbox" at bounding box center [676, 22] width 34 height 30
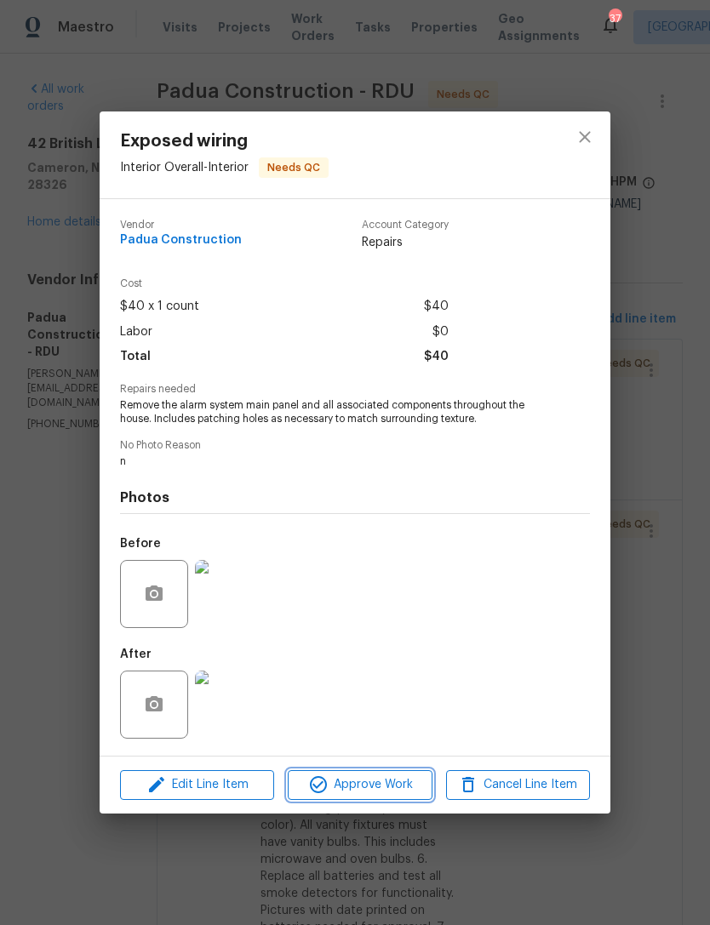
click at [408, 784] on span "Approve Work" at bounding box center [360, 784] width 134 height 21
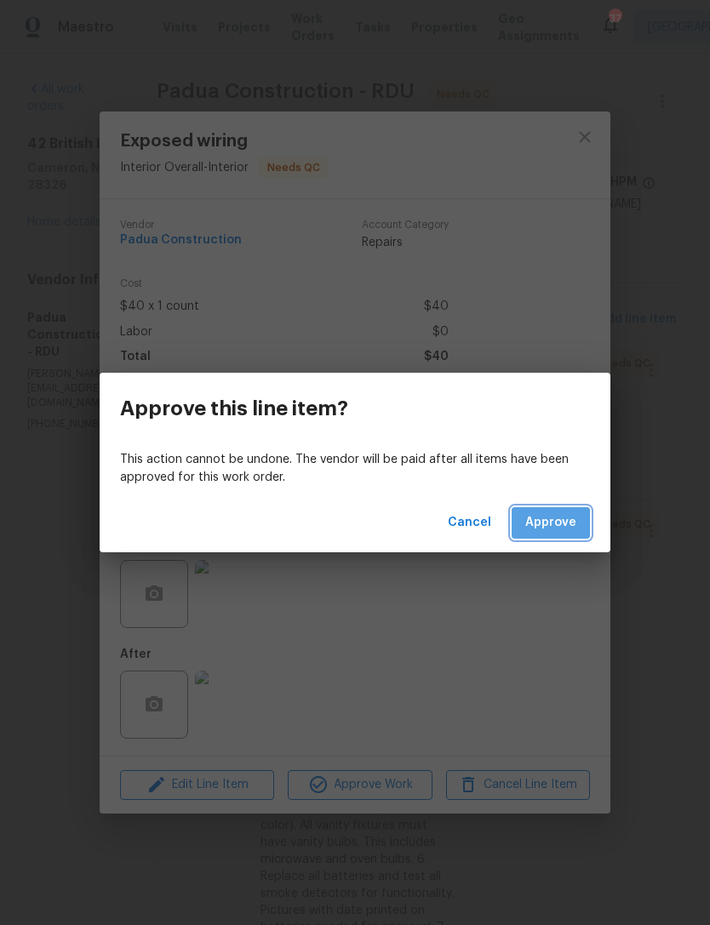
click at [569, 528] on span "Approve" at bounding box center [550, 522] width 51 height 21
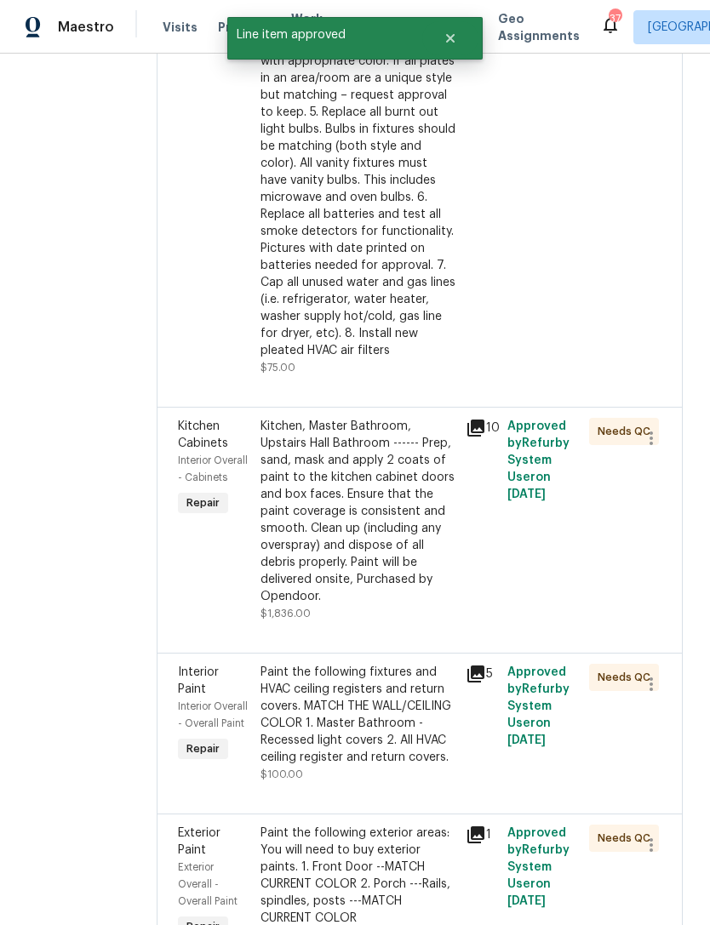
scroll to position [502, 0]
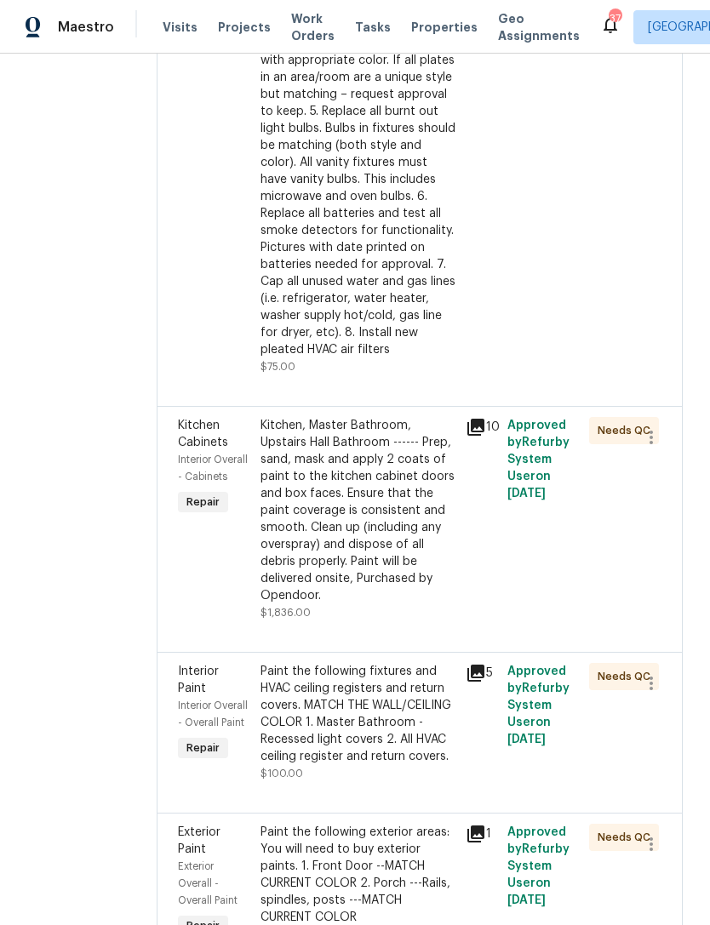
click at [384, 548] on div "Kitchen, Master Bathroom, Upstairs Hall Bathroom ------ Prep, sand, mask and ap…" at bounding box center [358, 510] width 196 height 187
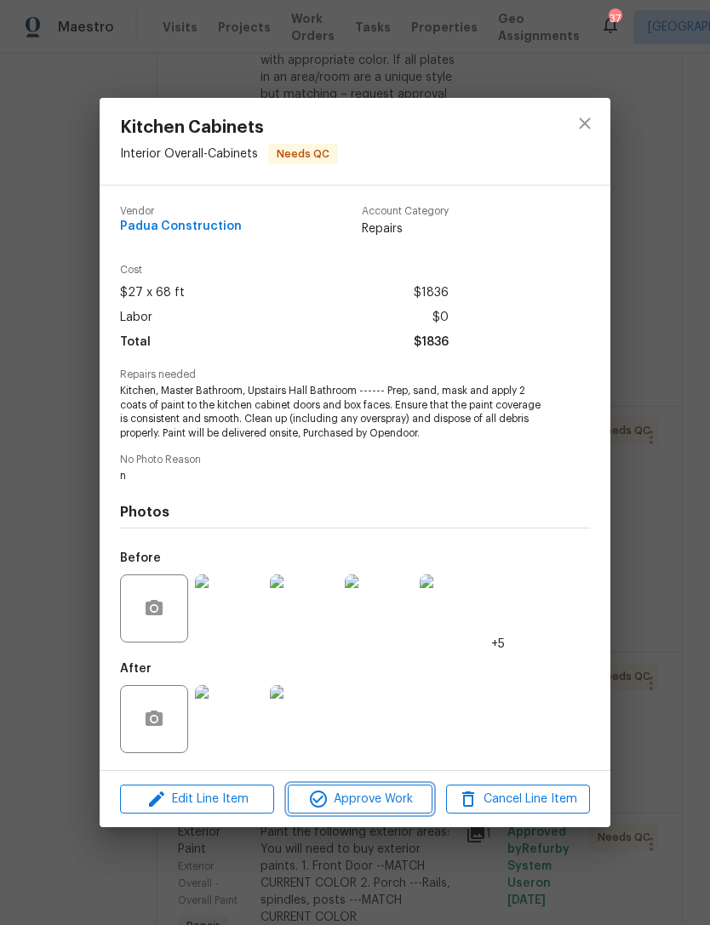
click at [397, 794] on span "Approve Work" at bounding box center [360, 799] width 134 height 21
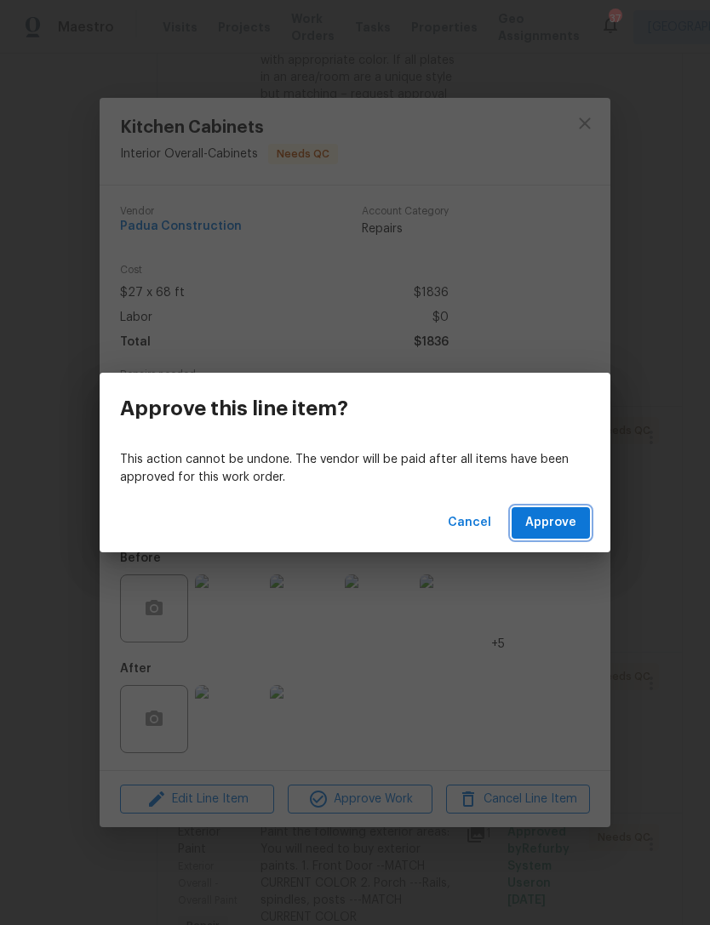
click at [567, 520] on span "Approve" at bounding box center [550, 522] width 51 height 21
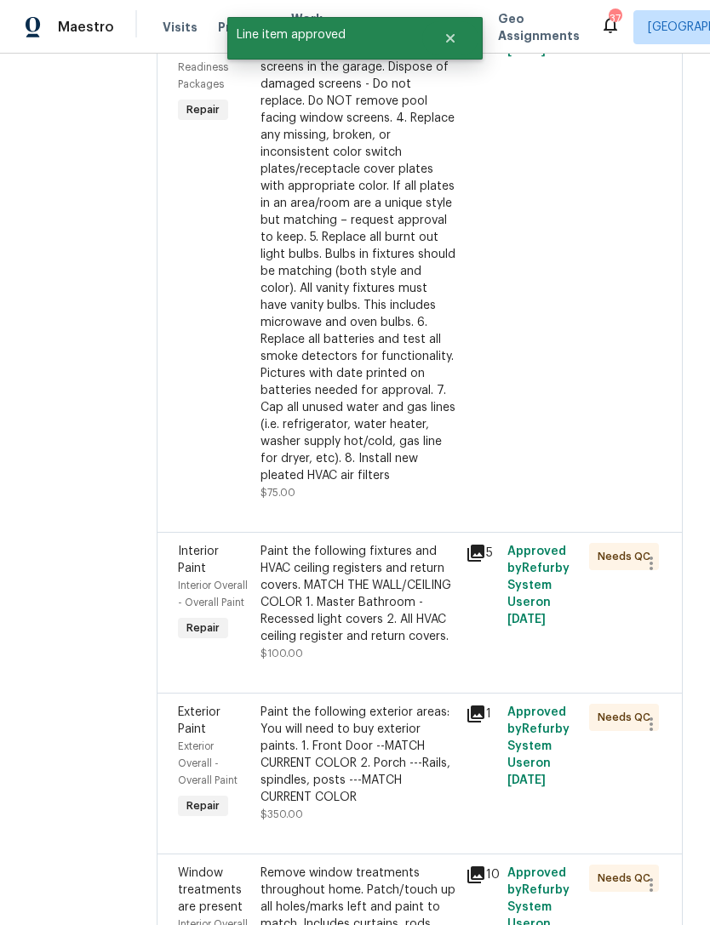
scroll to position [550, 0]
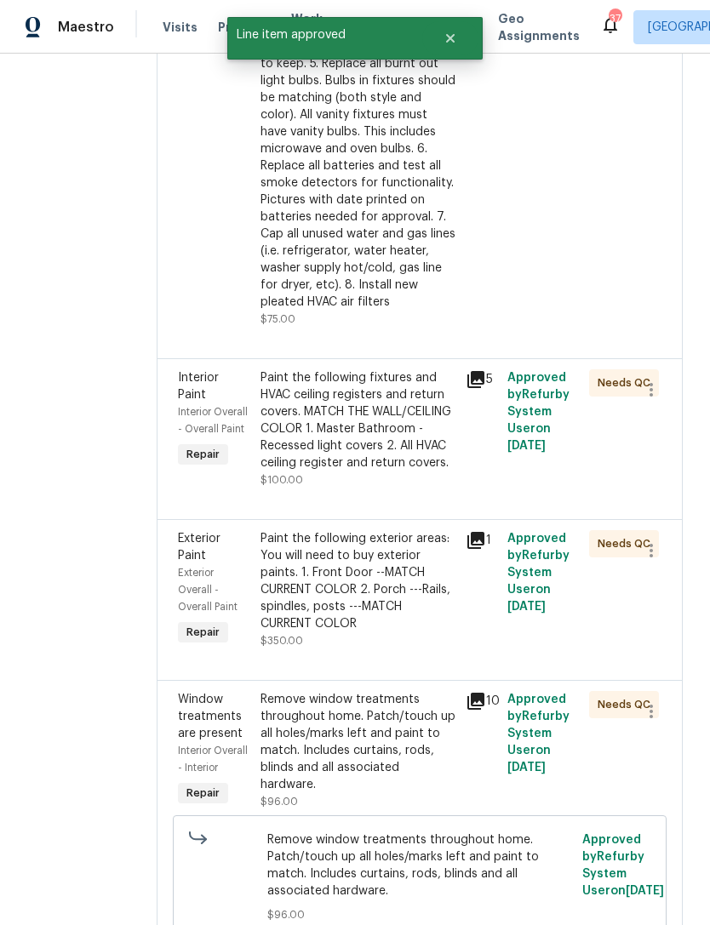
click at [350, 488] on div "Paint the following fixtures and HVAC ceiling registers and return covers. MATC…" at bounding box center [358, 428] width 196 height 119
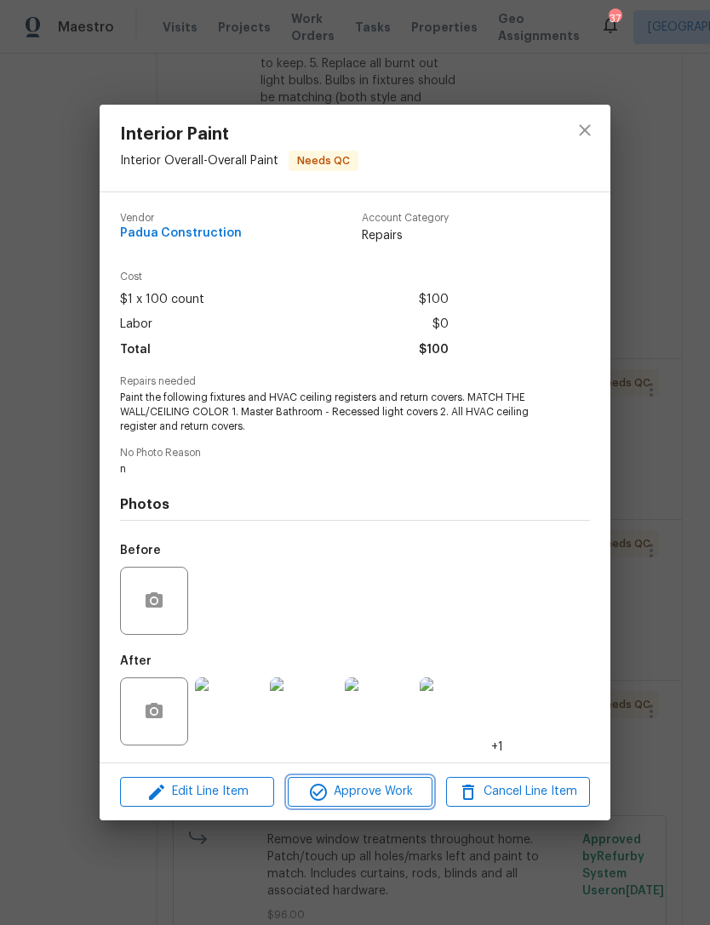
click at [408, 795] on span "Approve Work" at bounding box center [360, 791] width 134 height 21
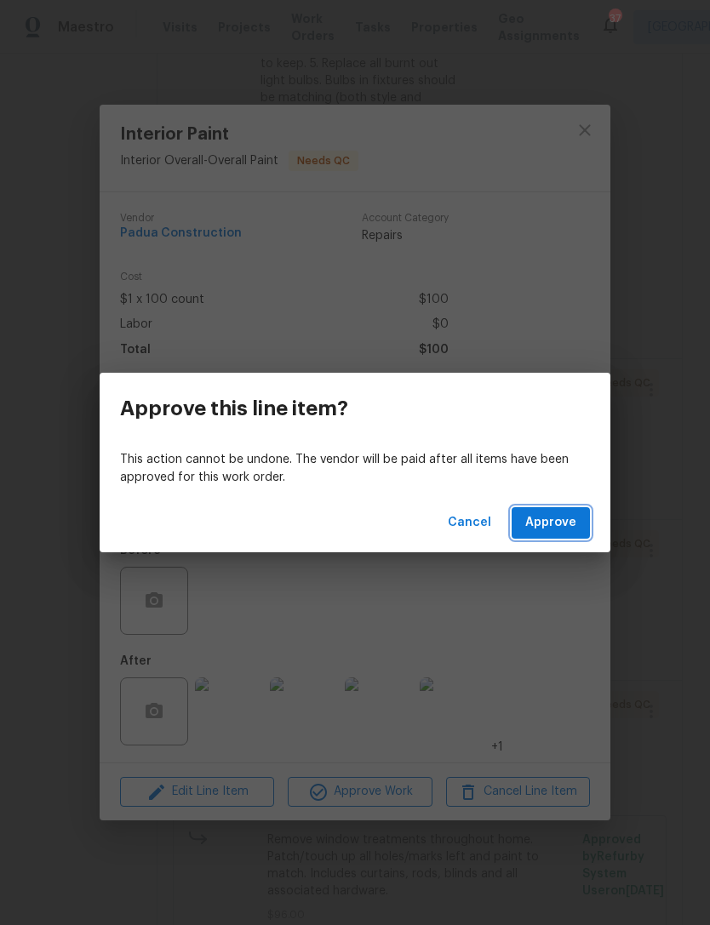
click at [554, 513] on span "Approve" at bounding box center [550, 522] width 51 height 21
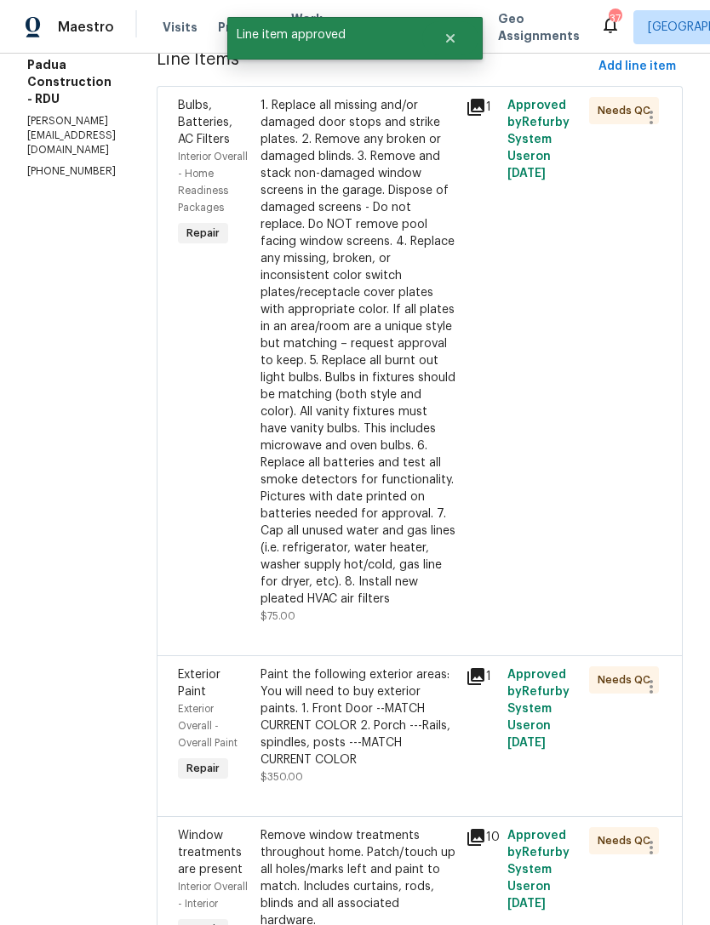
scroll to position [398, 0]
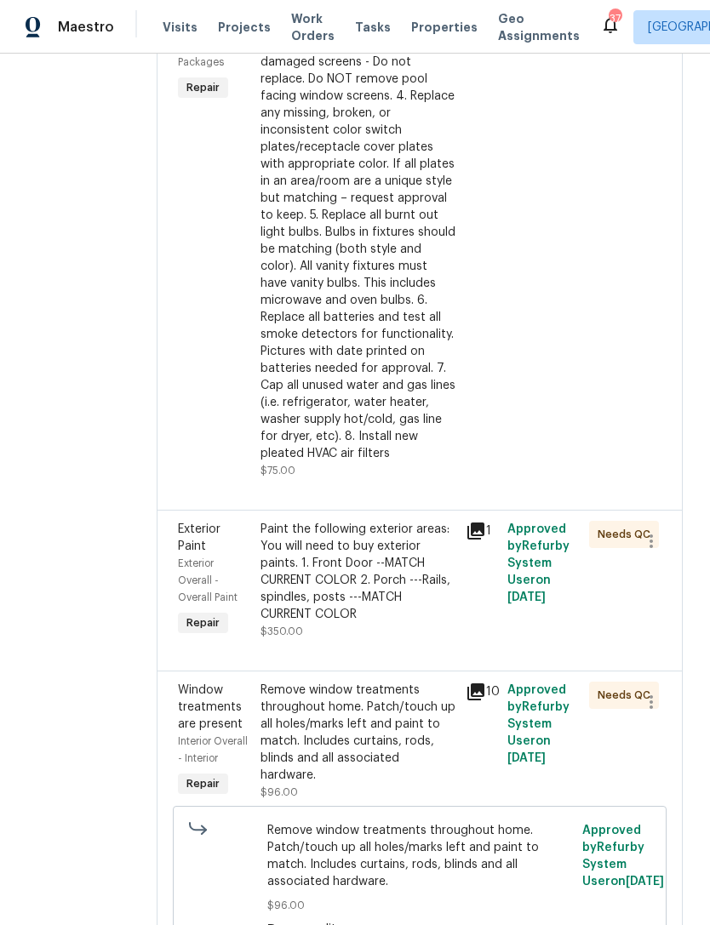
click at [371, 585] on div "Paint the following exterior areas: You will need to buy exterior paints. 1. Fr…" at bounding box center [358, 572] width 196 height 102
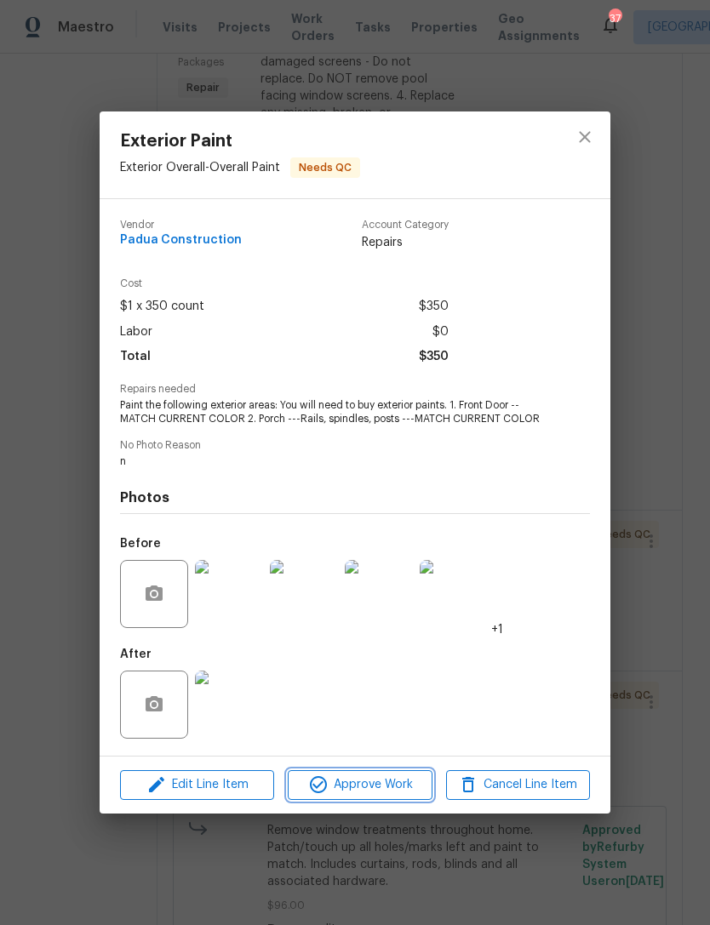
click at [389, 784] on span "Approve Work" at bounding box center [360, 784] width 134 height 21
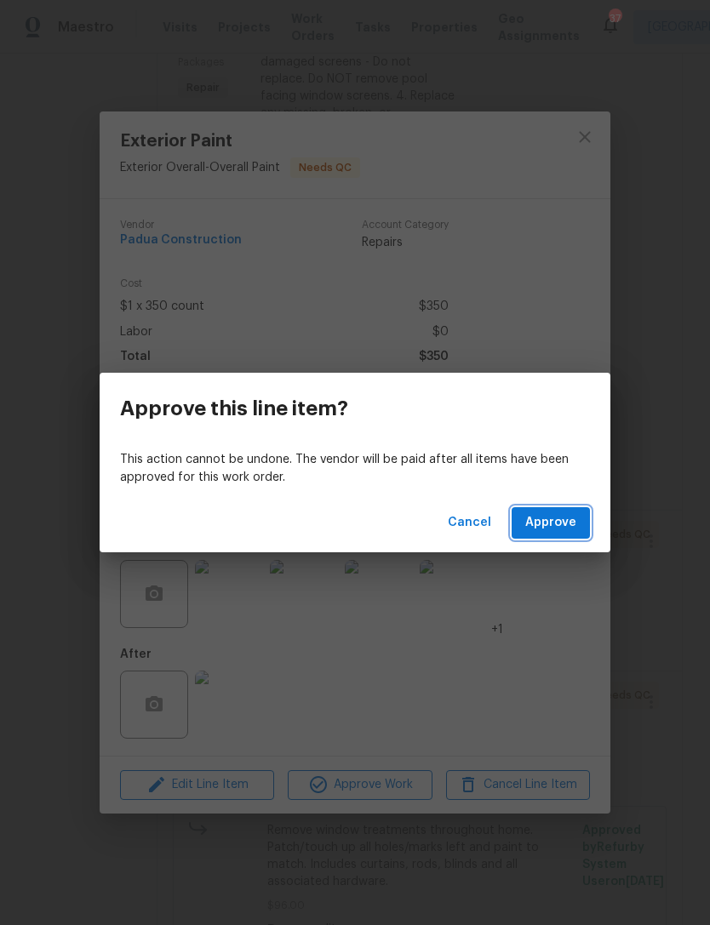
click at [579, 514] on button "Approve" at bounding box center [550, 522] width 78 height 31
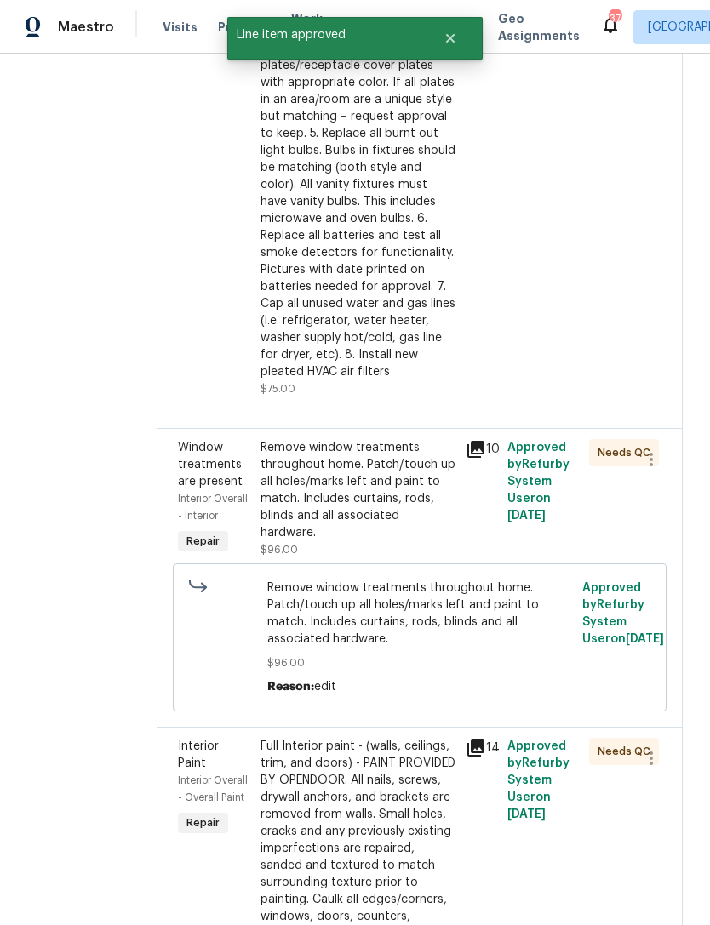
scroll to position [492, 0]
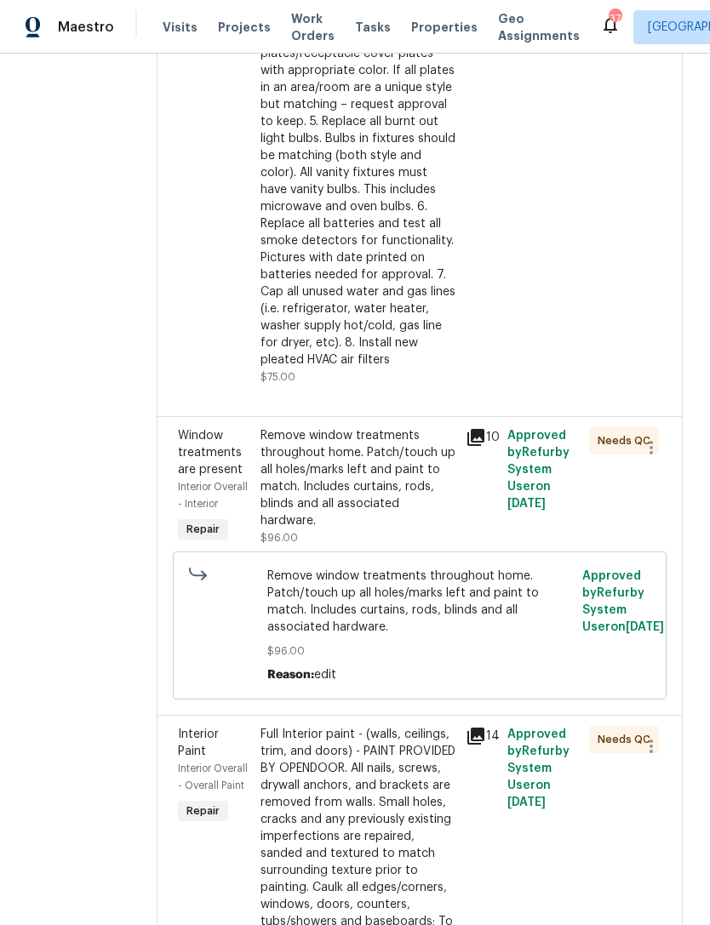
click at [368, 500] on div "Remove window treatments throughout home. Patch/touch up all holes/marks left a…" at bounding box center [358, 478] width 196 height 102
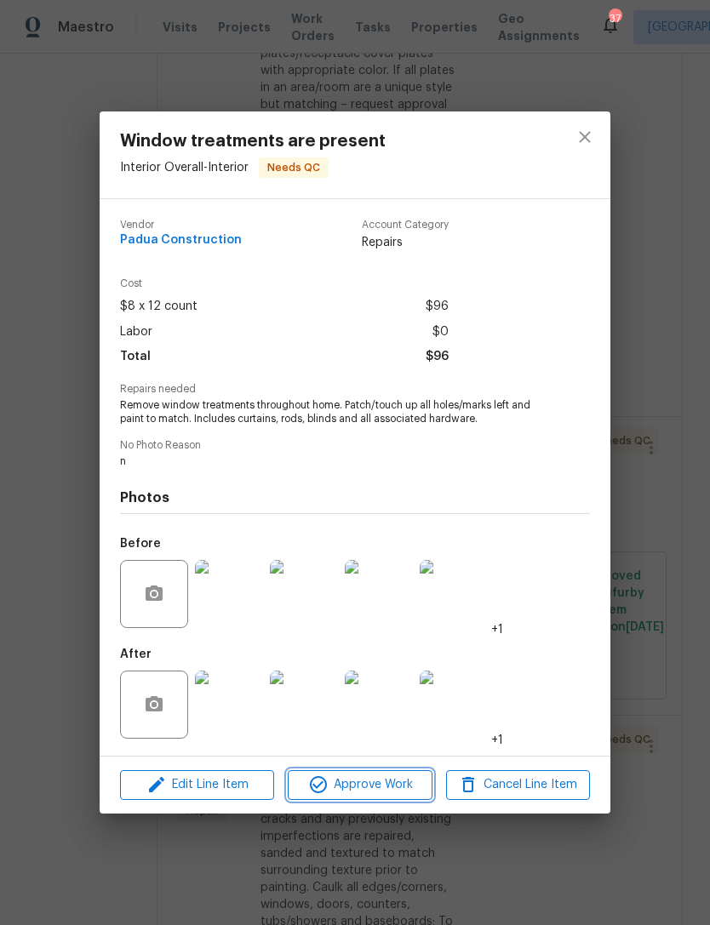
click at [392, 783] on span "Approve Work" at bounding box center [360, 784] width 134 height 21
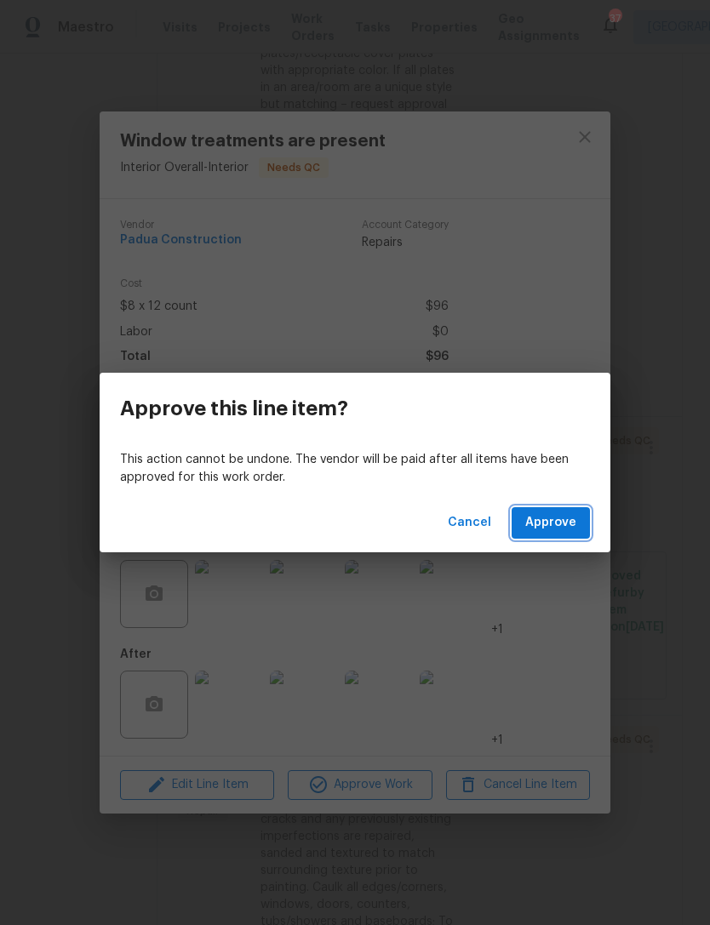
click at [588, 521] on button "Approve" at bounding box center [550, 522] width 78 height 31
click at [548, 509] on button "Loading..." at bounding box center [547, 522] width 86 height 31
click at [644, 282] on div "Approve this line item? This action cannot be undone. The vendor will be paid a…" at bounding box center [355, 462] width 710 height 925
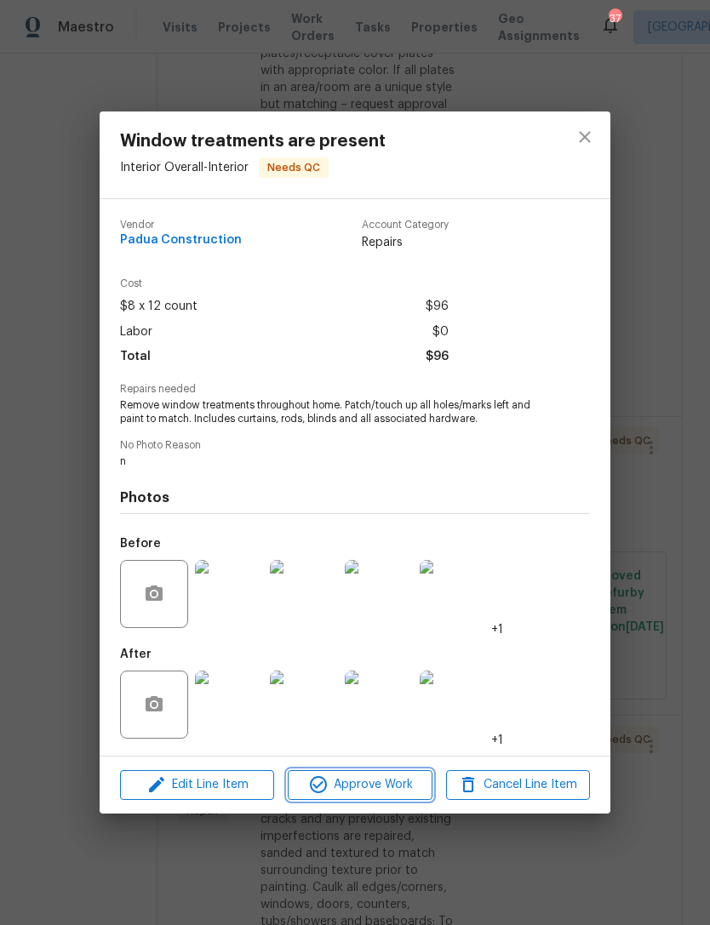
click at [383, 785] on span "Approve Work" at bounding box center [360, 784] width 134 height 21
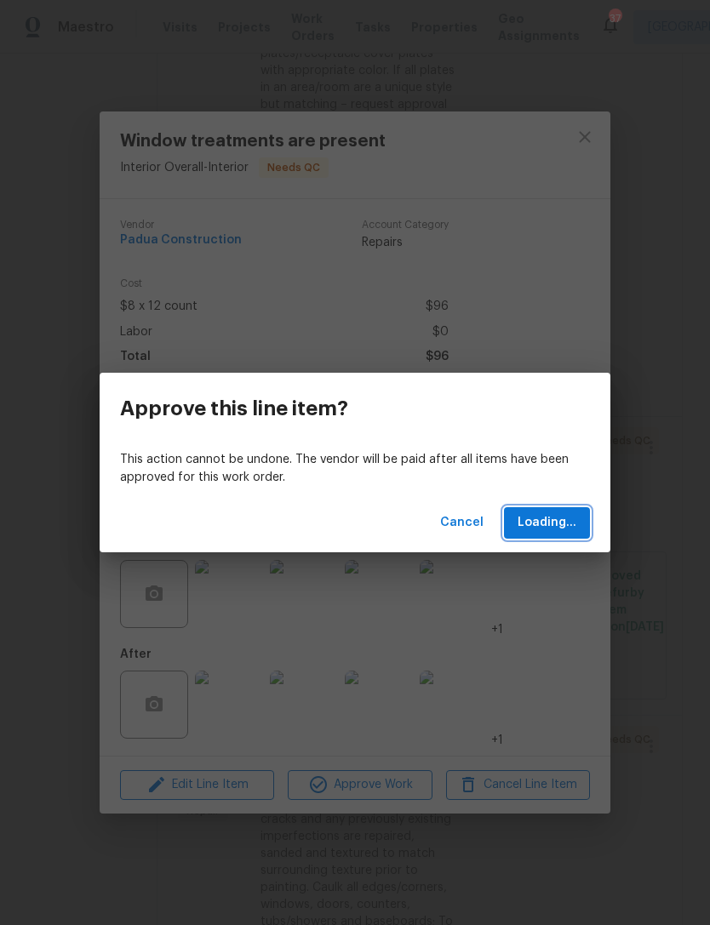
click at [562, 523] on span "Loading..." at bounding box center [546, 522] width 59 height 21
click at [554, 520] on span "Loading..." at bounding box center [546, 522] width 59 height 21
click at [548, 520] on span "Loading..." at bounding box center [546, 522] width 59 height 21
click at [583, 130] on div "Approve this line item? This action cannot be undone. The vendor will be paid a…" at bounding box center [355, 462] width 710 height 925
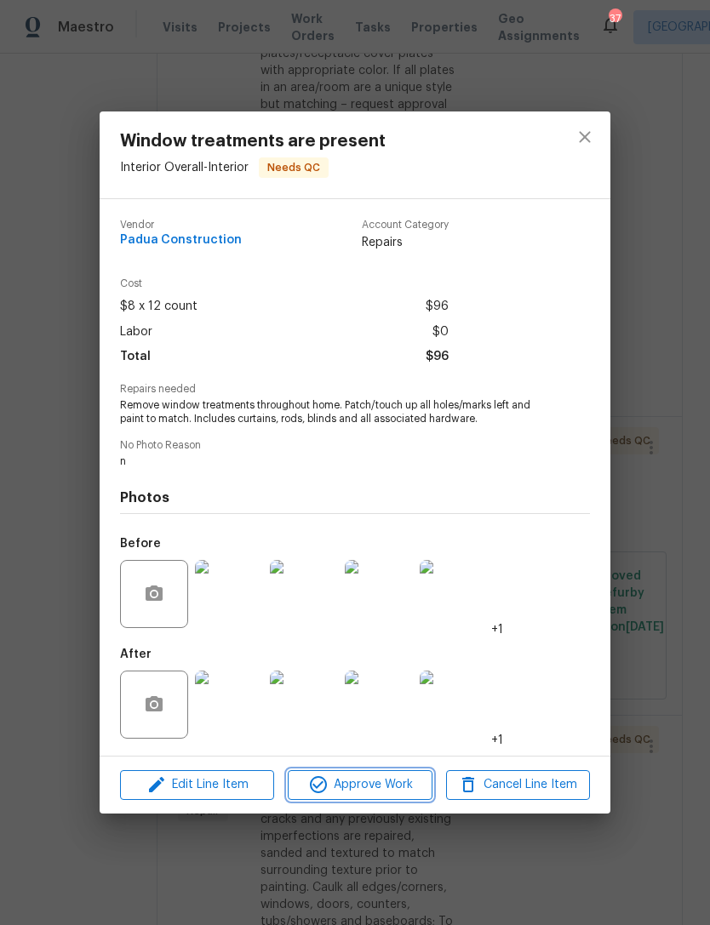
click at [394, 788] on span "Approve Work" at bounding box center [360, 784] width 134 height 21
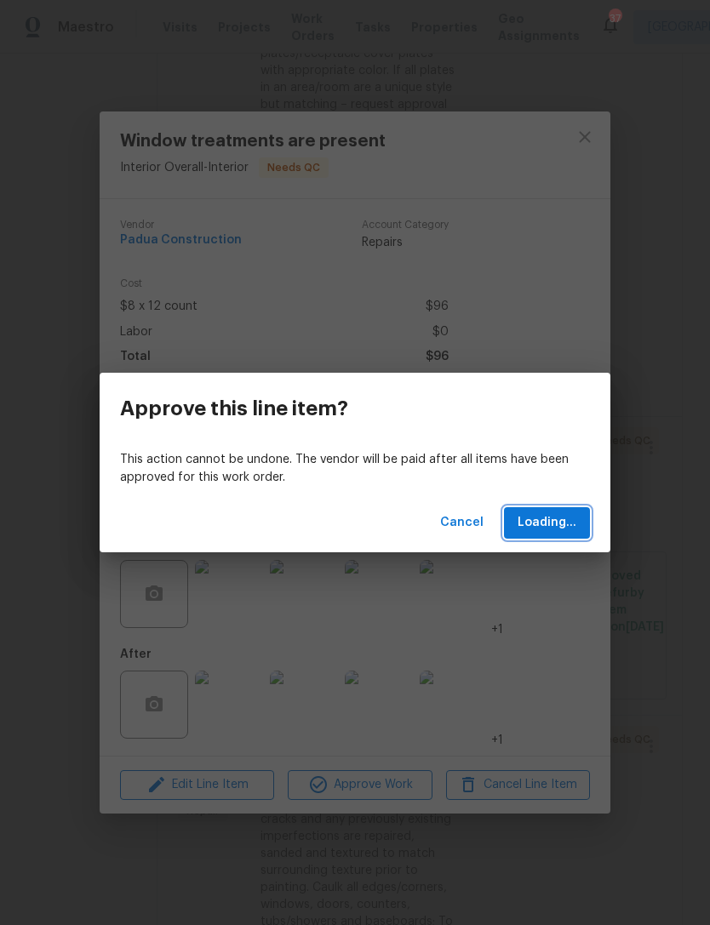
click at [550, 527] on span "Loading..." at bounding box center [546, 522] width 59 height 21
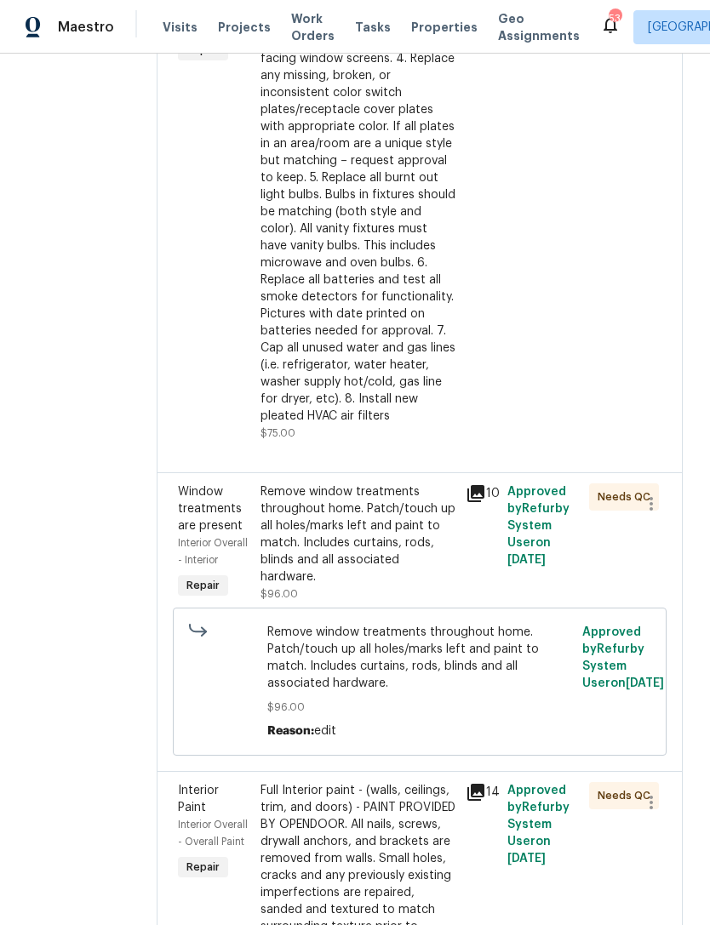
scroll to position [449, 0]
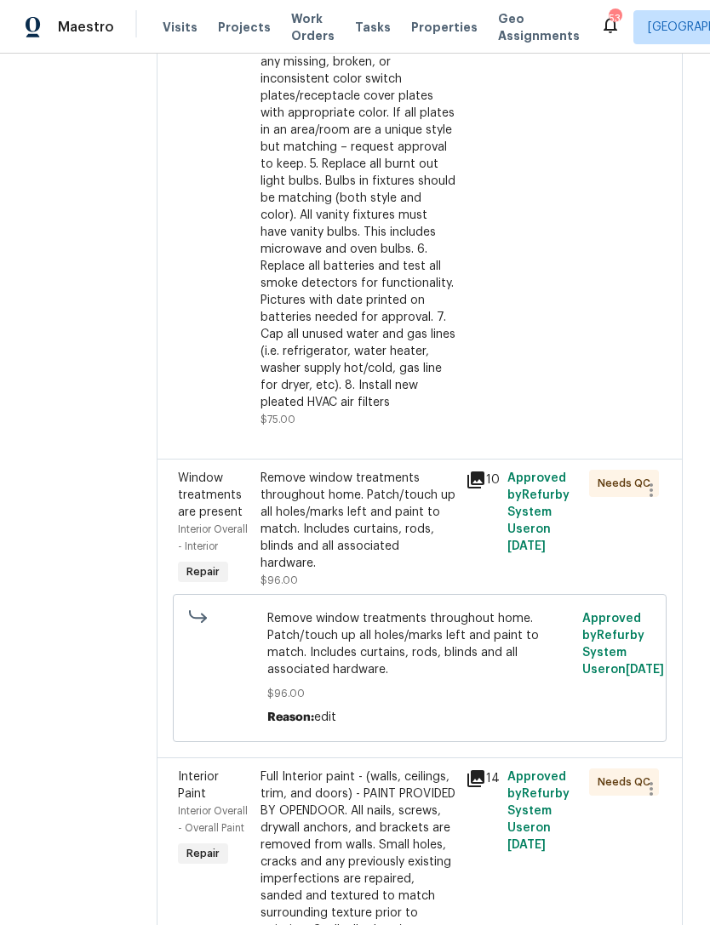
click at [415, 529] on div "Remove window treatments throughout home. Patch/touch up all holes/marks left a…" at bounding box center [358, 521] width 196 height 102
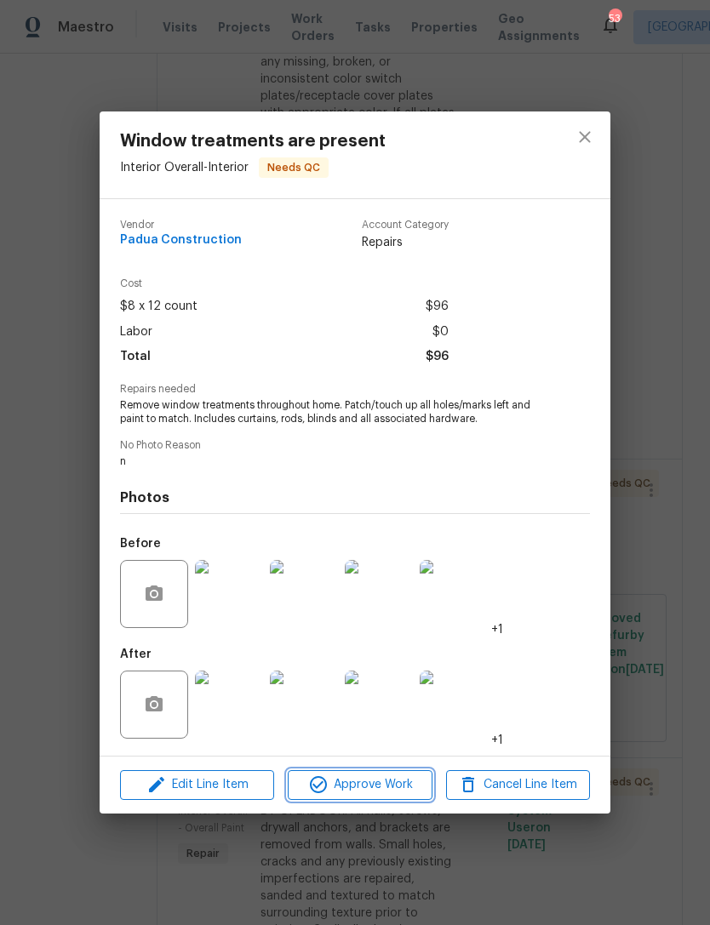
click at [385, 775] on button "Approve Work" at bounding box center [360, 785] width 144 height 30
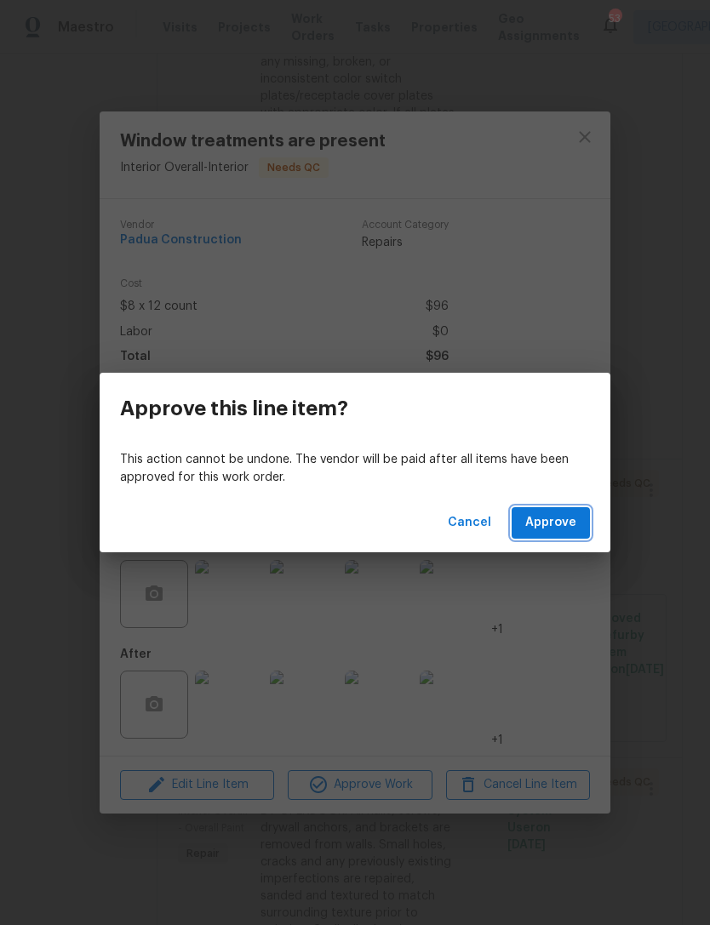
click at [568, 521] on span "Approve" at bounding box center [550, 522] width 51 height 21
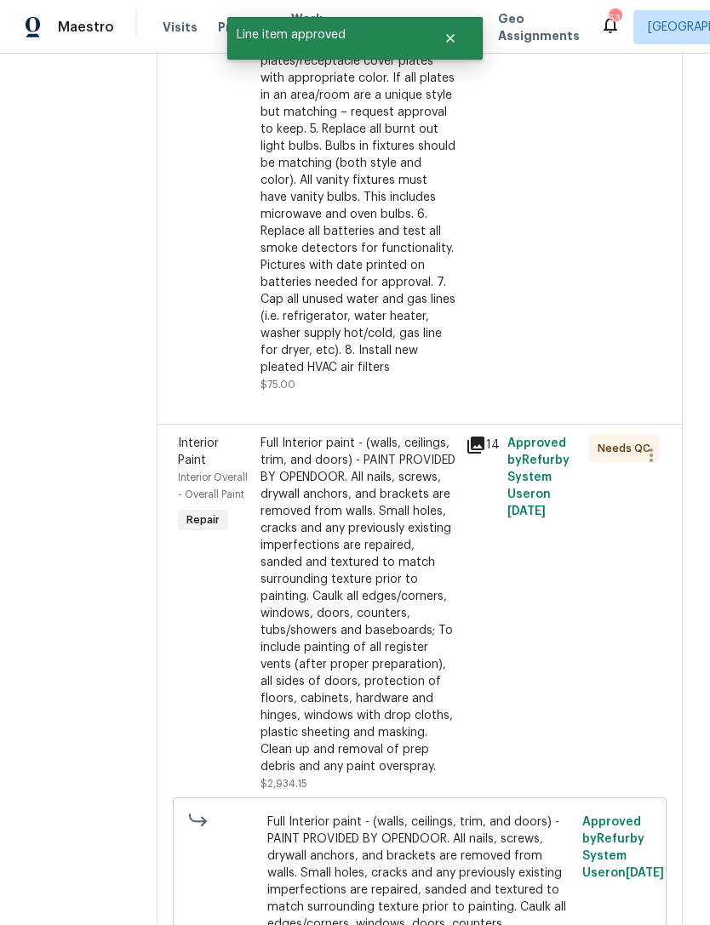
scroll to position [492, 0]
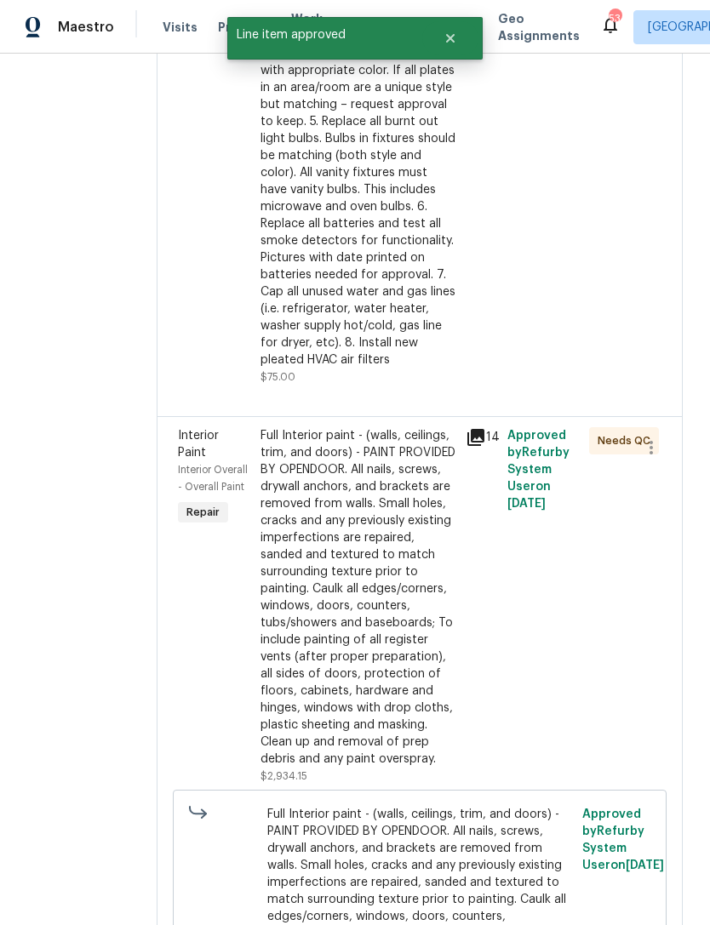
click at [415, 620] on div "Full Interior paint - (walls, ceilings, trim, and doors) - PAINT PROVIDED BY OP…" at bounding box center [358, 597] width 196 height 340
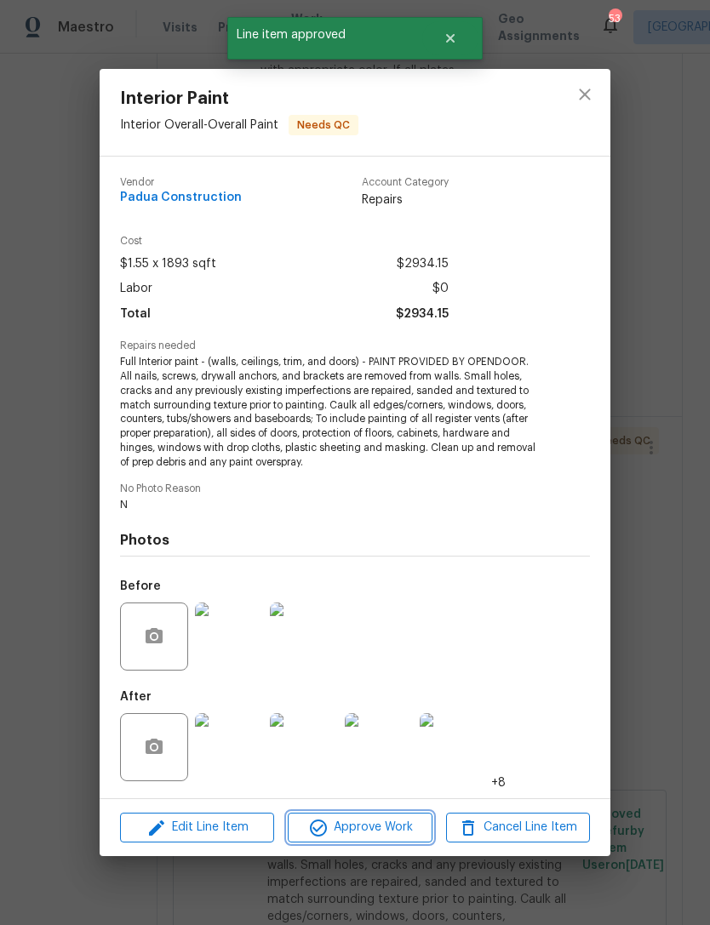
click at [417, 825] on span "Approve Work" at bounding box center [360, 827] width 134 height 21
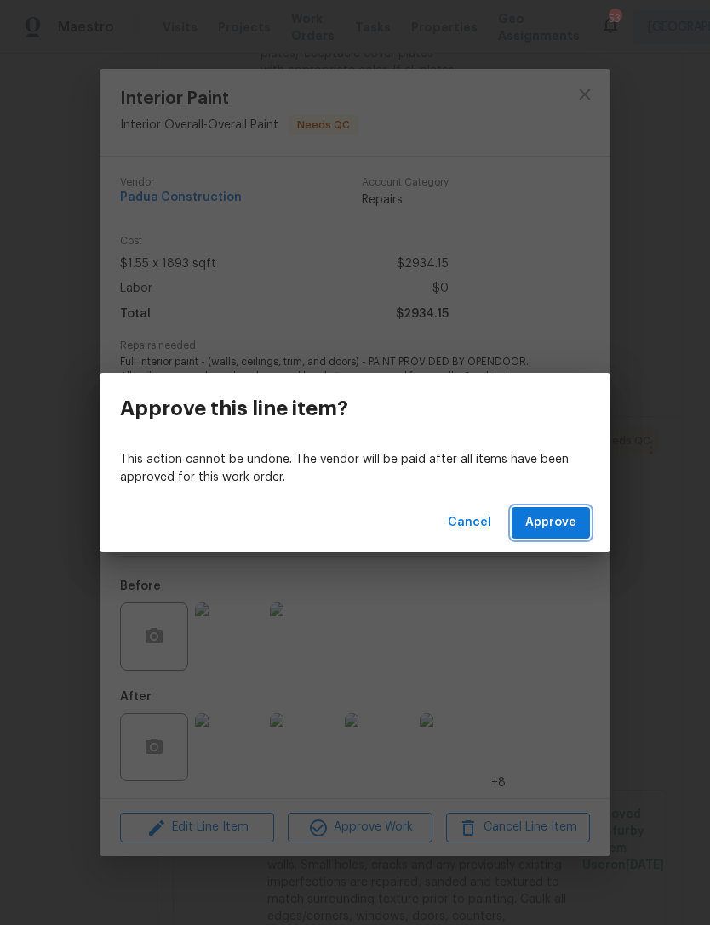
click at [549, 536] on button "Approve" at bounding box center [550, 522] width 78 height 31
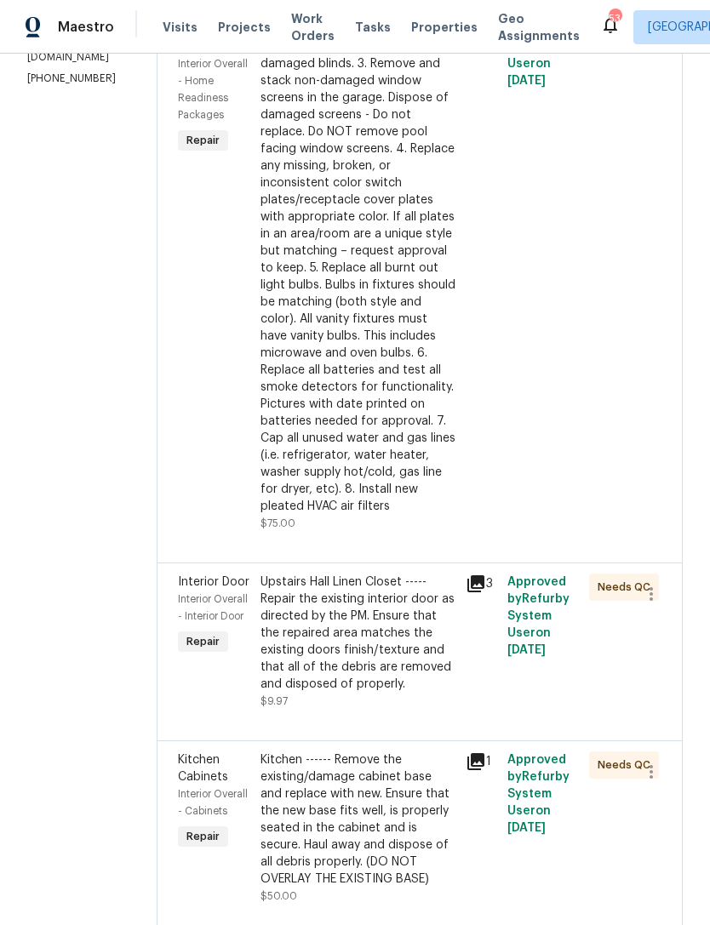
scroll to position [346, 0]
click at [404, 657] on div "Upstairs Hall Linen Closet ----- Repair the existing interior door as directed …" at bounding box center [358, 632] width 196 height 119
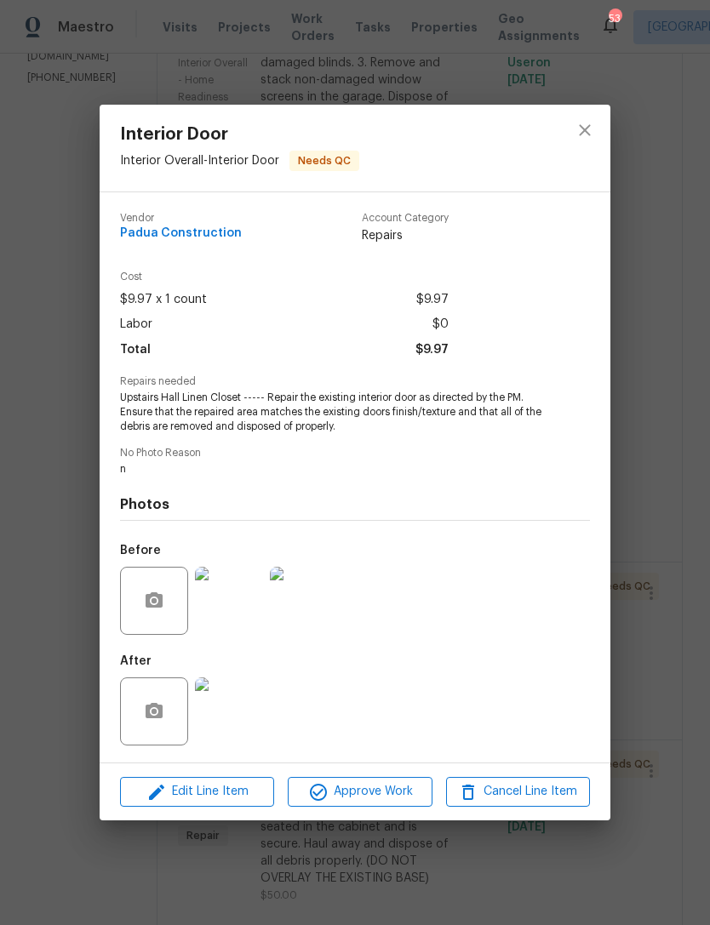
click at [379, 802] on span "Approve Work" at bounding box center [360, 791] width 134 height 21
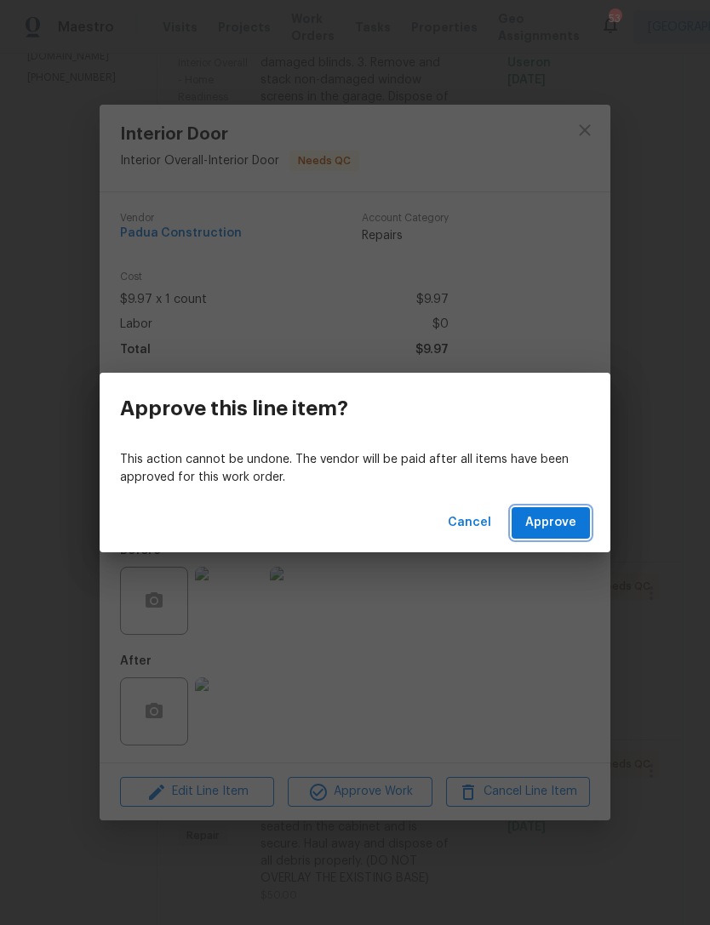
click at [573, 517] on span "Approve" at bounding box center [550, 522] width 51 height 21
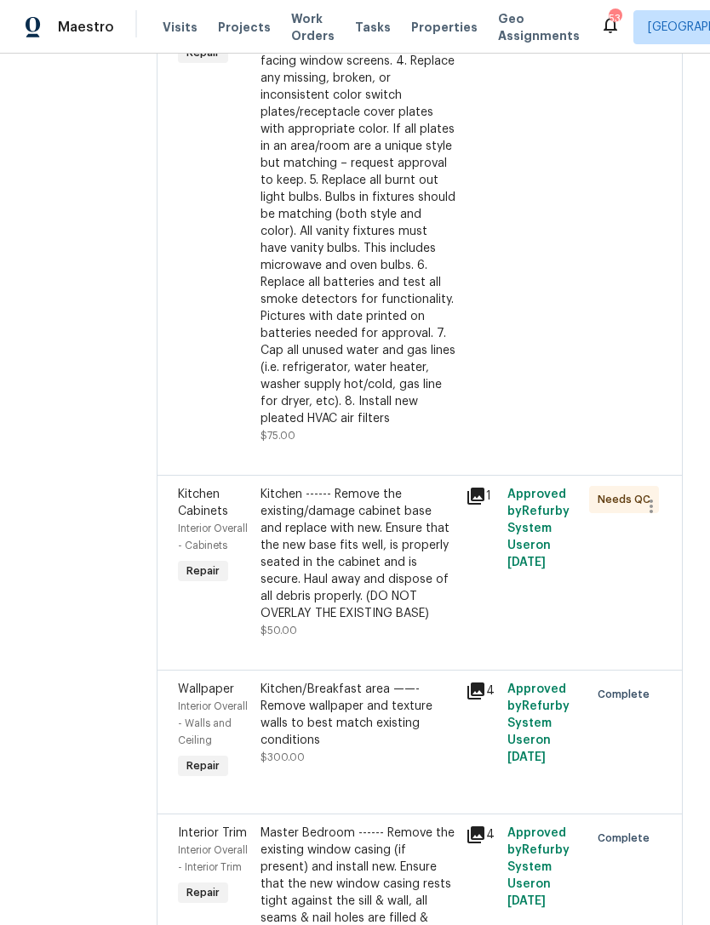
scroll to position [437, 0]
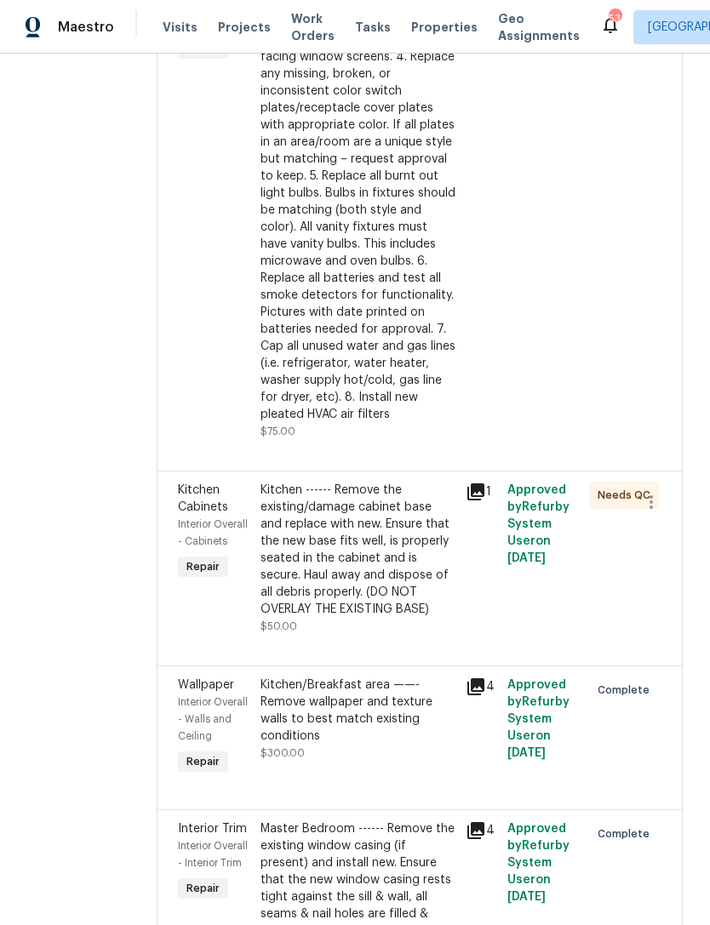
click at [399, 585] on div "Kitchen ------ Remove the existing/damage cabinet base and replace with new. En…" at bounding box center [358, 550] width 196 height 136
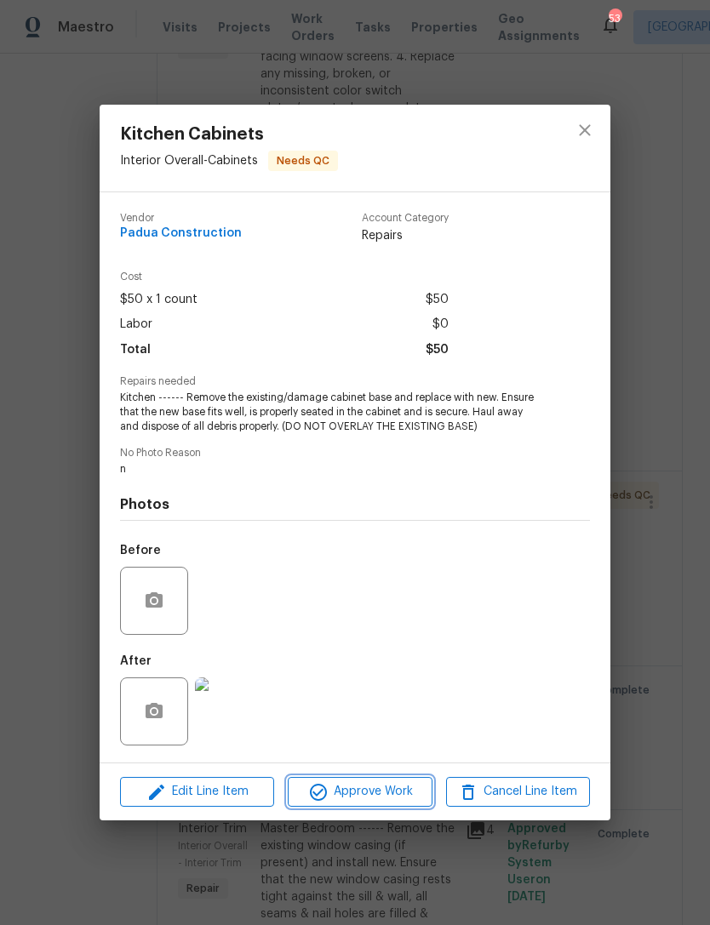
click at [388, 802] on span "Approve Work" at bounding box center [360, 791] width 134 height 21
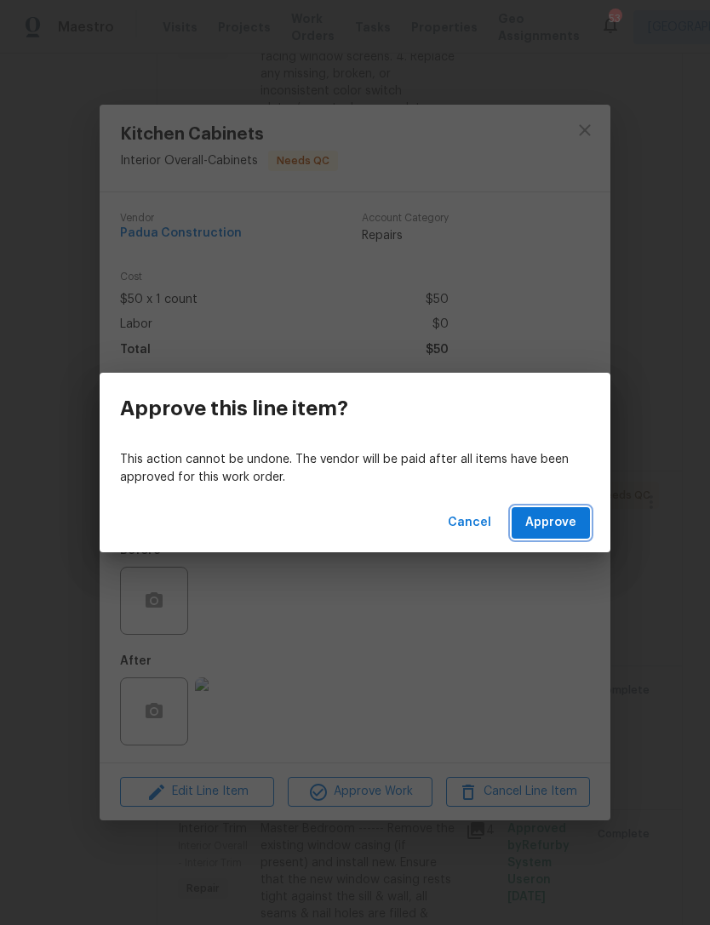
click at [559, 530] on span "Approve" at bounding box center [550, 522] width 51 height 21
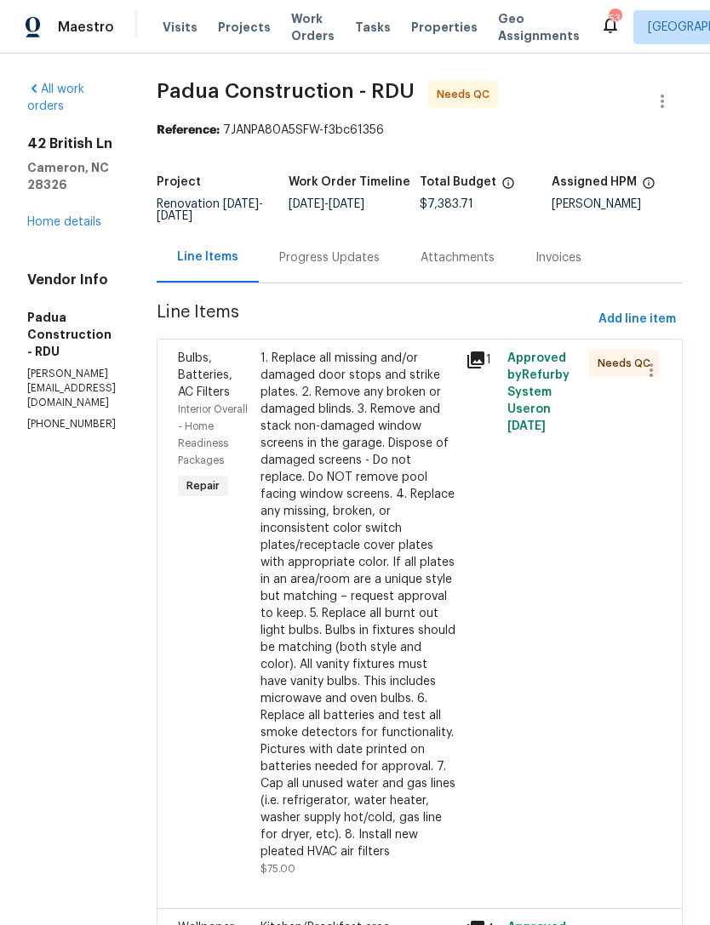
scroll to position [0, 0]
click at [351, 247] on div "Progress Updates" at bounding box center [329, 257] width 141 height 50
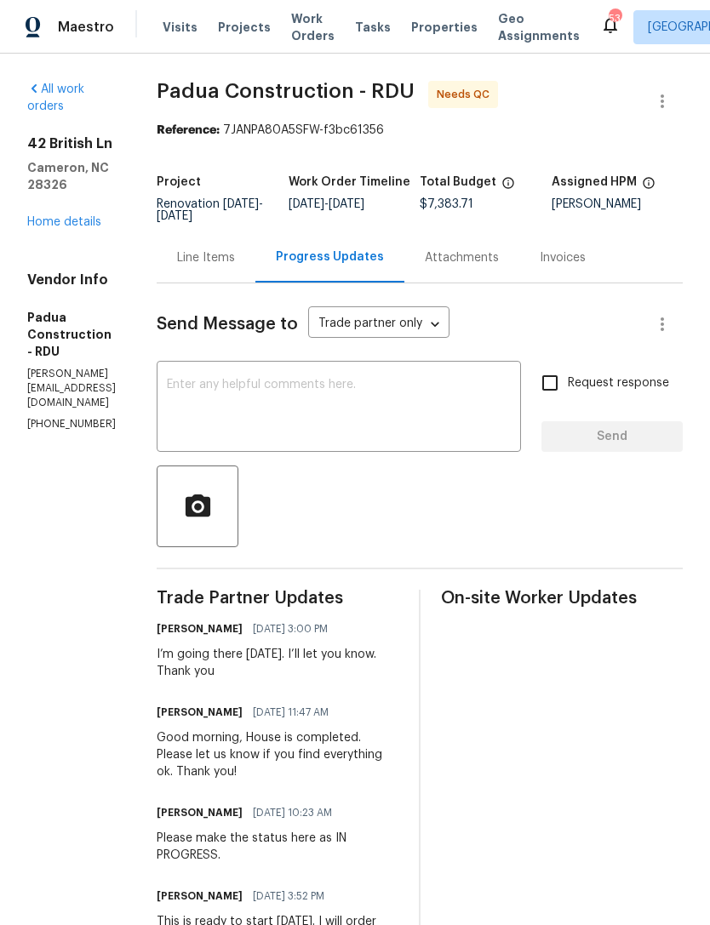
click at [275, 398] on textarea at bounding box center [339, 409] width 344 height 60
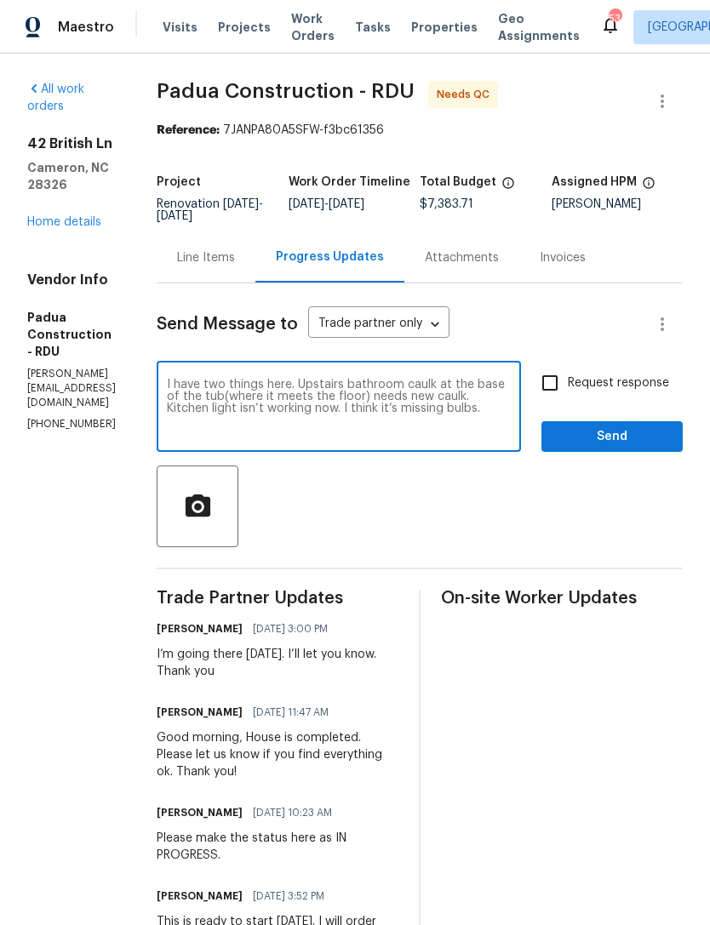
type textarea "I have two things here. Upstairs bathroom caulk at the base of the tub(where it…"
click at [191, 514] on icon "button" at bounding box center [198, 507] width 30 height 30
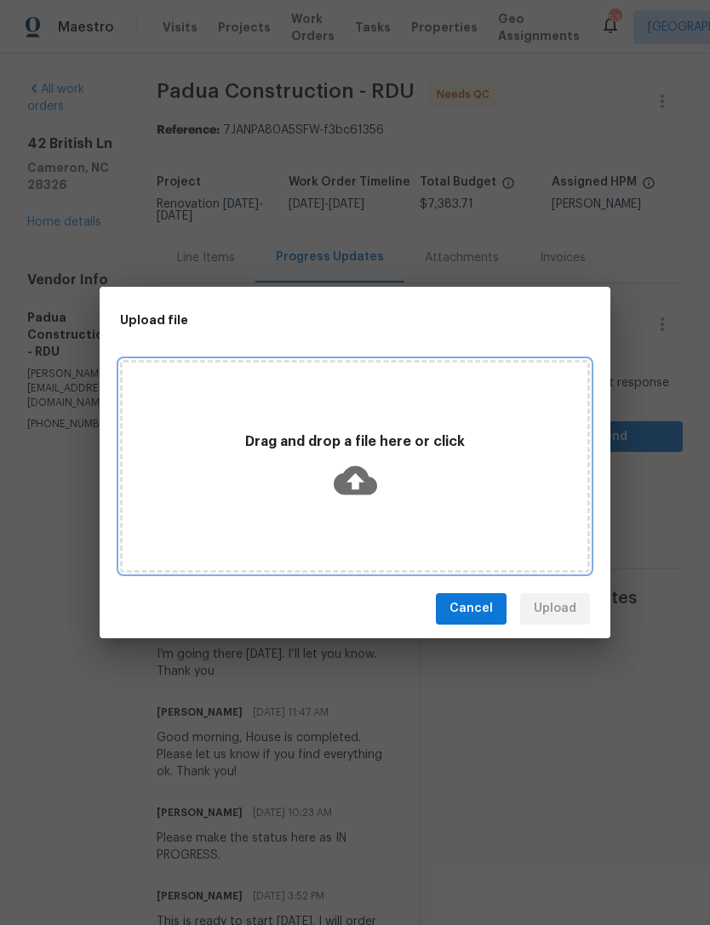
click at [370, 480] on icon at bounding box center [355, 479] width 43 height 29
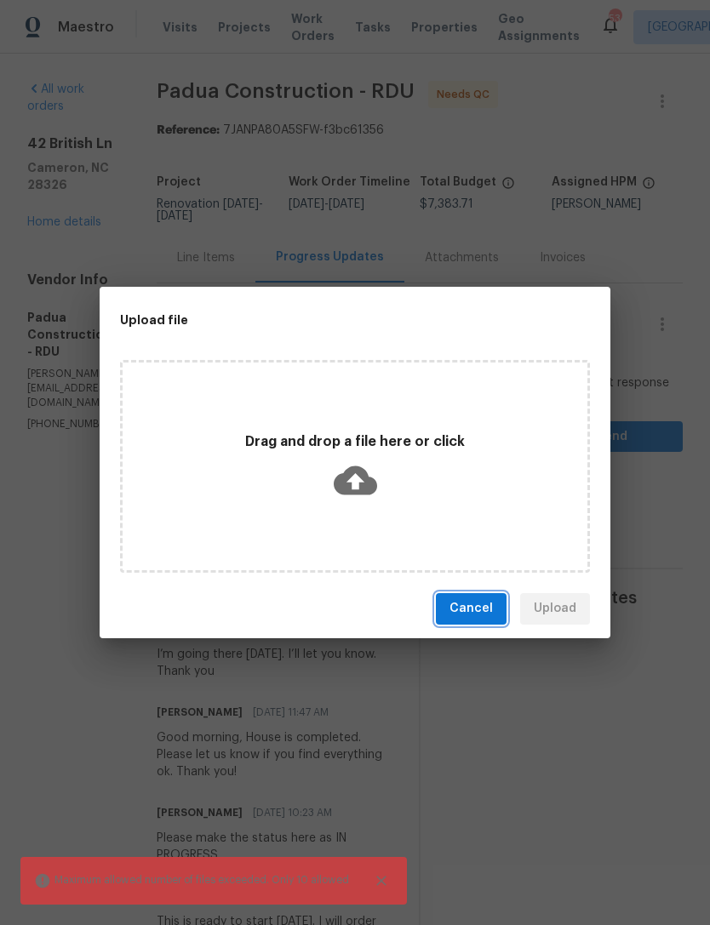
click at [461, 608] on span "Cancel" at bounding box center [470, 608] width 43 height 21
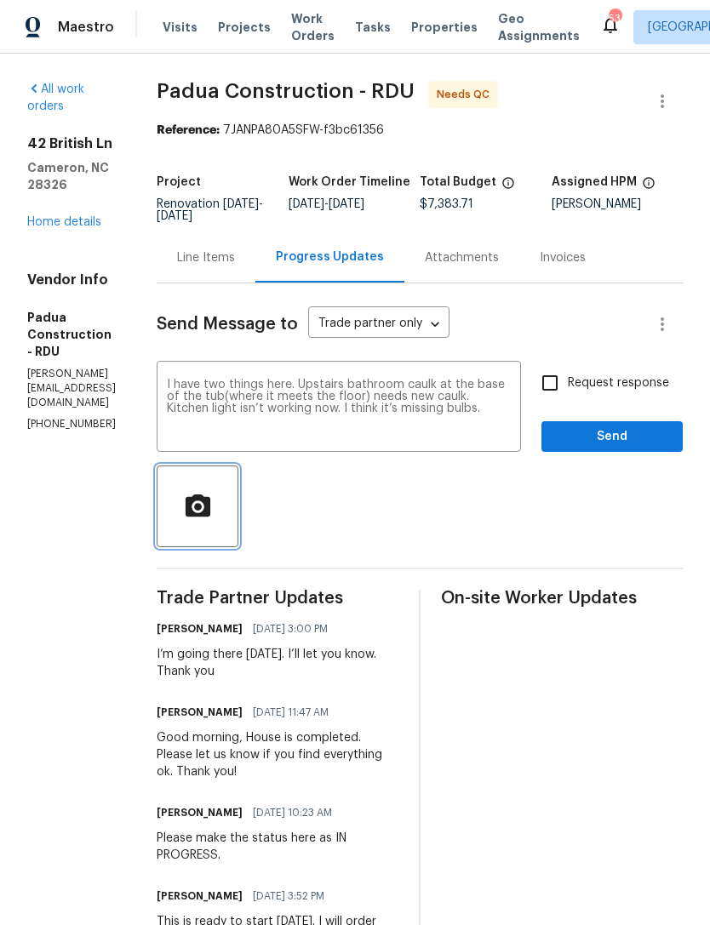
click at [213, 513] on icon "button" at bounding box center [198, 507] width 30 height 30
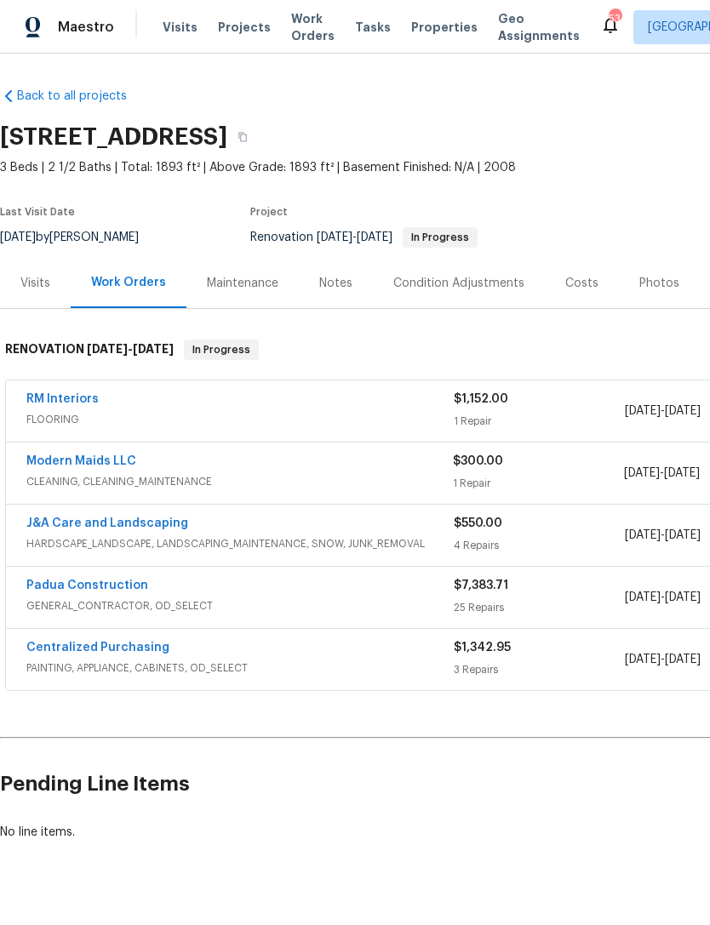
click at [60, 399] on link "RM Interiors" at bounding box center [62, 399] width 72 height 12
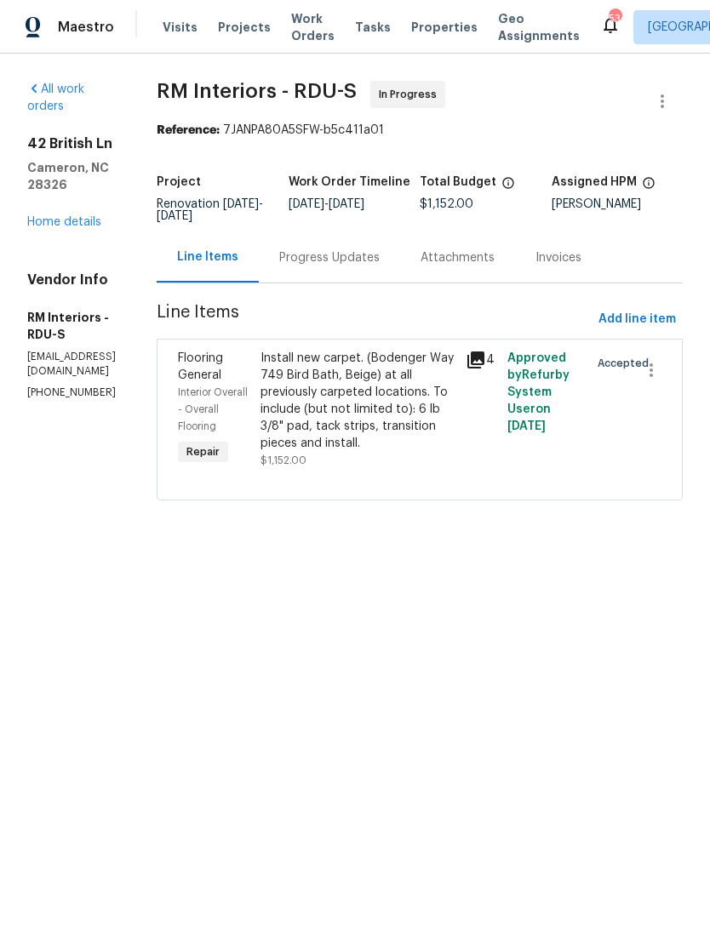
click at [380, 410] on div "Install new carpet. (Bodenger Way 749 Bird Bath, Beige) at all previously carpe…" at bounding box center [358, 401] width 196 height 102
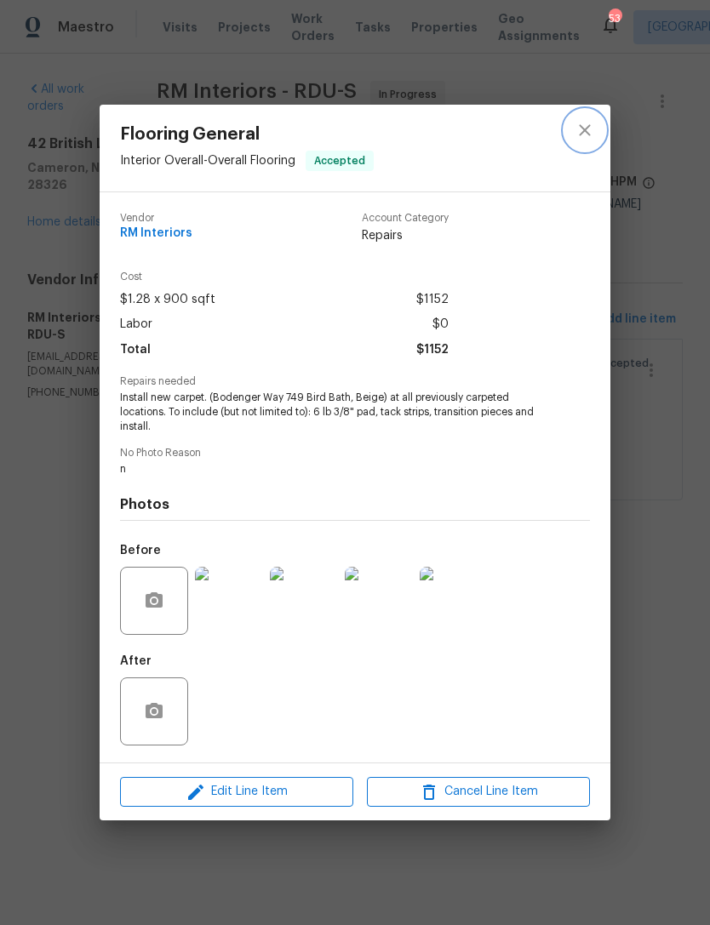
click at [572, 124] on button "close" at bounding box center [584, 130] width 41 height 41
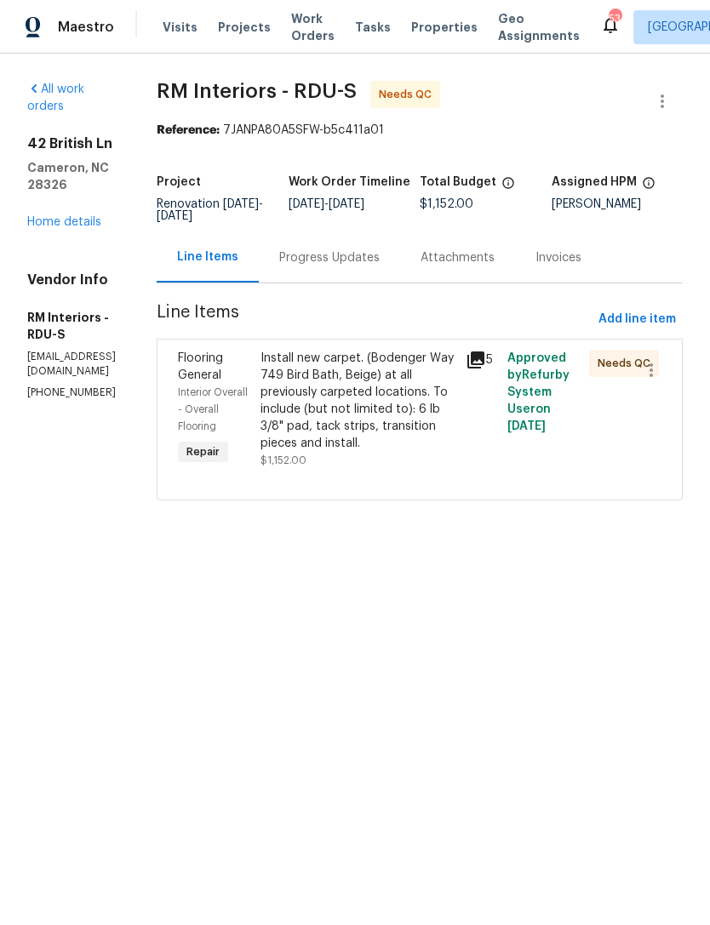
click at [363, 432] on div "Install new carpet. (Bodenger Way 749 Bird Bath, Beige) at all previously carpe…" at bounding box center [358, 401] width 196 height 102
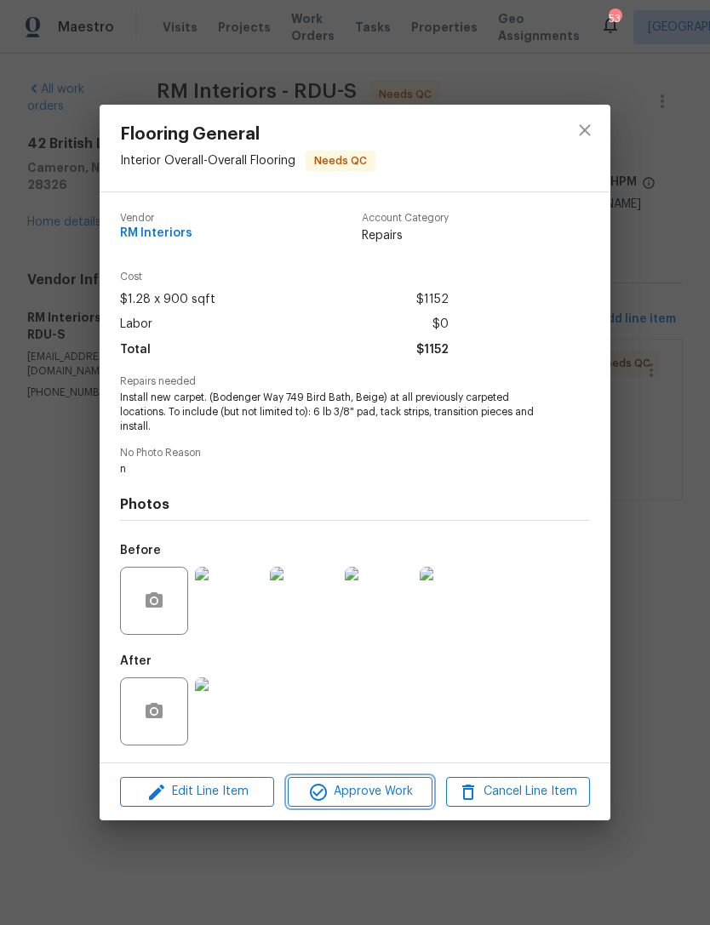
click at [399, 800] on span "Approve Work" at bounding box center [360, 791] width 134 height 21
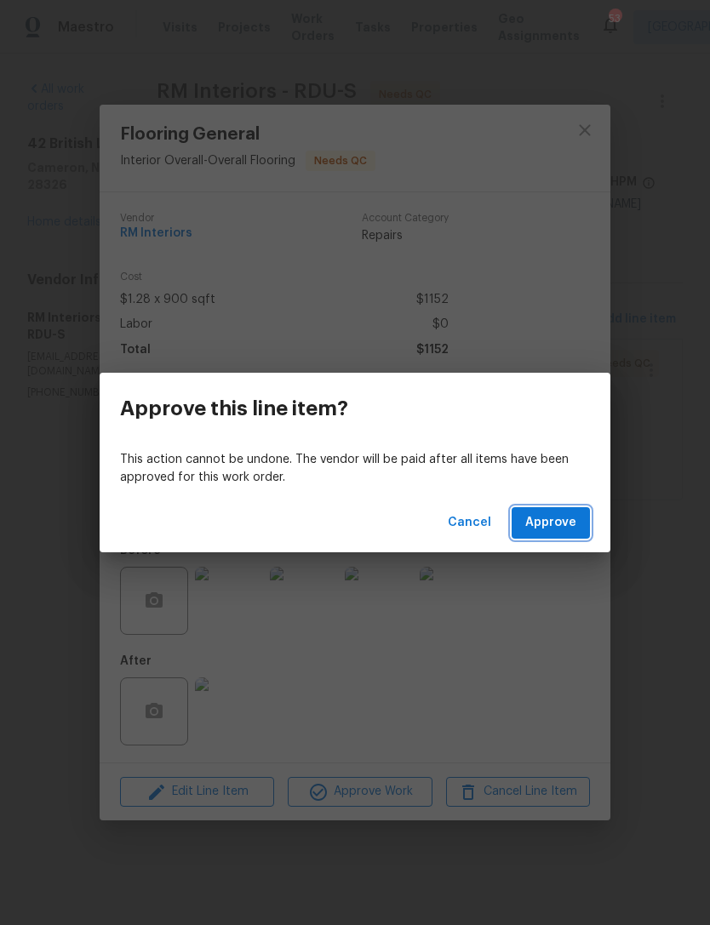
click at [547, 527] on span "Approve" at bounding box center [550, 522] width 51 height 21
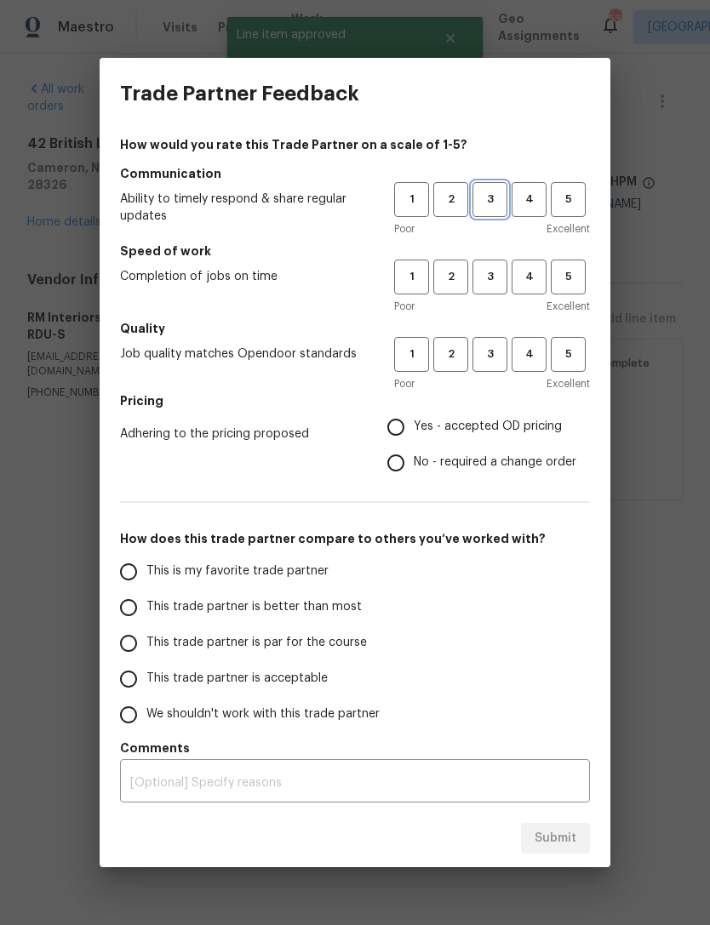
click at [483, 199] on span "3" at bounding box center [489, 200] width 31 height 20
click at [495, 279] on span "3" at bounding box center [489, 277] width 31 height 20
click at [492, 355] on span "3" at bounding box center [489, 355] width 31 height 20
click at [403, 425] on input "Yes - accepted OD pricing" at bounding box center [396, 427] width 36 height 36
radio input "true"
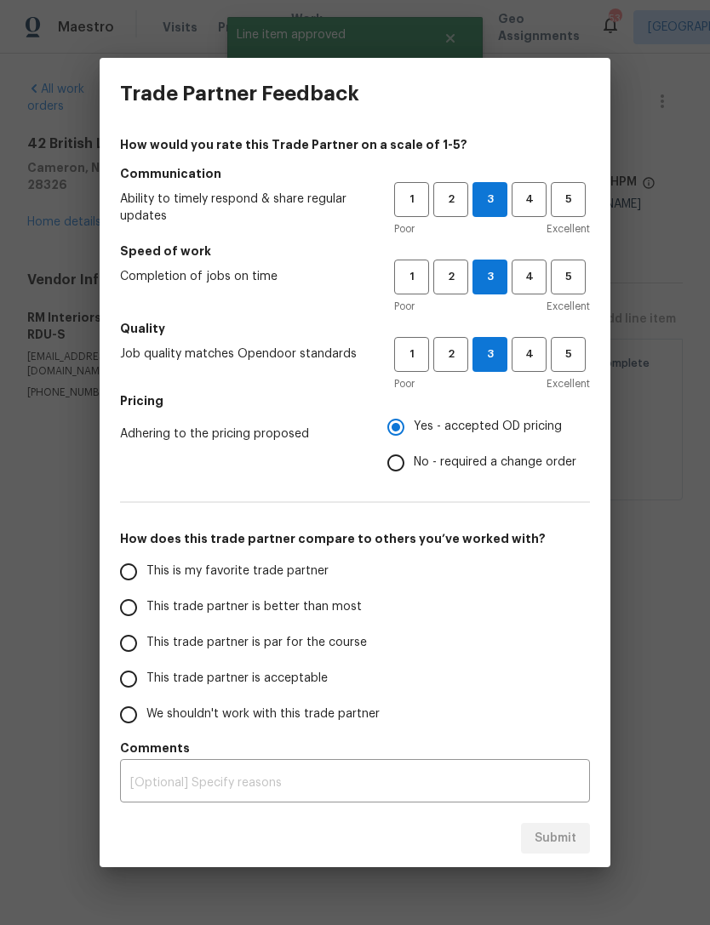
click at [138, 680] on input "This trade partner is acceptable" at bounding box center [129, 679] width 36 height 36
click at [538, 837] on span "Submit" at bounding box center [555, 838] width 42 height 21
radio input "true"
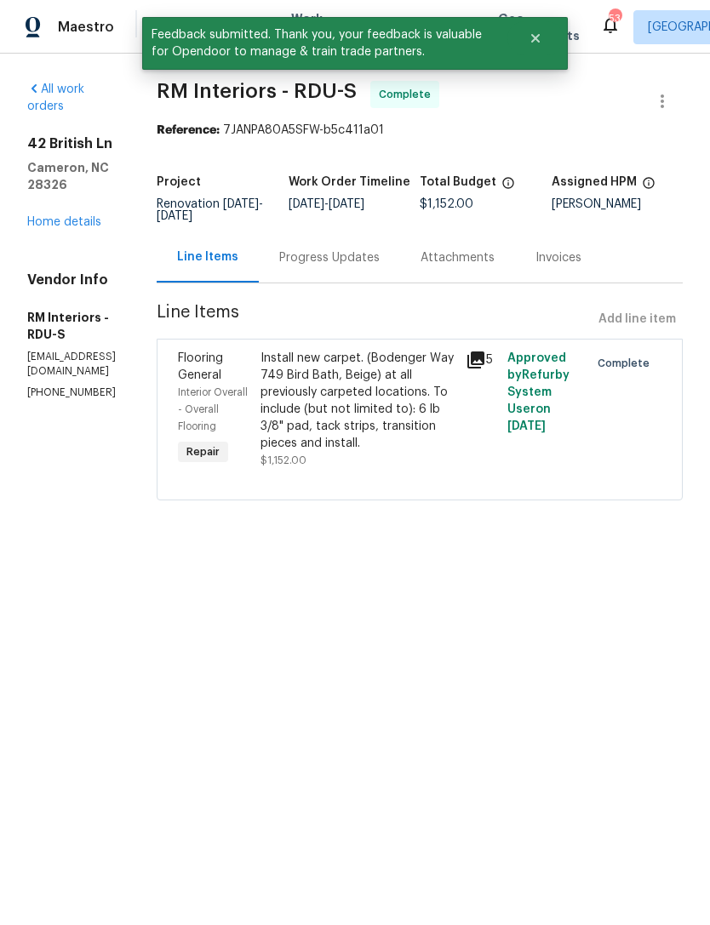
click at [83, 216] on link "Home details" at bounding box center [64, 222] width 74 height 12
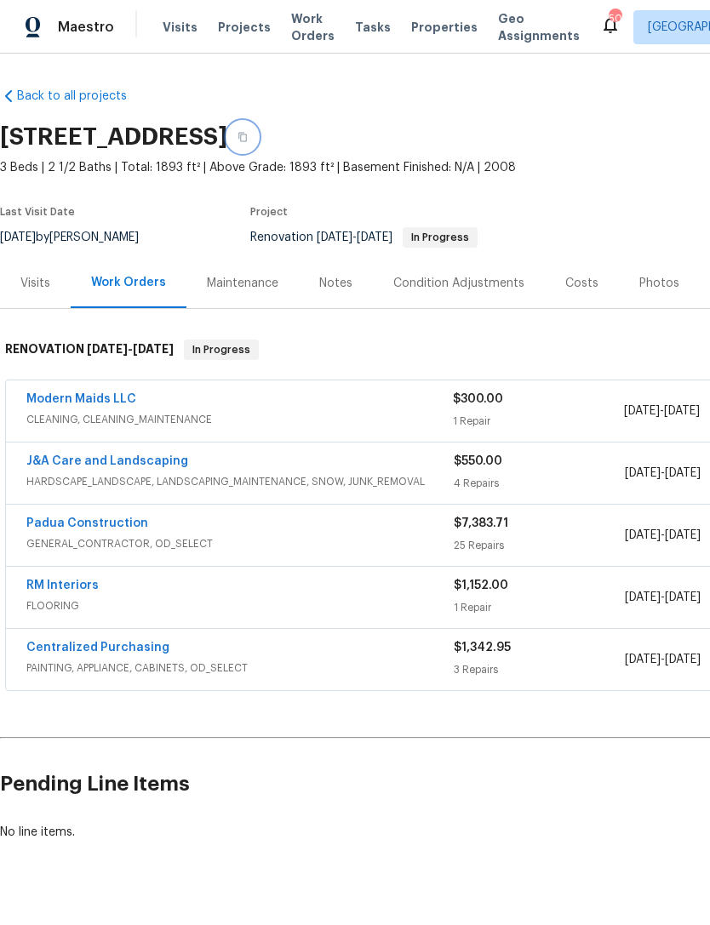
click at [258, 138] on button "button" at bounding box center [242, 137] width 31 height 31
click at [248, 134] on icon "button" at bounding box center [242, 137] width 10 height 10
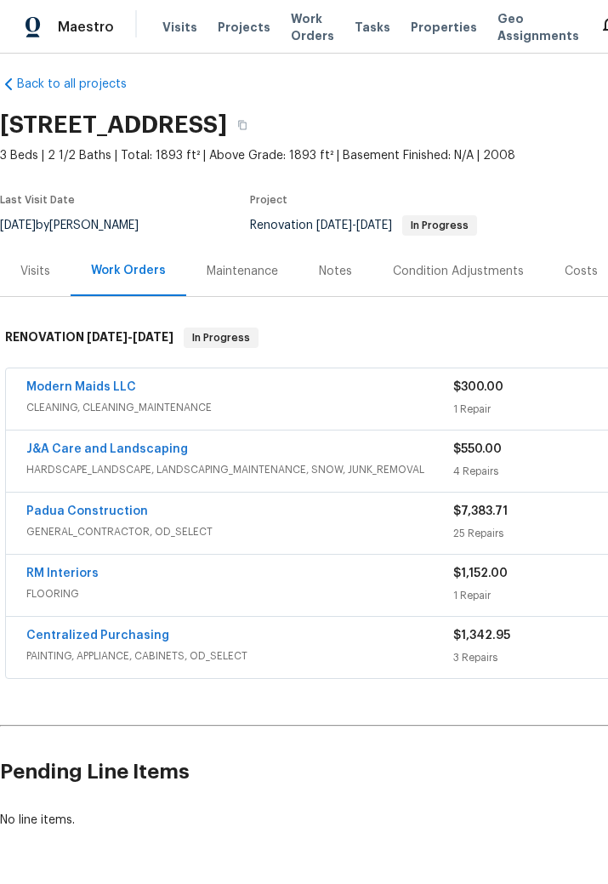
scroll to position [12, 0]
click at [78, 383] on link "Modern Maids LLC" at bounding box center [81, 387] width 110 height 12
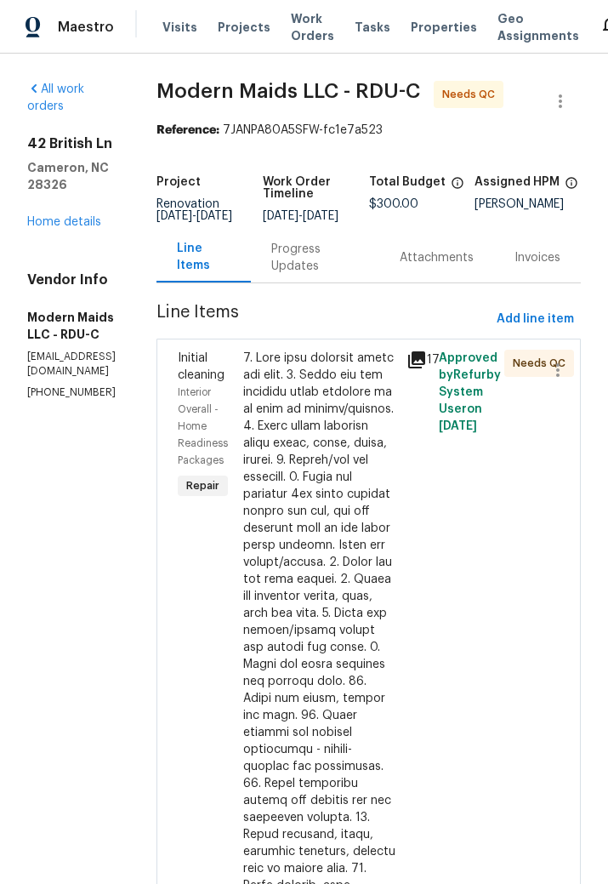
click at [344, 528] on div at bounding box center [319, 818] width 153 height 936
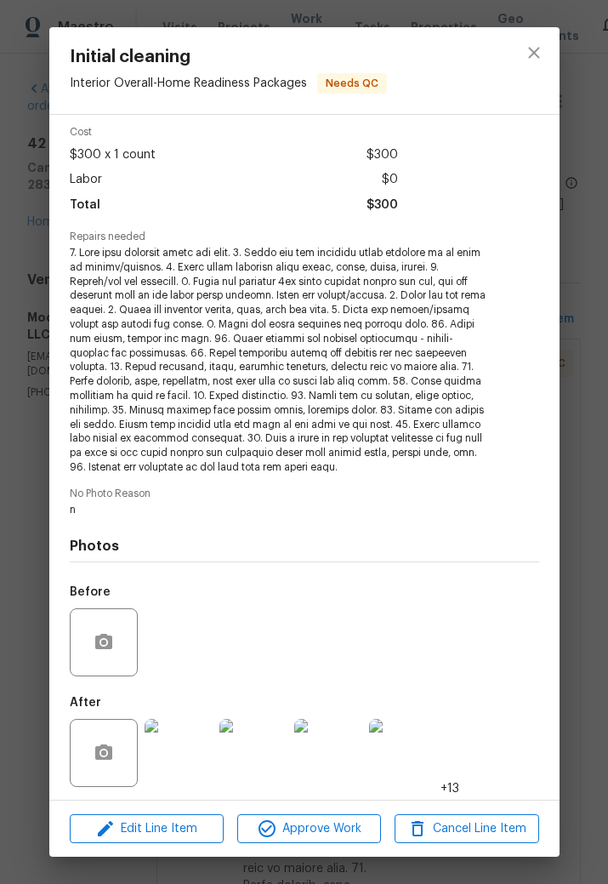
scroll to position [66, 0]
click at [345, 819] on span "Approve Work" at bounding box center [310, 829] width 134 height 21
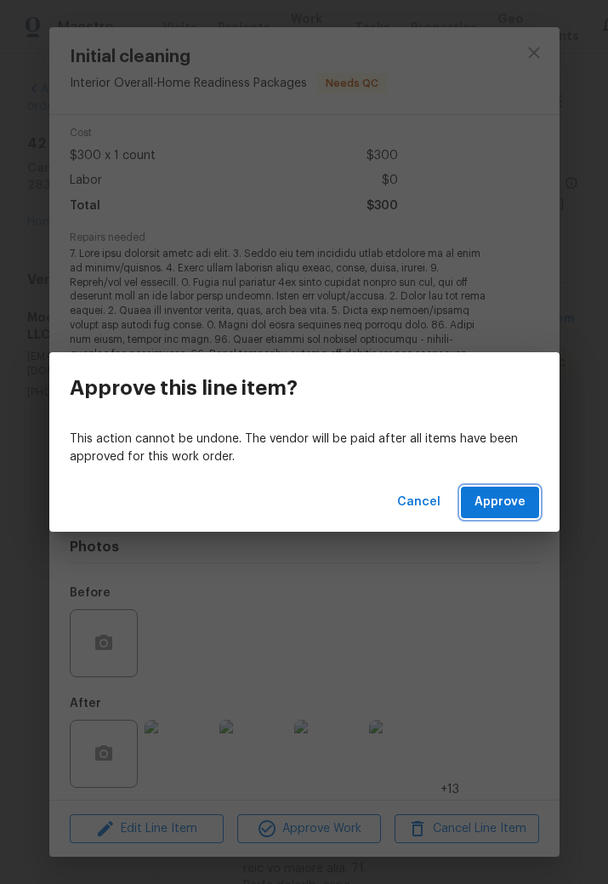
click at [515, 504] on span "Approve" at bounding box center [500, 502] width 51 height 21
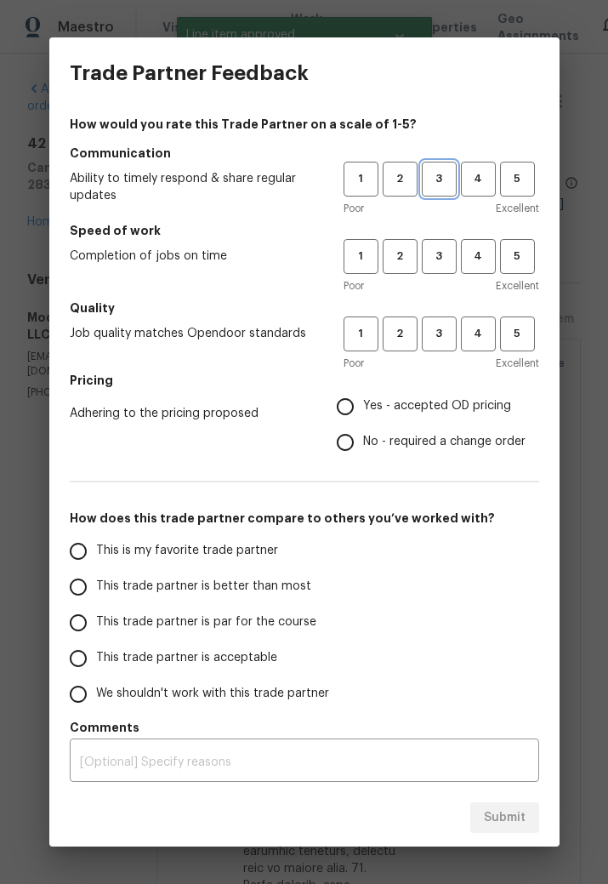
click at [439, 169] on span "3" at bounding box center [439, 179] width 31 height 20
click at [449, 243] on button "3" at bounding box center [439, 256] width 35 height 35
click at [443, 333] on span "3" at bounding box center [439, 334] width 31 height 20
click at [363, 403] on input "Yes - accepted OD pricing" at bounding box center [346, 407] width 36 height 36
radio input "true"
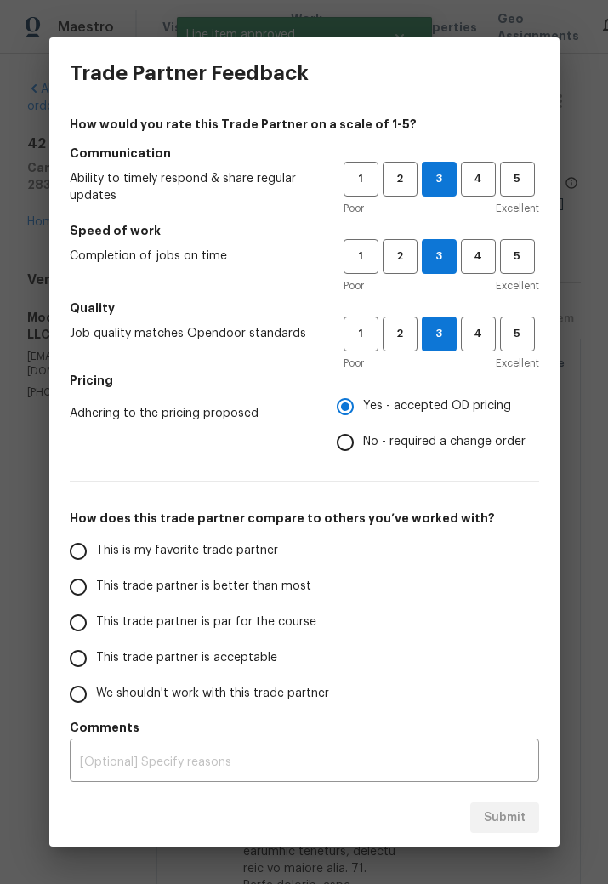
click at [194, 659] on span "This trade partner is acceptable" at bounding box center [186, 658] width 181 height 18
click at [96, 659] on input "This trade partner is acceptable" at bounding box center [78, 659] width 36 height 36
click at [509, 809] on span "Submit" at bounding box center [505, 818] width 42 height 21
radio input "true"
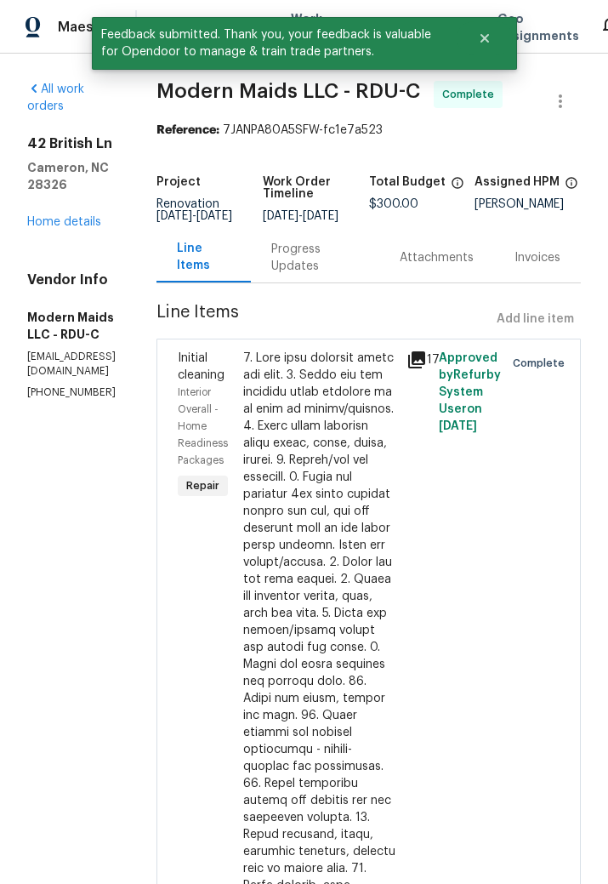
click at [60, 216] on link "Home details" at bounding box center [64, 222] width 74 height 12
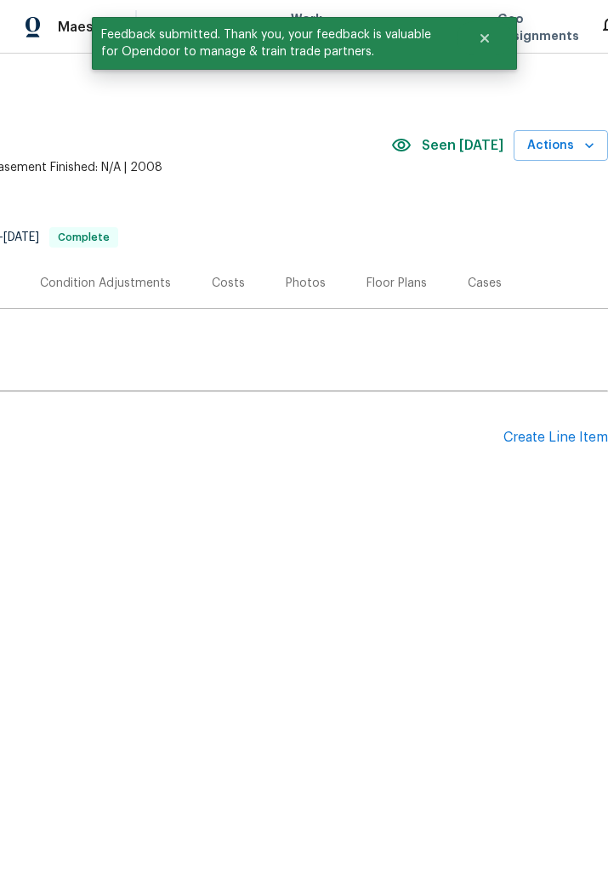
scroll to position [0, 353]
click at [302, 286] on div "Photos" at bounding box center [306, 283] width 40 height 17
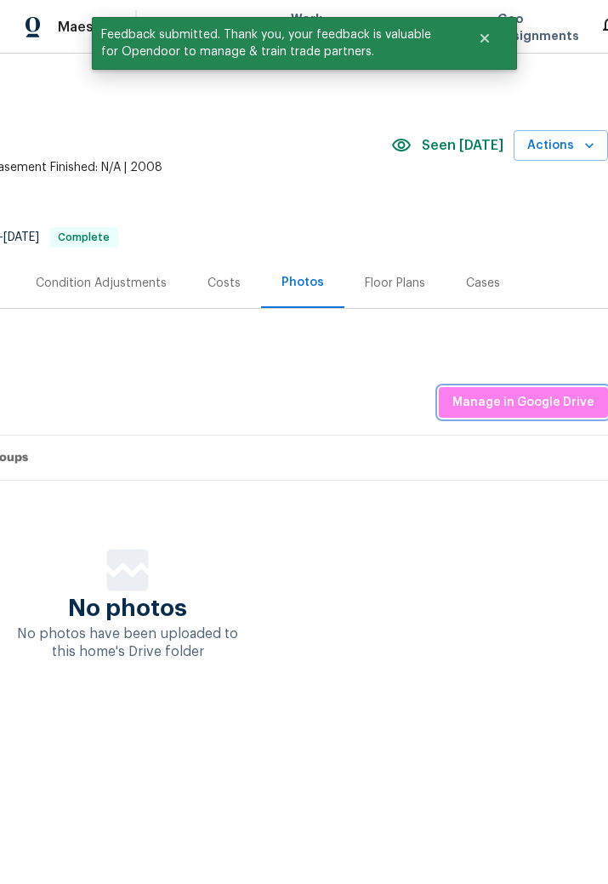
click at [517, 403] on span "Manage in Google Drive" at bounding box center [524, 402] width 142 height 21
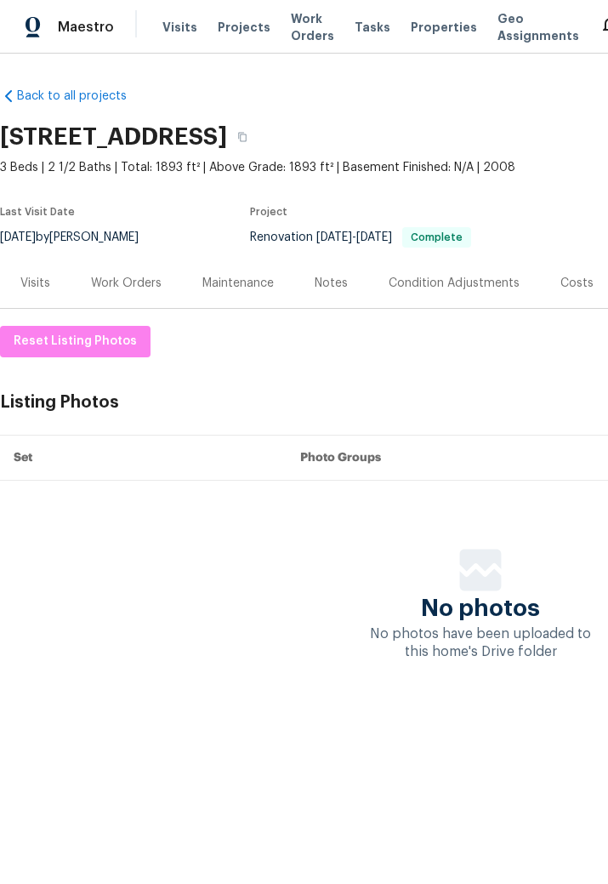
click at [330, 285] on div "Notes" at bounding box center [331, 283] width 33 height 17
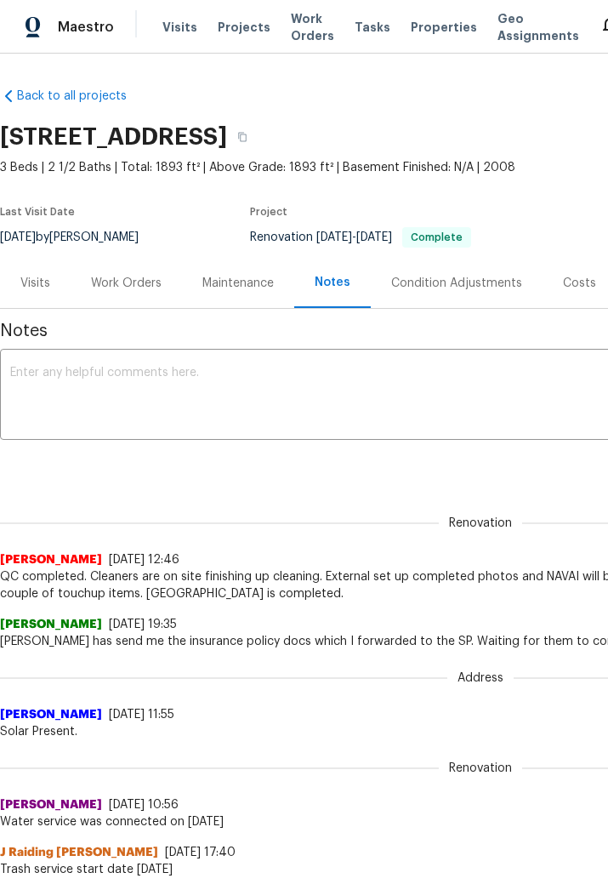
click at [215, 384] on textarea at bounding box center [480, 397] width 941 height 60
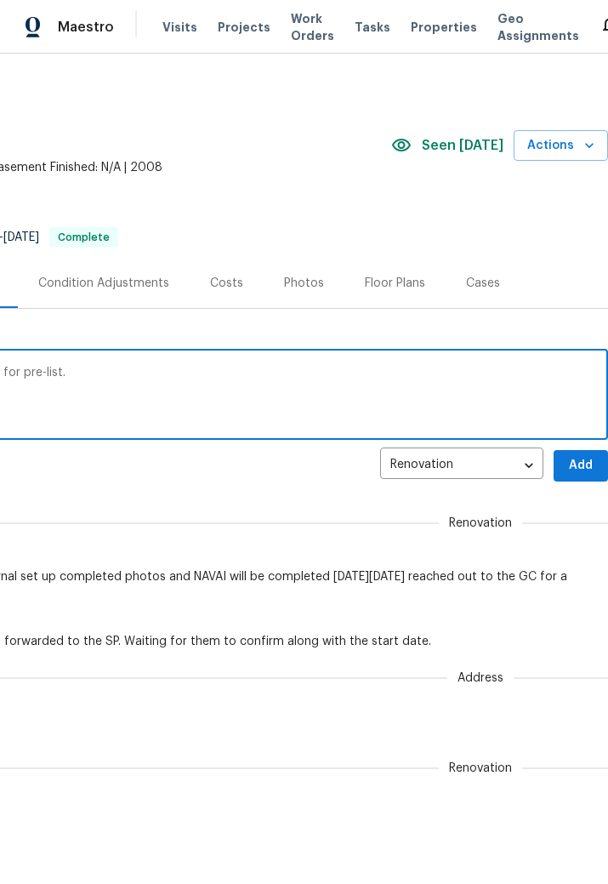
scroll to position [0, 353]
type textarea "Update: photos uploaded. NAVAI completed. Project is ready for pre-list."
click at [576, 465] on span "Add" at bounding box center [581, 465] width 27 height 21
